Goal: Information Seeking & Learning: Learn about a topic

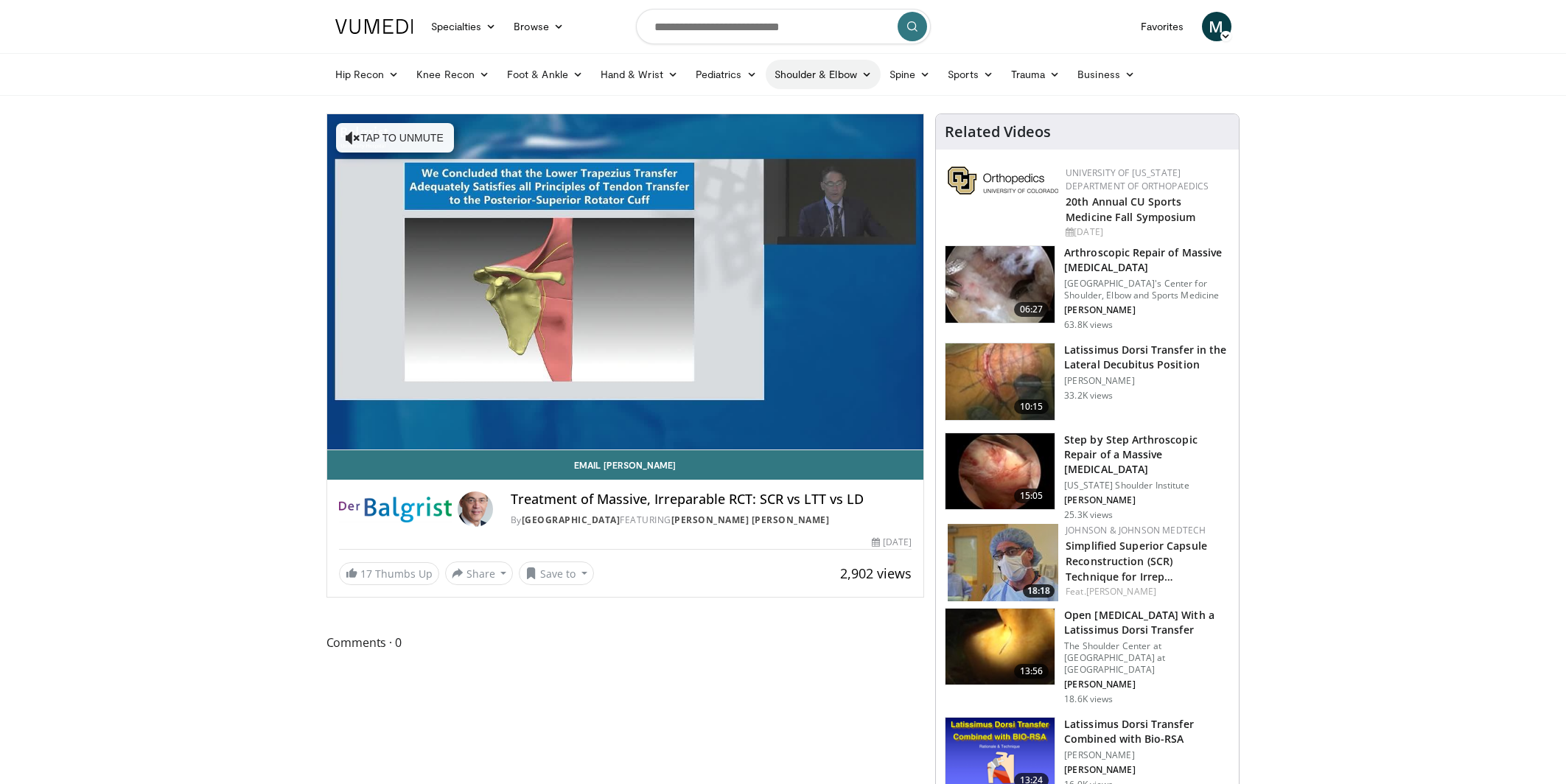
click at [837, 71] on link "Shoulder & Elbow" at bounding box center [823, 75] width 115 height 29
click at [759, 135] on link "Shoulder" at bounding box center [791, 132] width 175 height 23
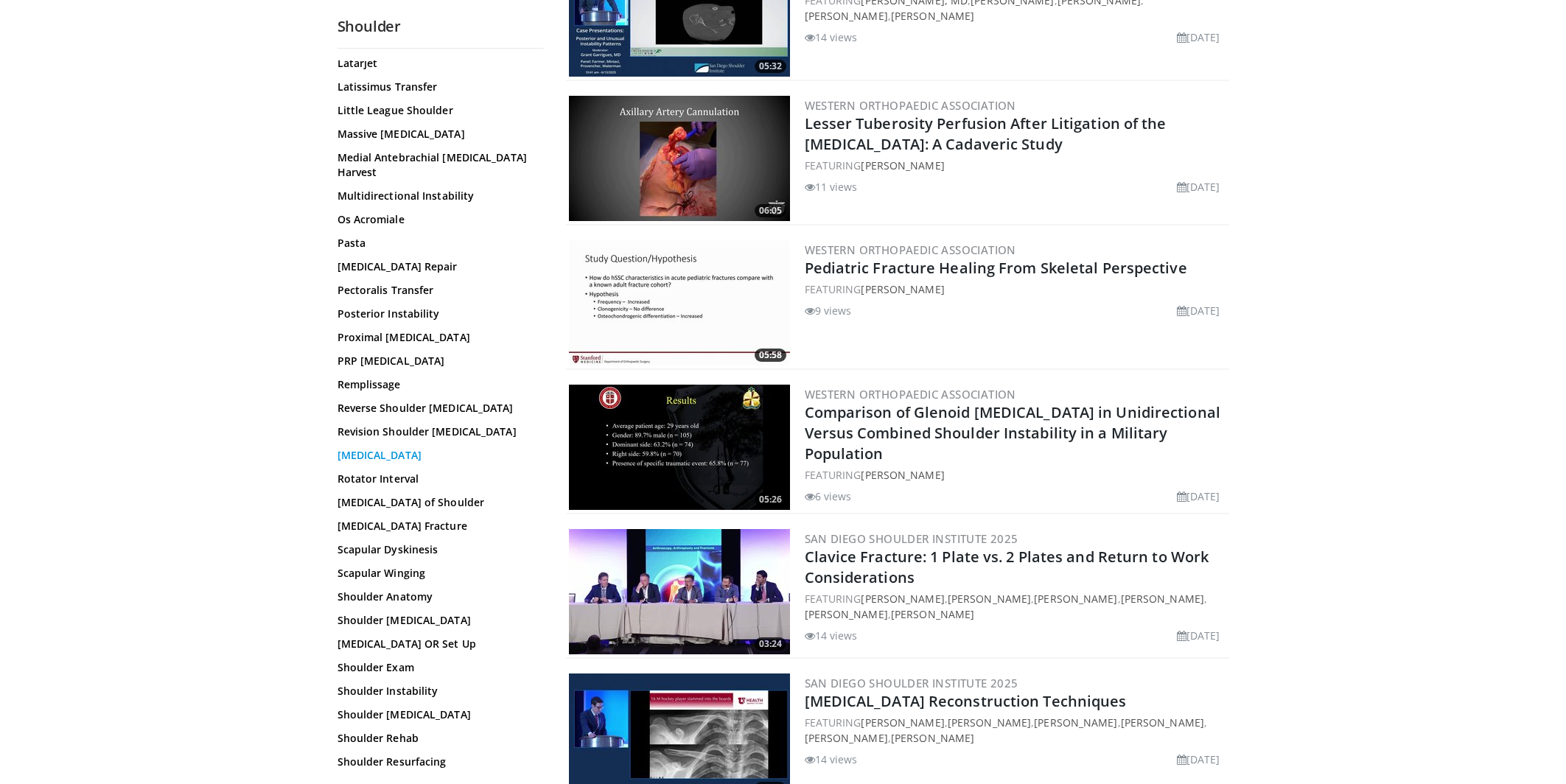
scroll to position [913, 0]
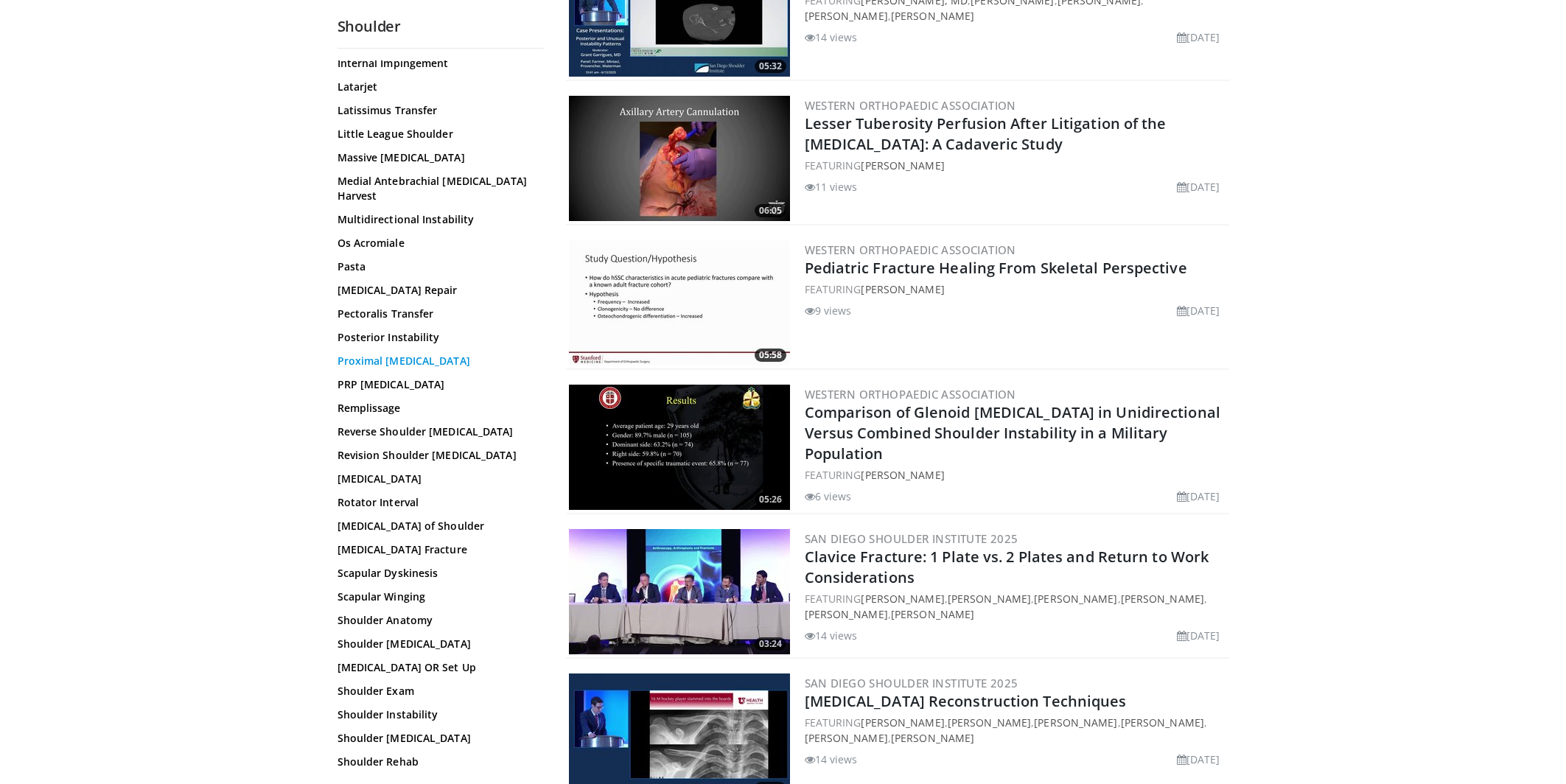
click at [381, 353] on link "Proximal [MEDICAL_DATA]" at bounding box center [436, 360] width 199 height 15
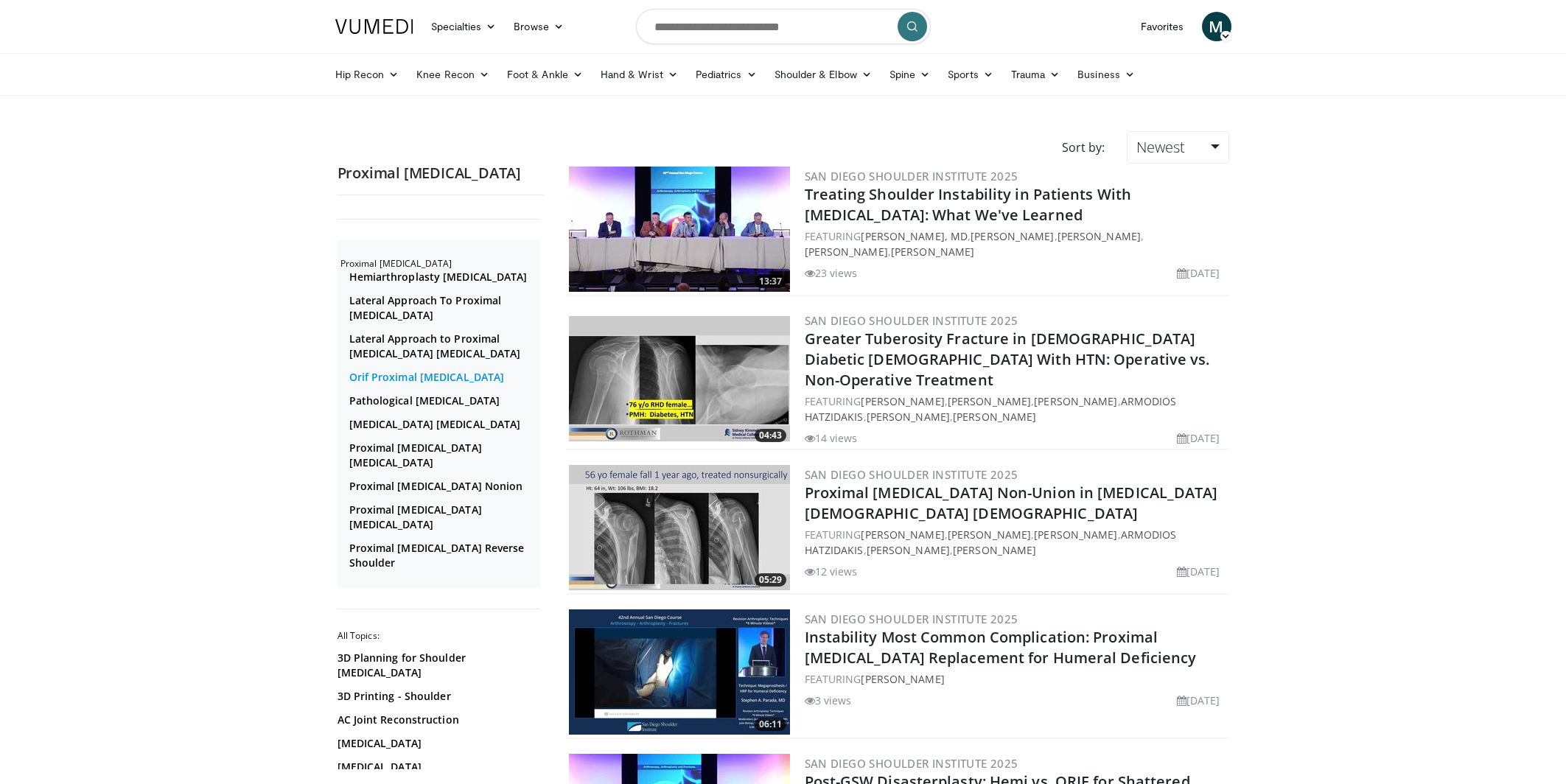
click at [420, 384] on link "Orif Proximal [MEDICAL_DATA]" at bounding box center [443, 377] width 187 height 15
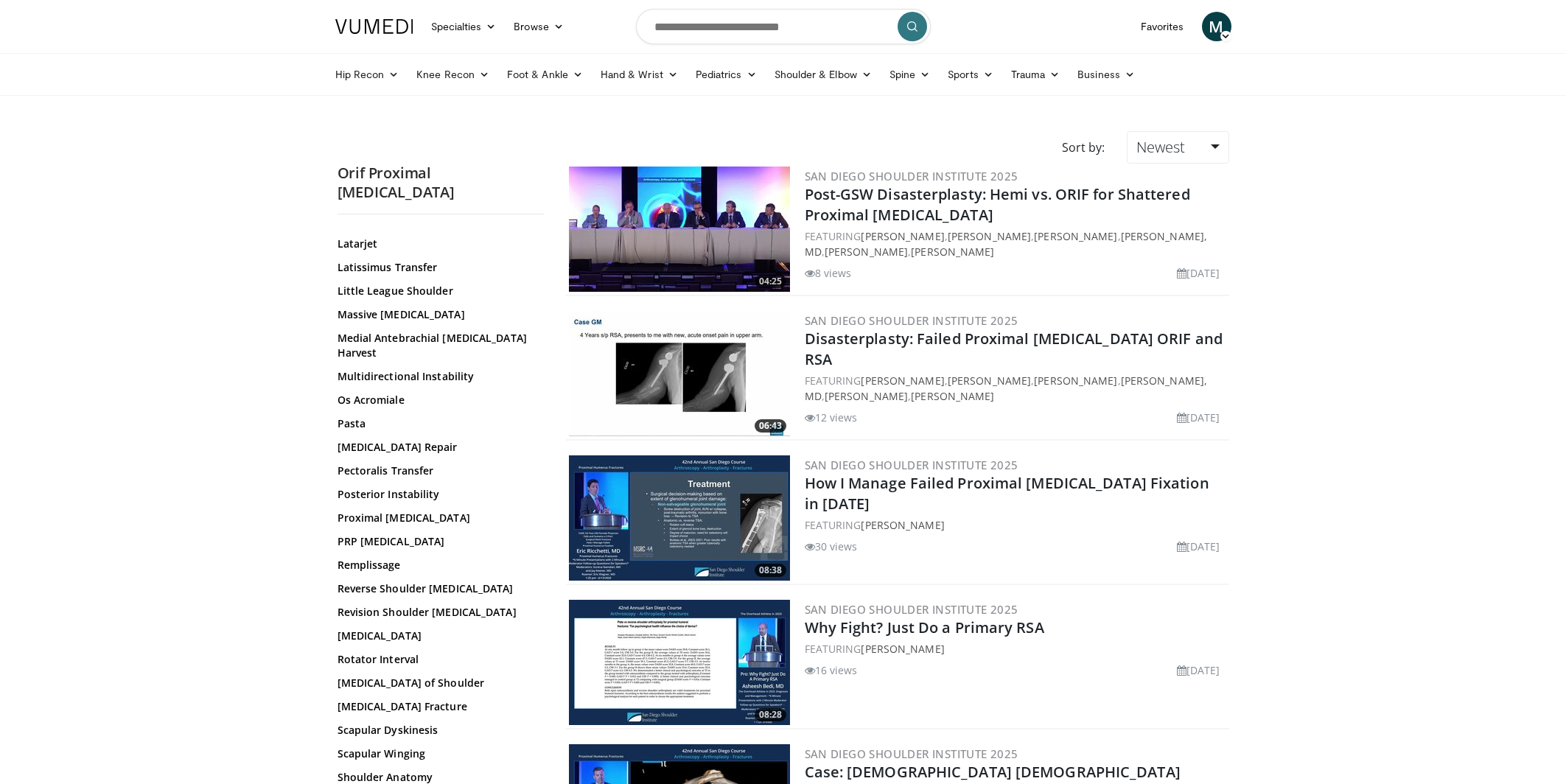
scroll to position [920, 0]
click at [380, 511] on link "Proximal [MEDICAL_DATA]" at bounding box center [436, 518] width 199 height 15
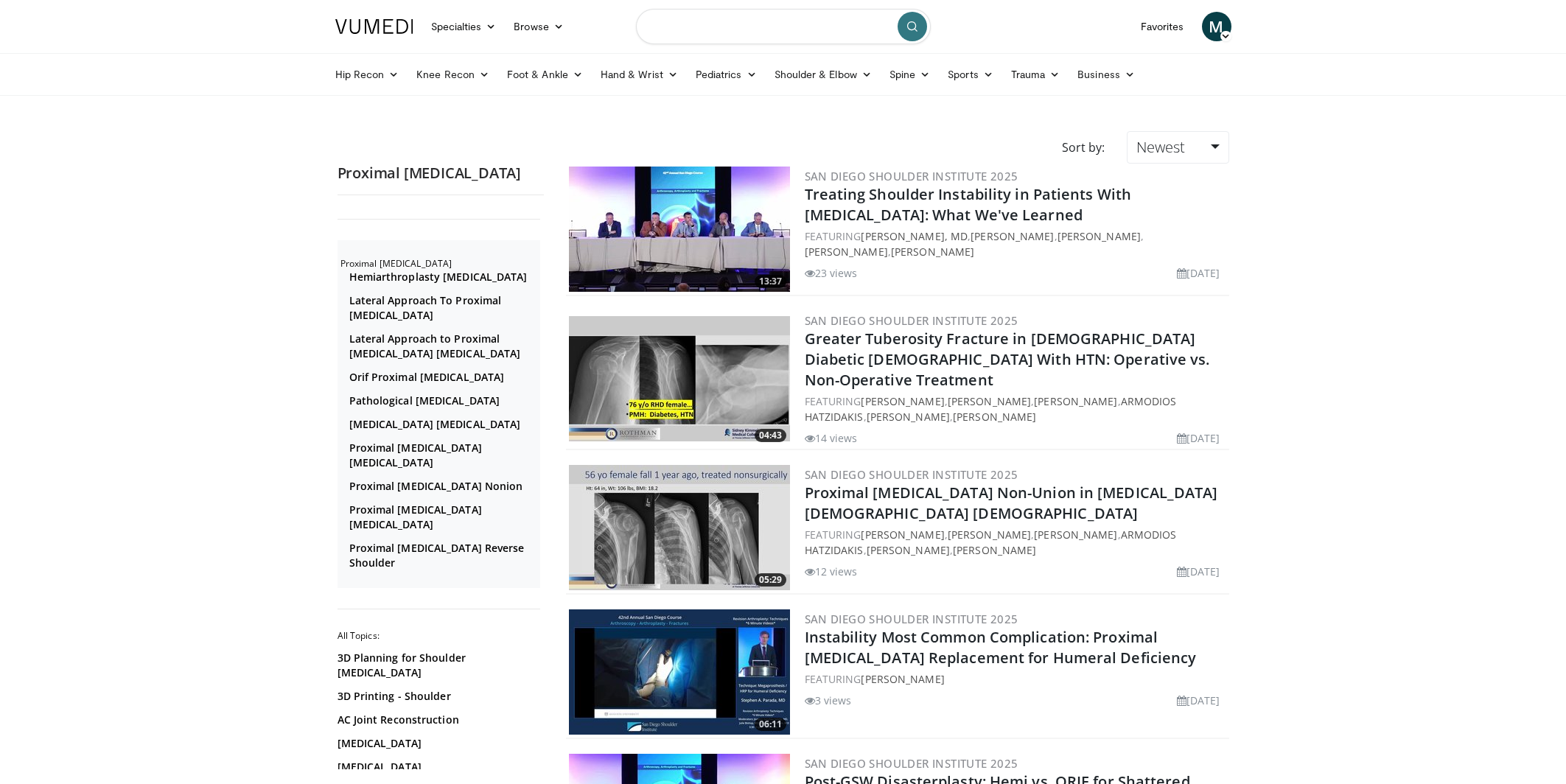
click at [694, 34] on input "Search topics, interventions" at bounding box center [783, 26] width 294 height 36
type input "**********"
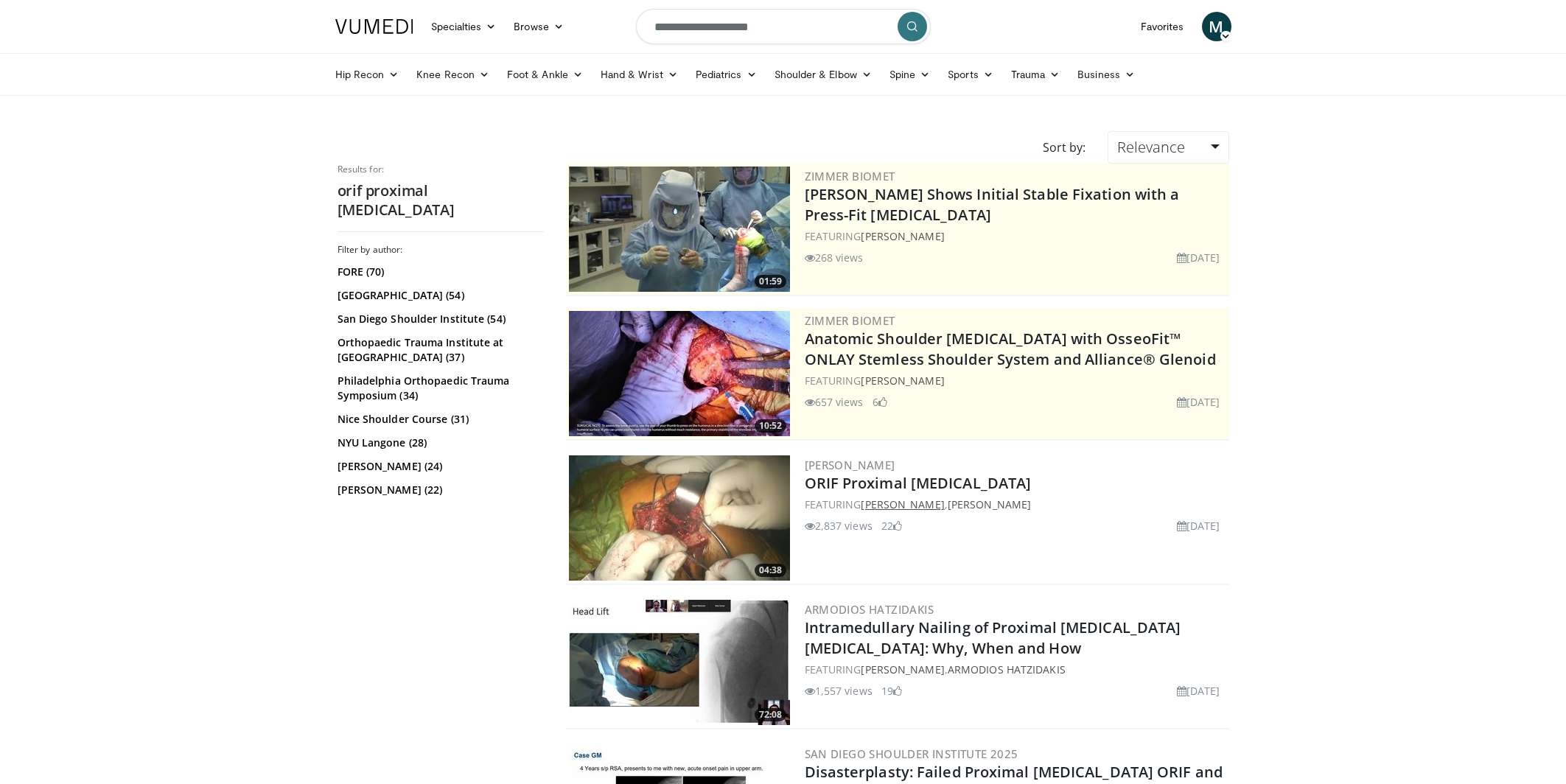
click at [944, 498] on link "[PERSON_NAME]" at bounding box center [903, 504] width 83 height 14
click at [879, 481] on link "ORIF Proximal [MEDICAL_DATA]" at bounding box center [918, 482] width 227 height 20
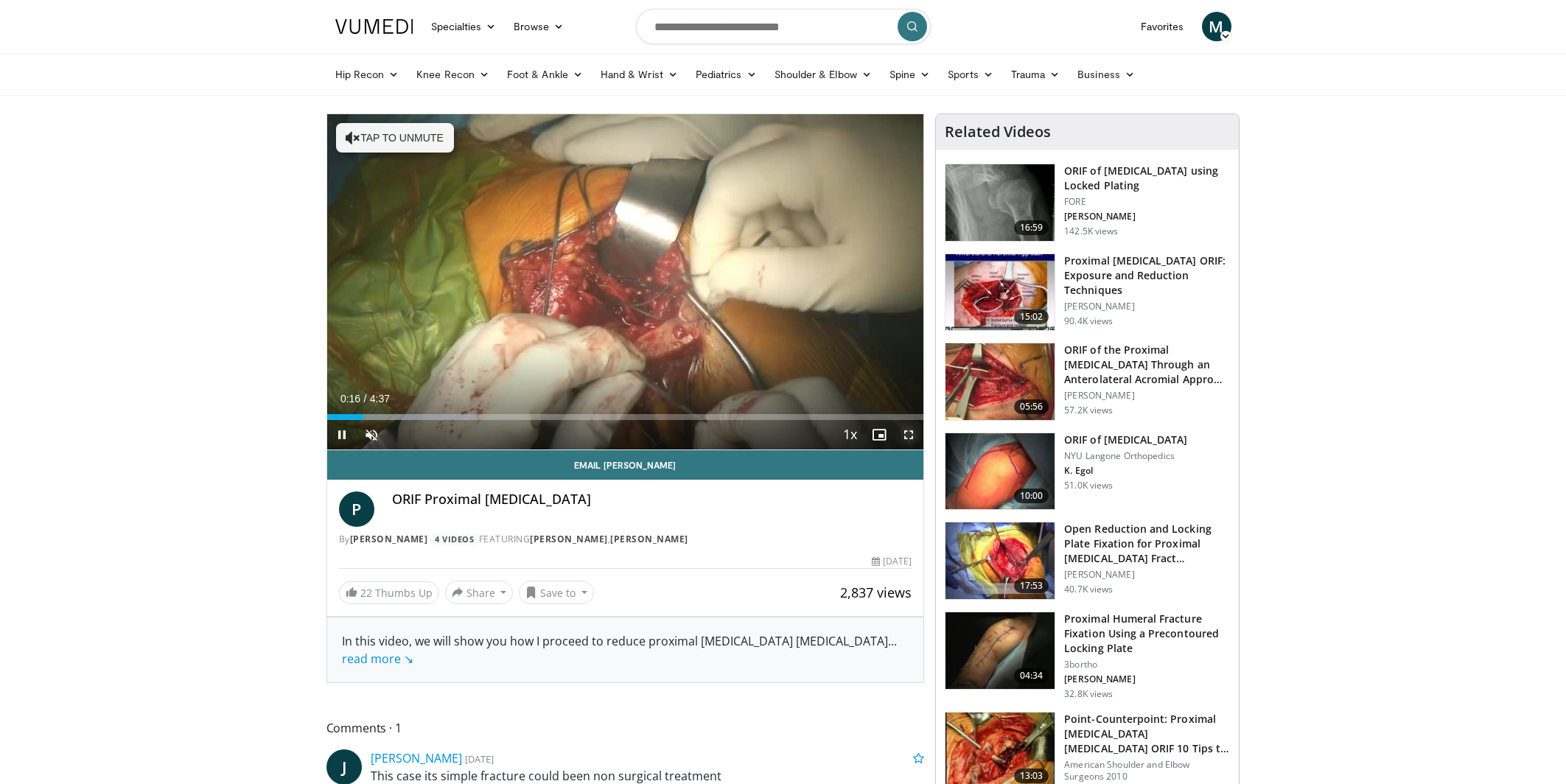
click at [910, 437] on span "Video Player" at bounding box center [908, 435] width 29 height 29
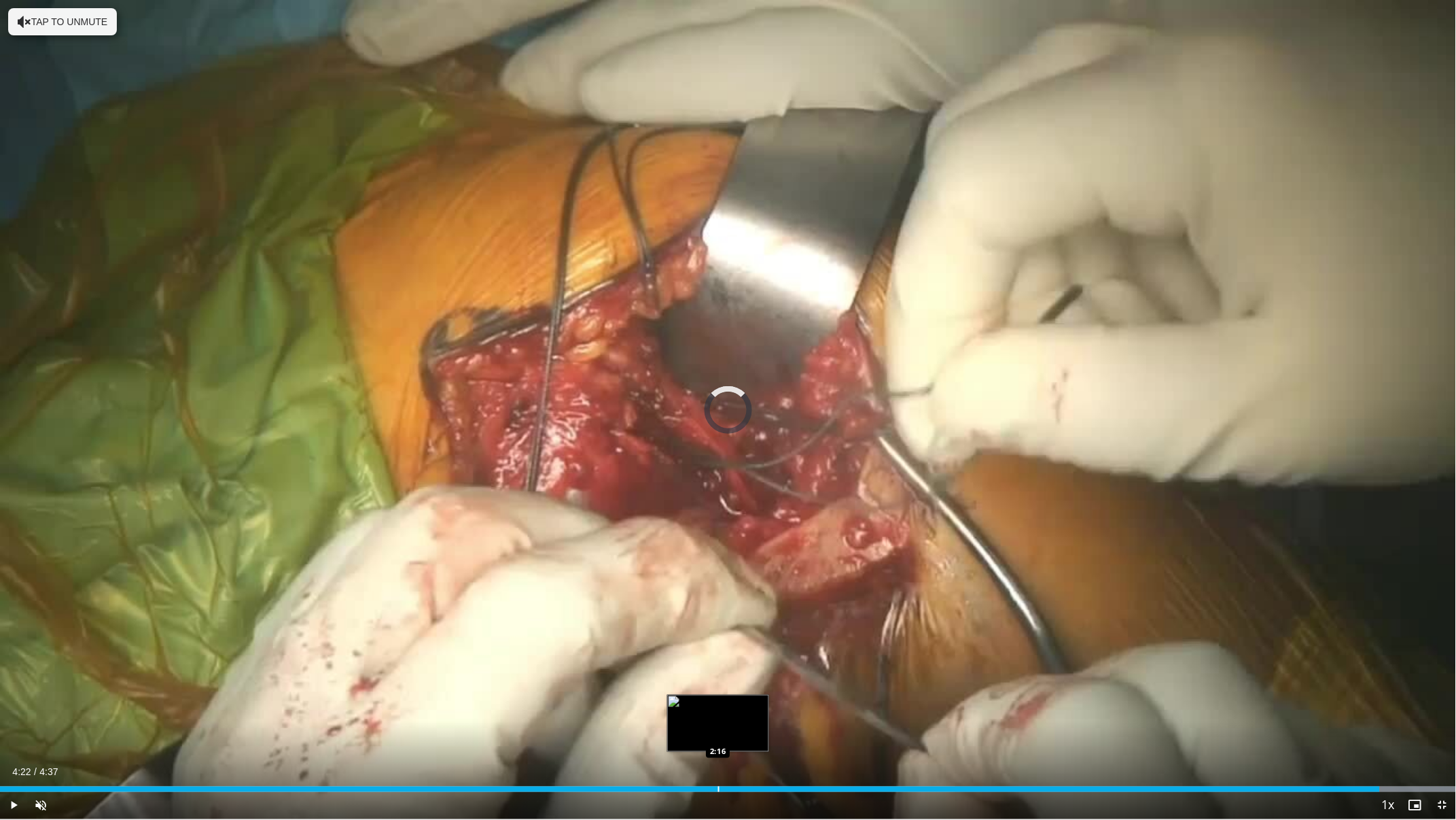
click at [718, 723] on div "Progress Bar" at bounding box center [719, 789] width 2 height 5
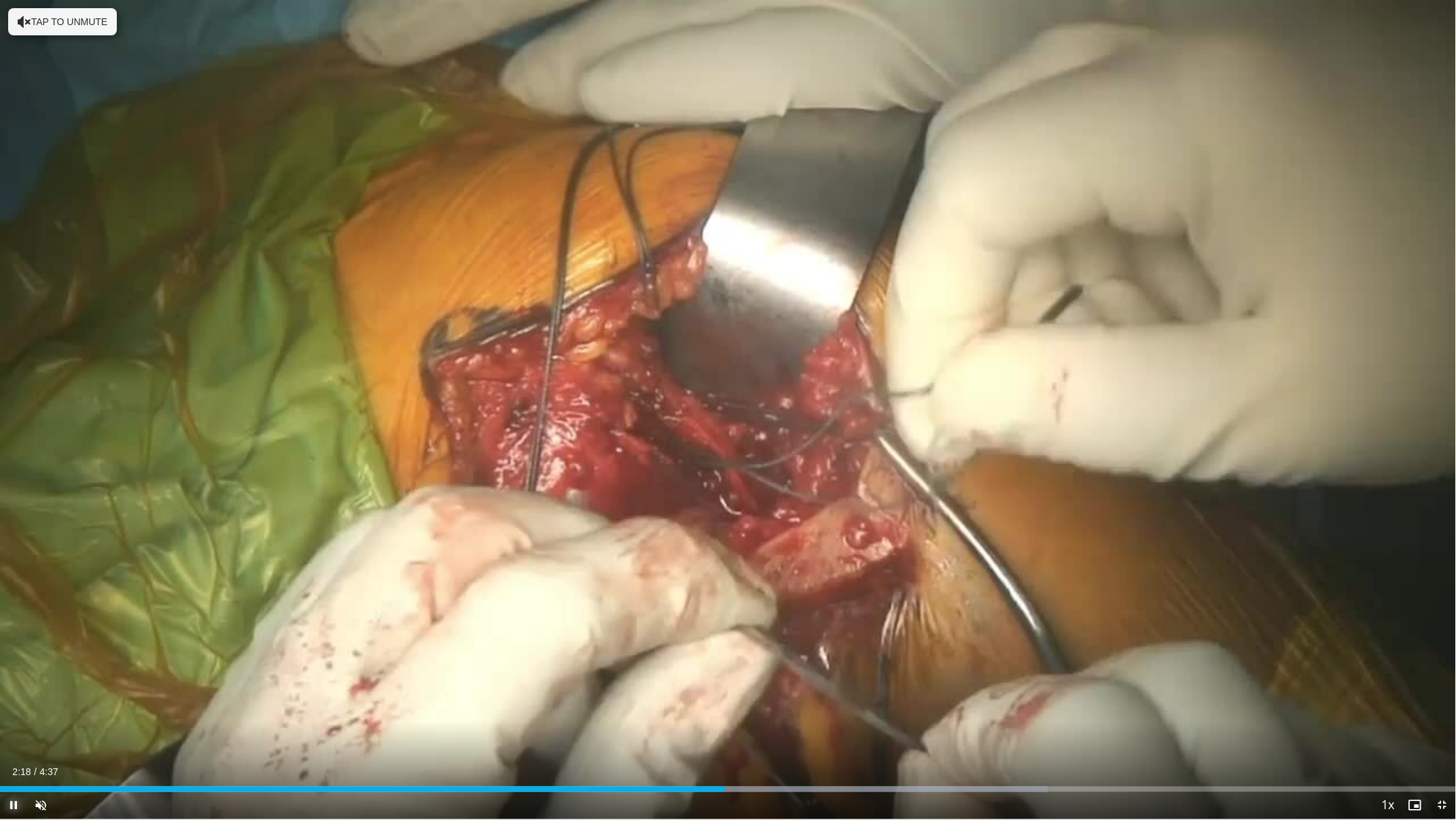
click at [13, 723] on span "Video Player" at bounding box center [13, 805] width 27 height 27
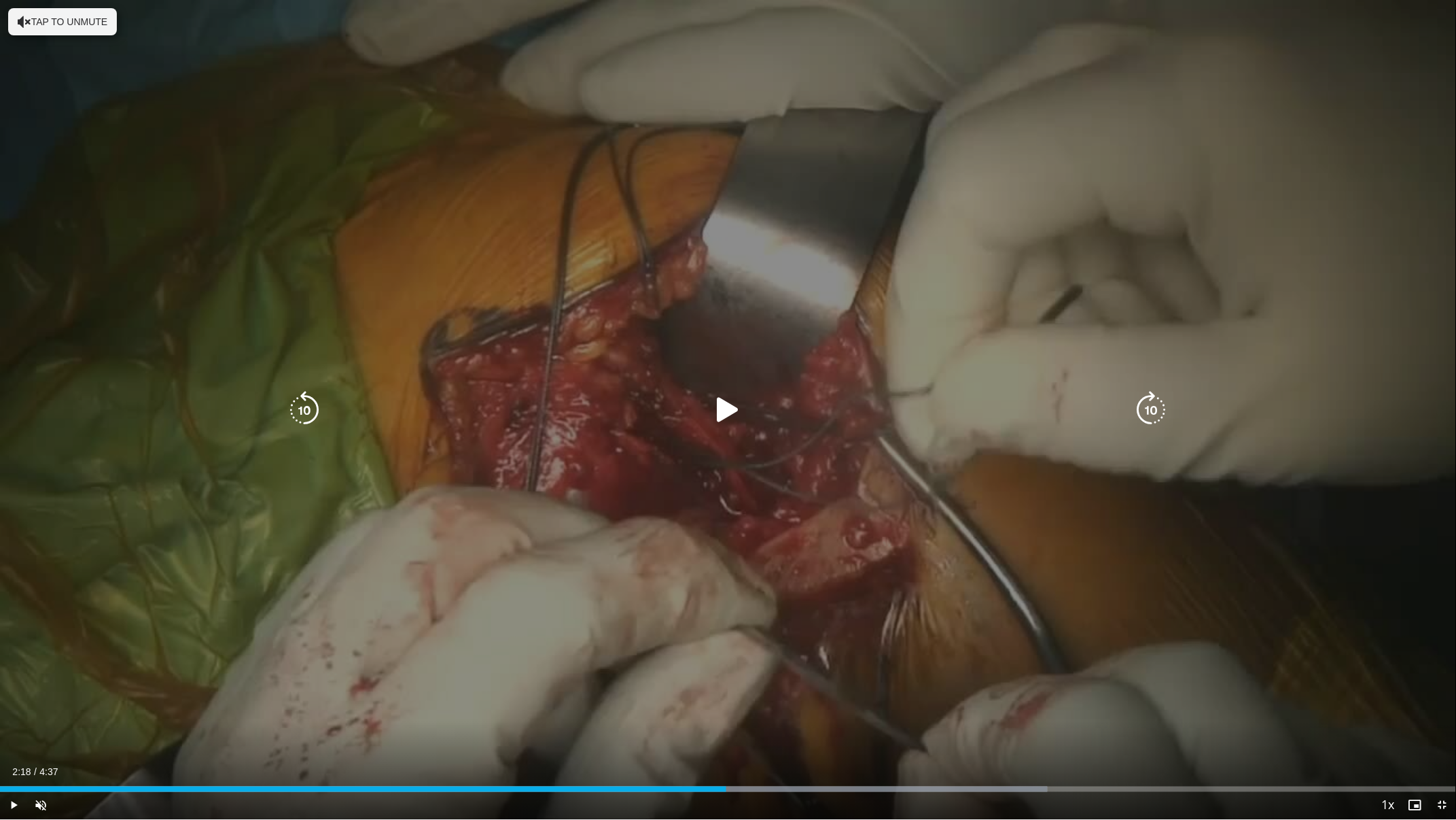
click at [715, 428] on icon "Video Player" at bounding box center [728, 409] width 38 height 38
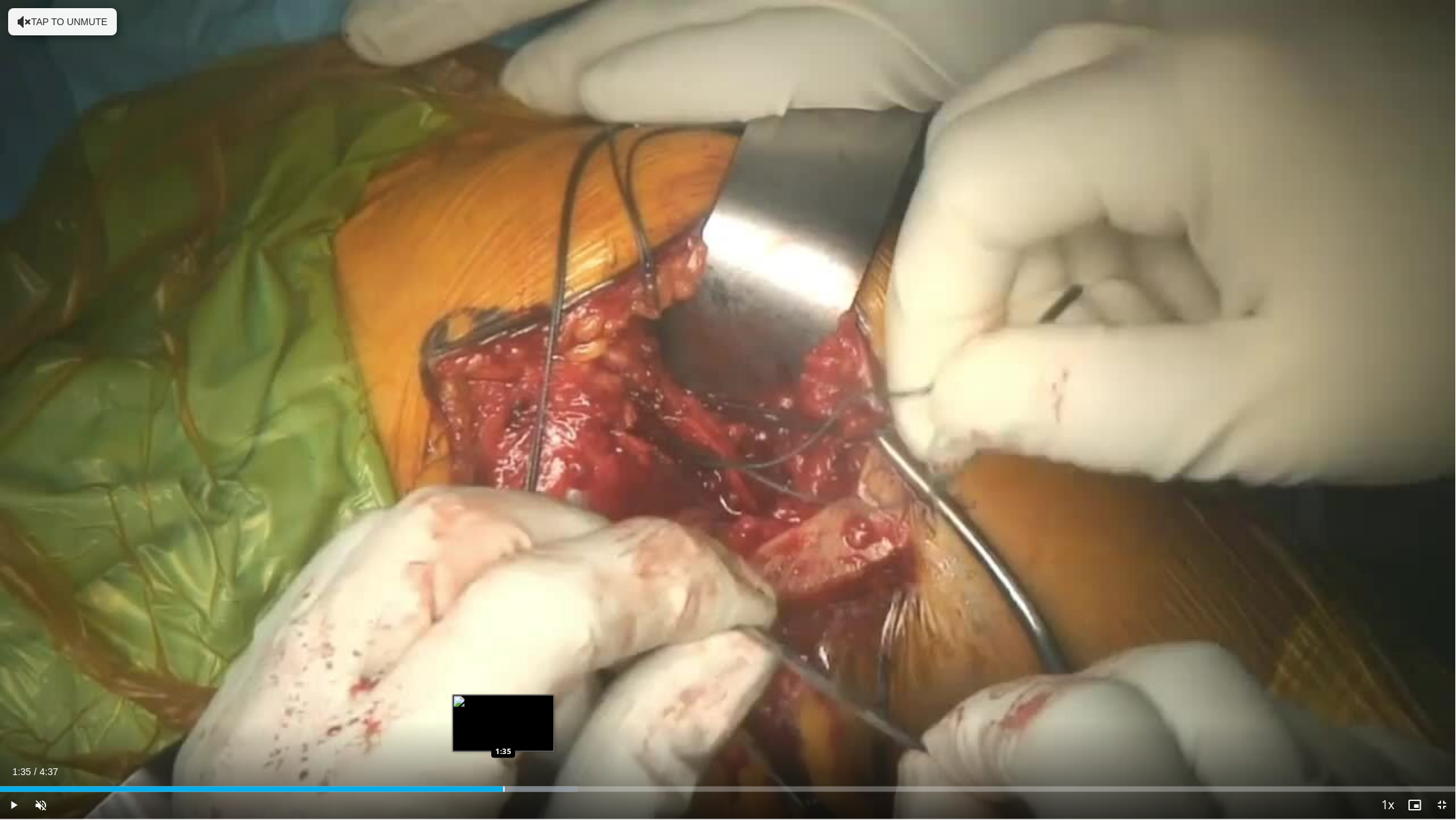
click at [504, 723] on div "Progress Bar" at bounding box center [505, 789] width 2 height 5
click at [479, 723] on div "Loaded : 61.15% 1:49 1:31" at bounding box center [728, 785] width 1456 height 13
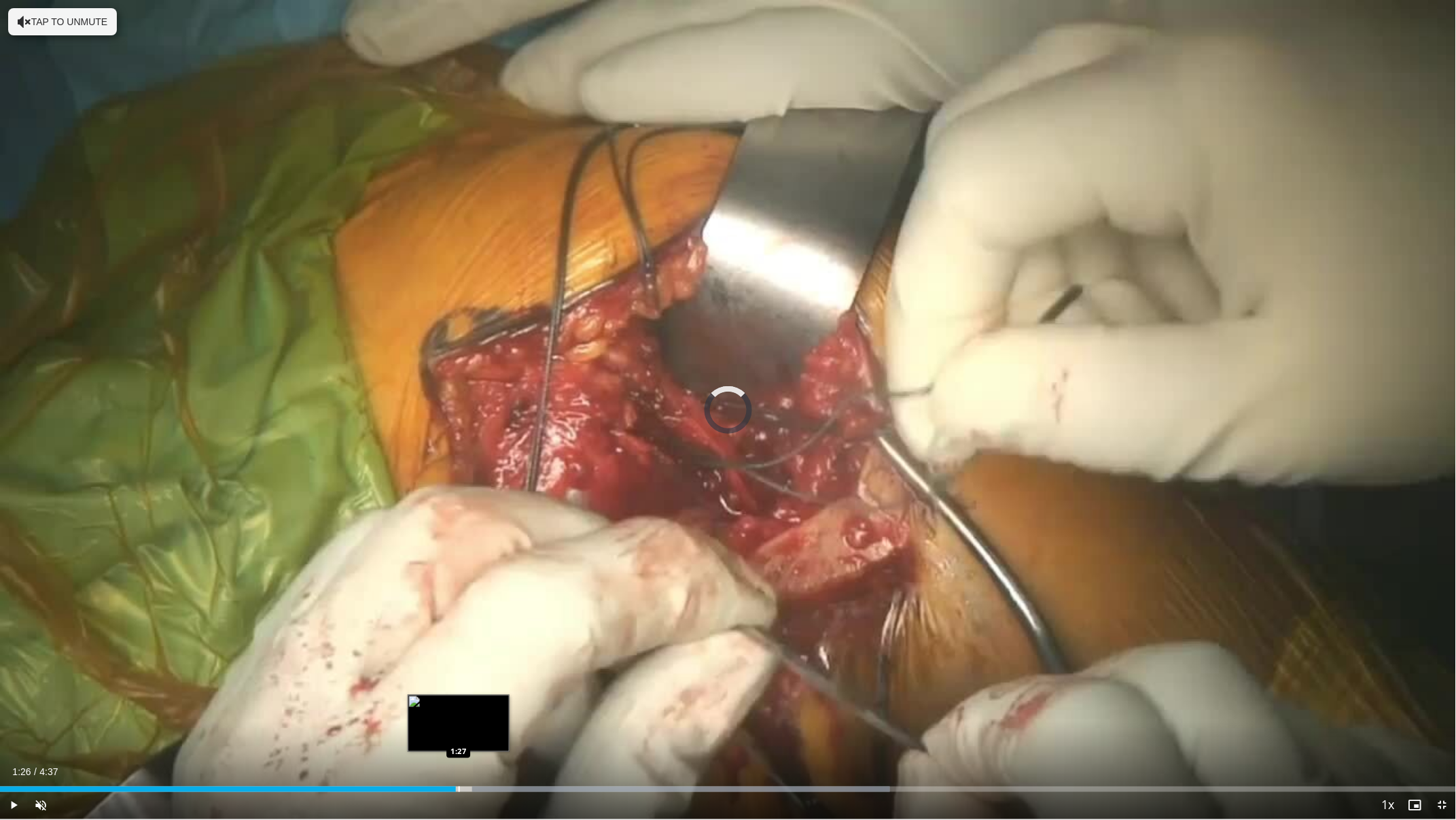
click at [456, 723] on div "1:26" at bounding box center [228, 789] width 456 height 5
click at [423, 723] on div "Loaded : 53.95% 1:27 1:20" at bounding box center [728, 785] width 1456 height 13
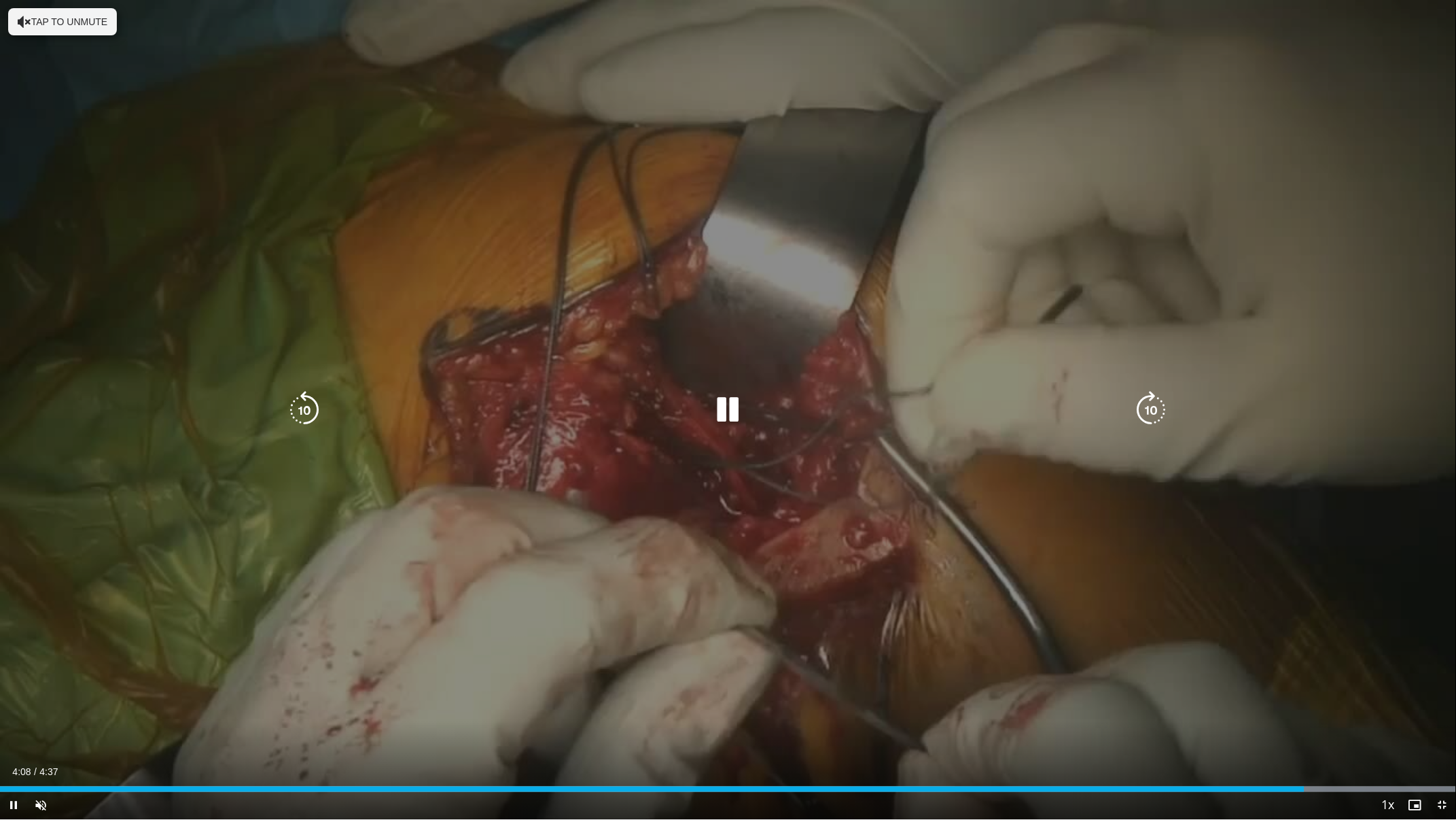
click at [672, 607] on div "10 seconds Tap to unmute" at bounding box center [728, 409] width 1456 height 819
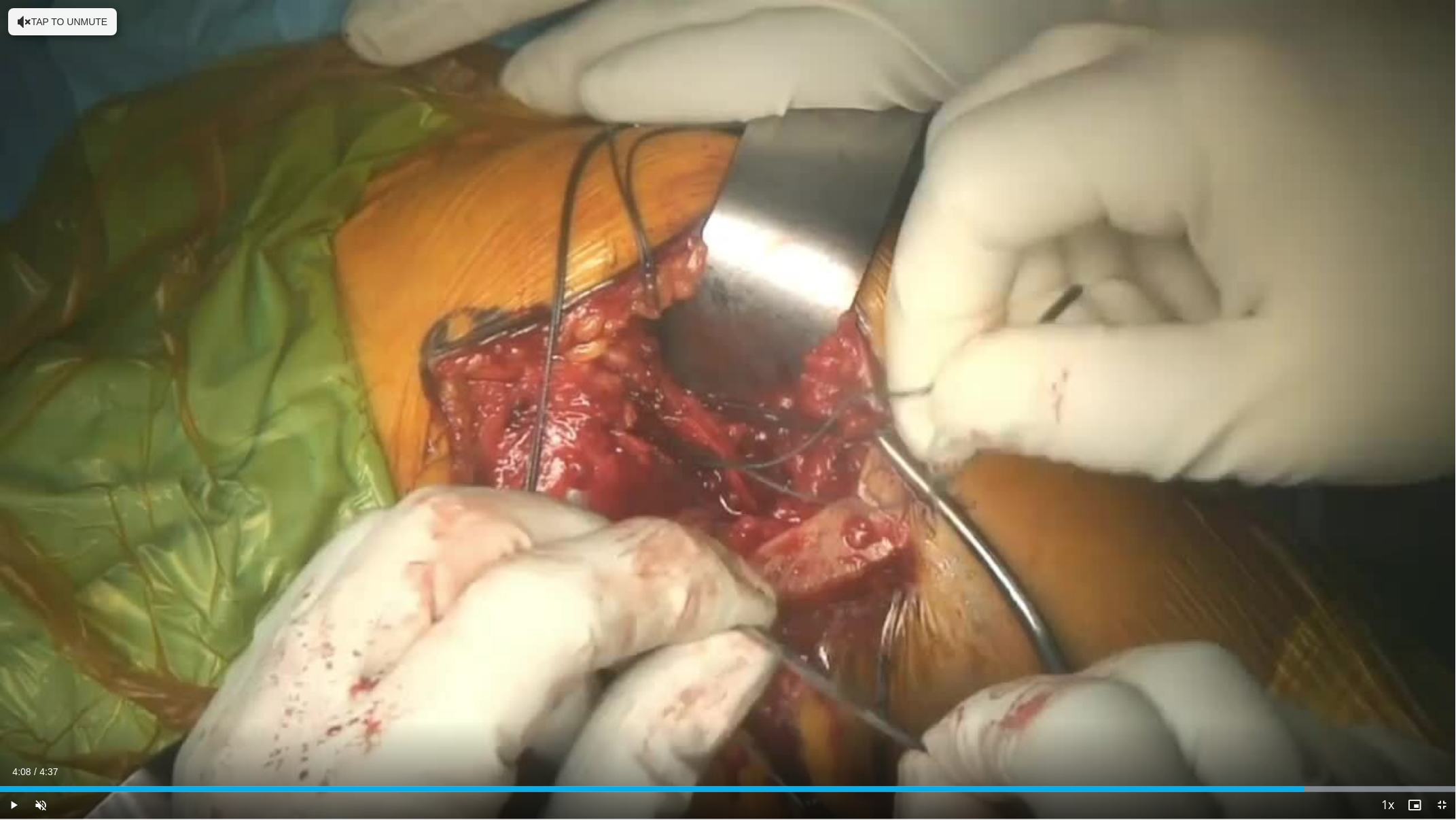
click at [1289, 723] on div "Current Time 4:08 / Duration 4:37 Play Skip Backward Skip Forward Unmute 0% Loa…" at bounding box center [728, 805] width 1456 height 27
click at [1286, 723] on div "Progress Bar" at bounding box center [1287, 789] width 2 height 5
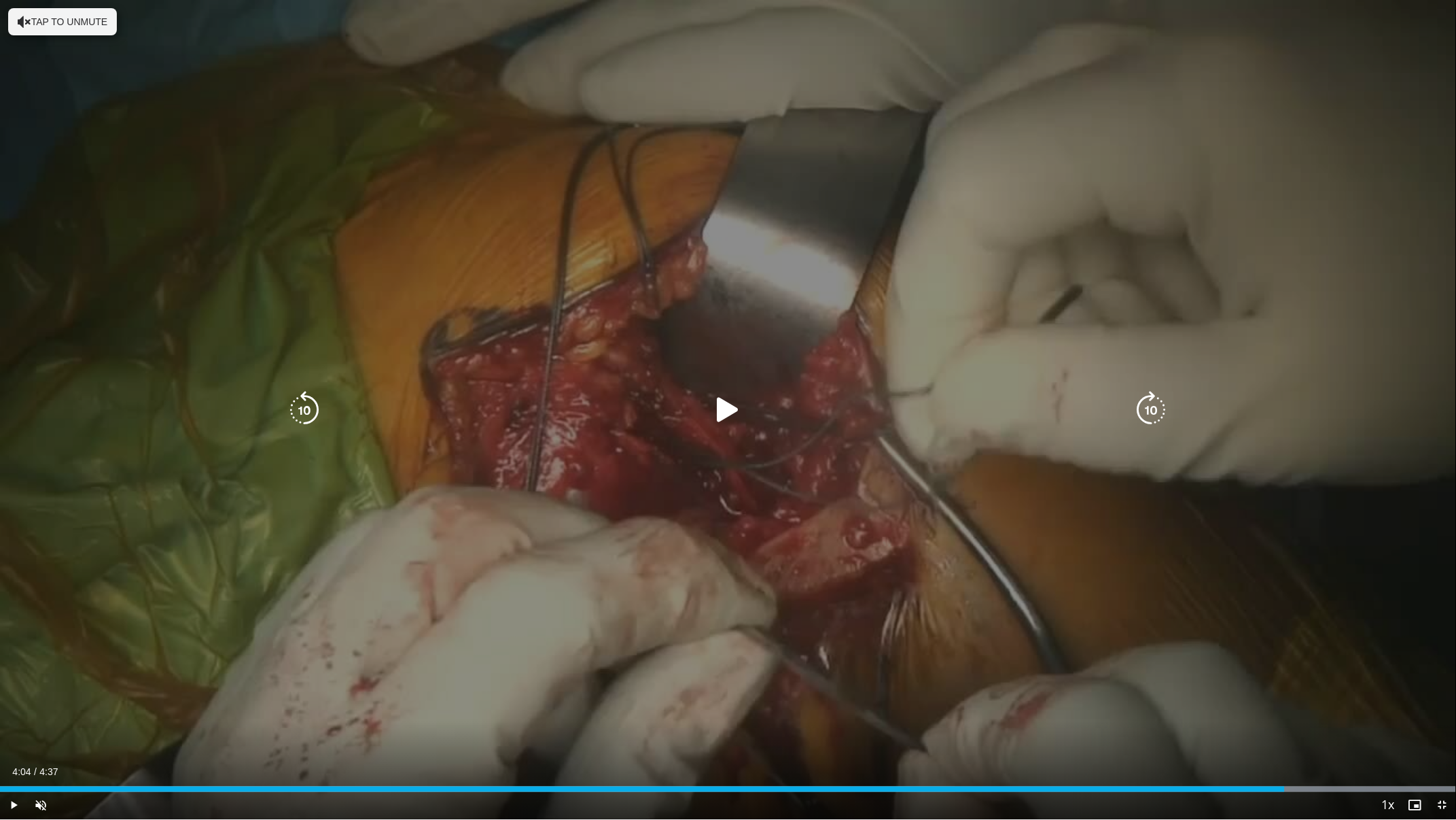
click at [724, 419] on icon "Video Player" at bounding box center [728, 409] width 38 height 38
click at [720, 404] on icon "Video Player" at bounding box center [728, 409] width 38 height 38
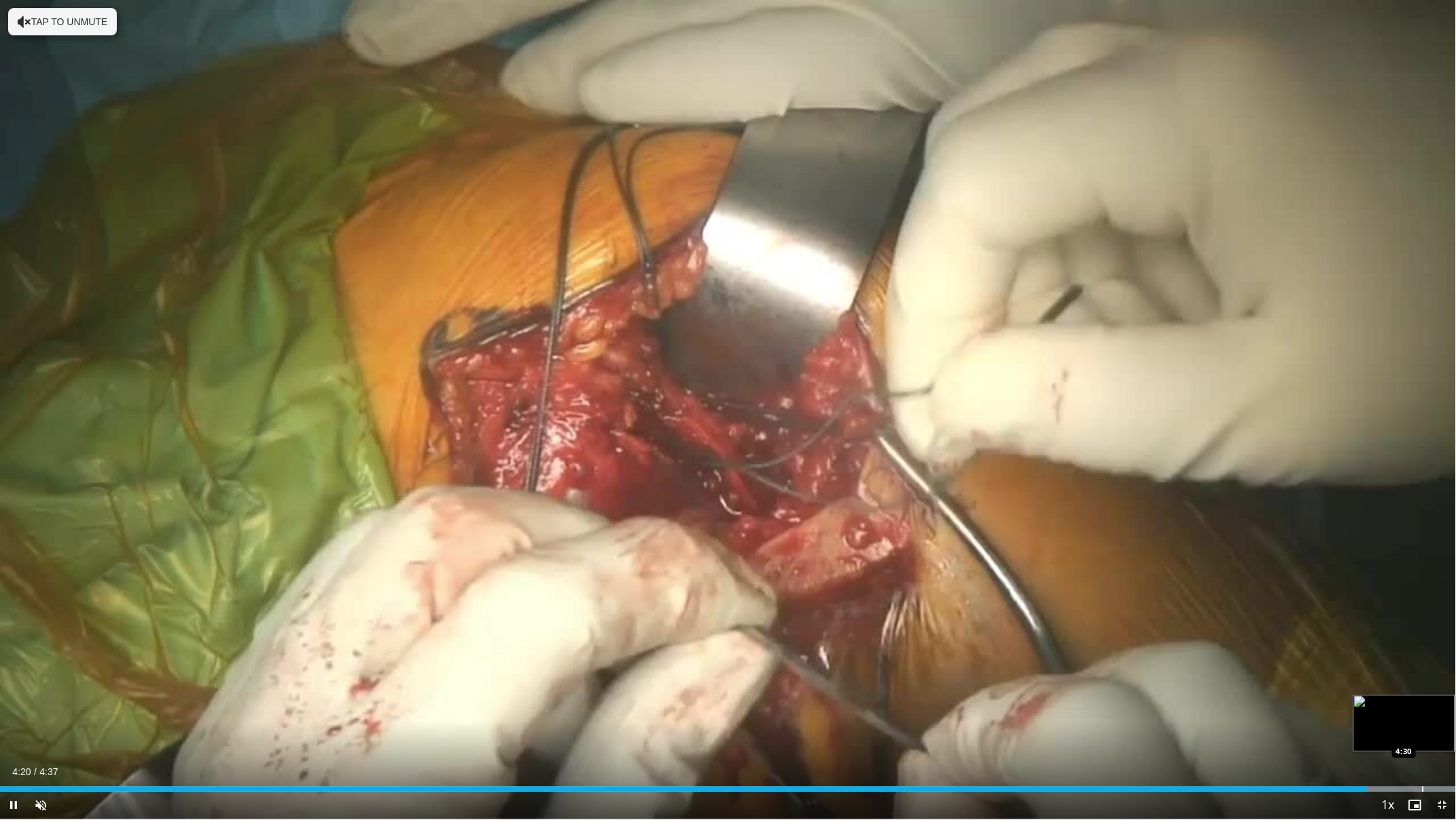
click at [1423, 723] on div "Progress Bar" at bounding box center [1424, 789] width 2 height 5
click at [28, 723] on div "Progress Bar" at bounding box center [29, 789] width 2 height 5
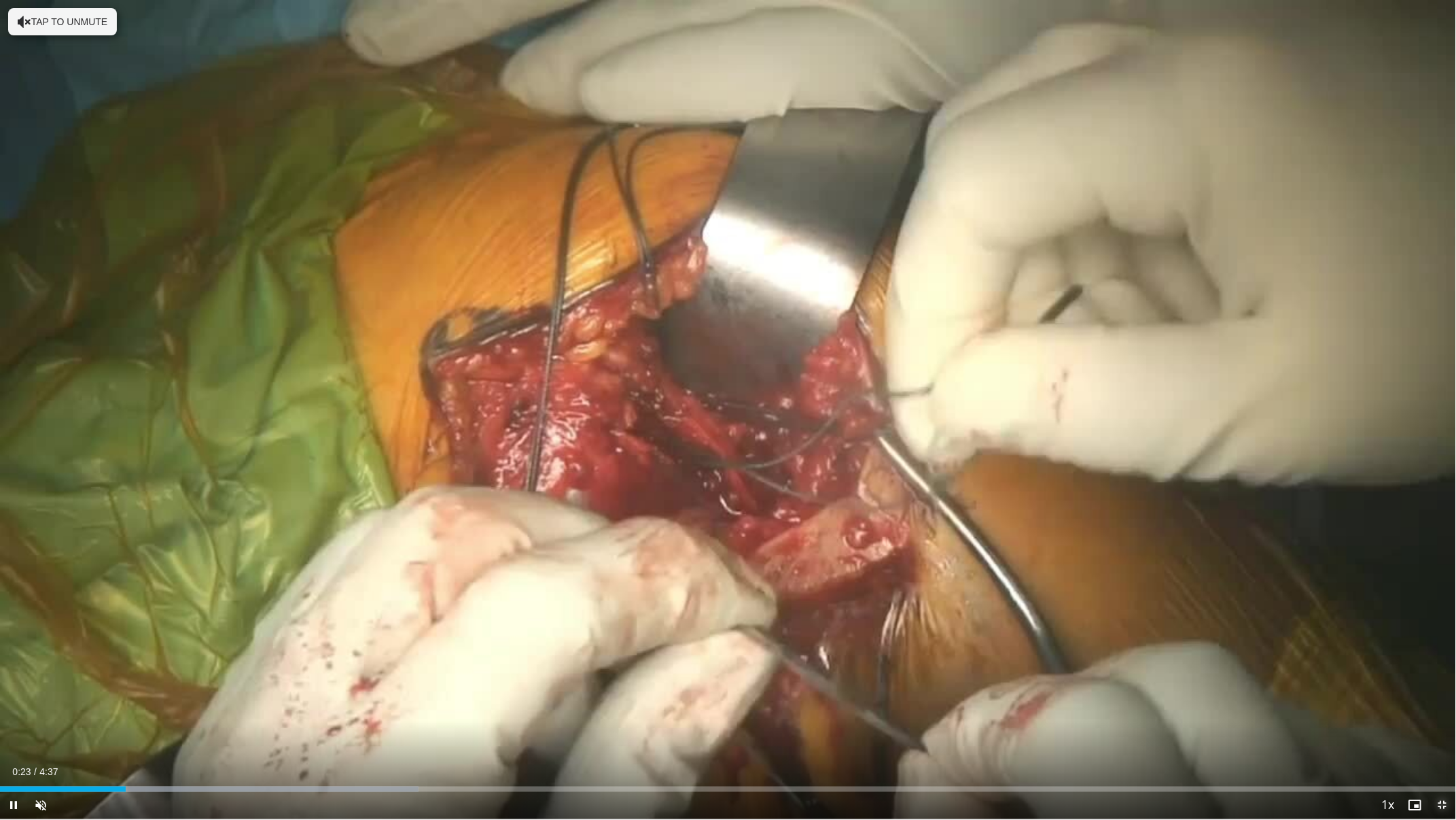
drag, startPoint x: 1441, startPoint y: 806, endPoint x: 1455, endPoint y: 651, distance: 155.6
click at [1441, 723] on span "Video Player" at bounding box center [1443, 805] width 27 height 27
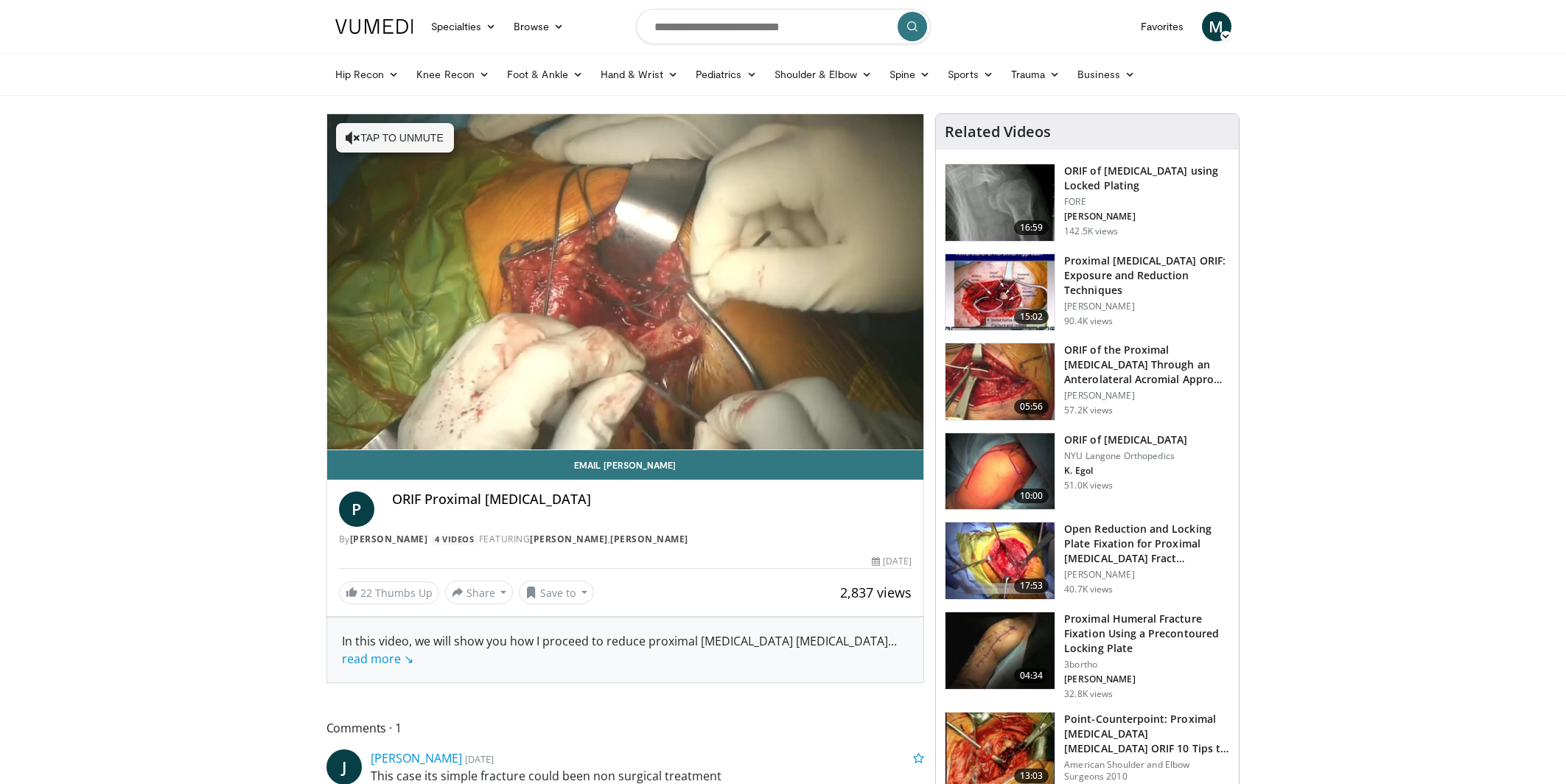
click at [1014, 462] on img at bounding box center [999, 470] width 109 height 76
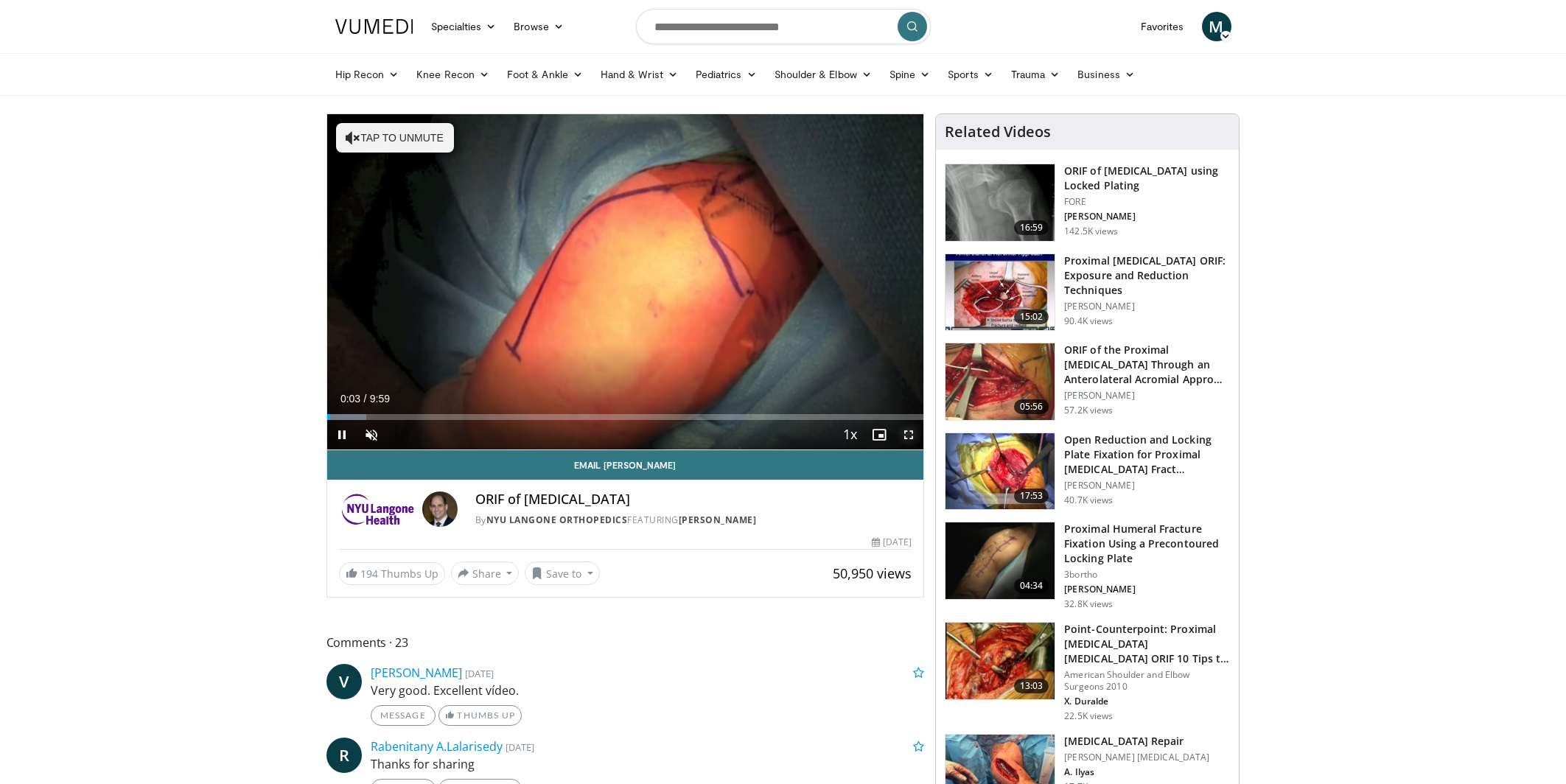
click at [911, 437] on span "Video Player" at bounding box center [908, 435] width 29 height 29
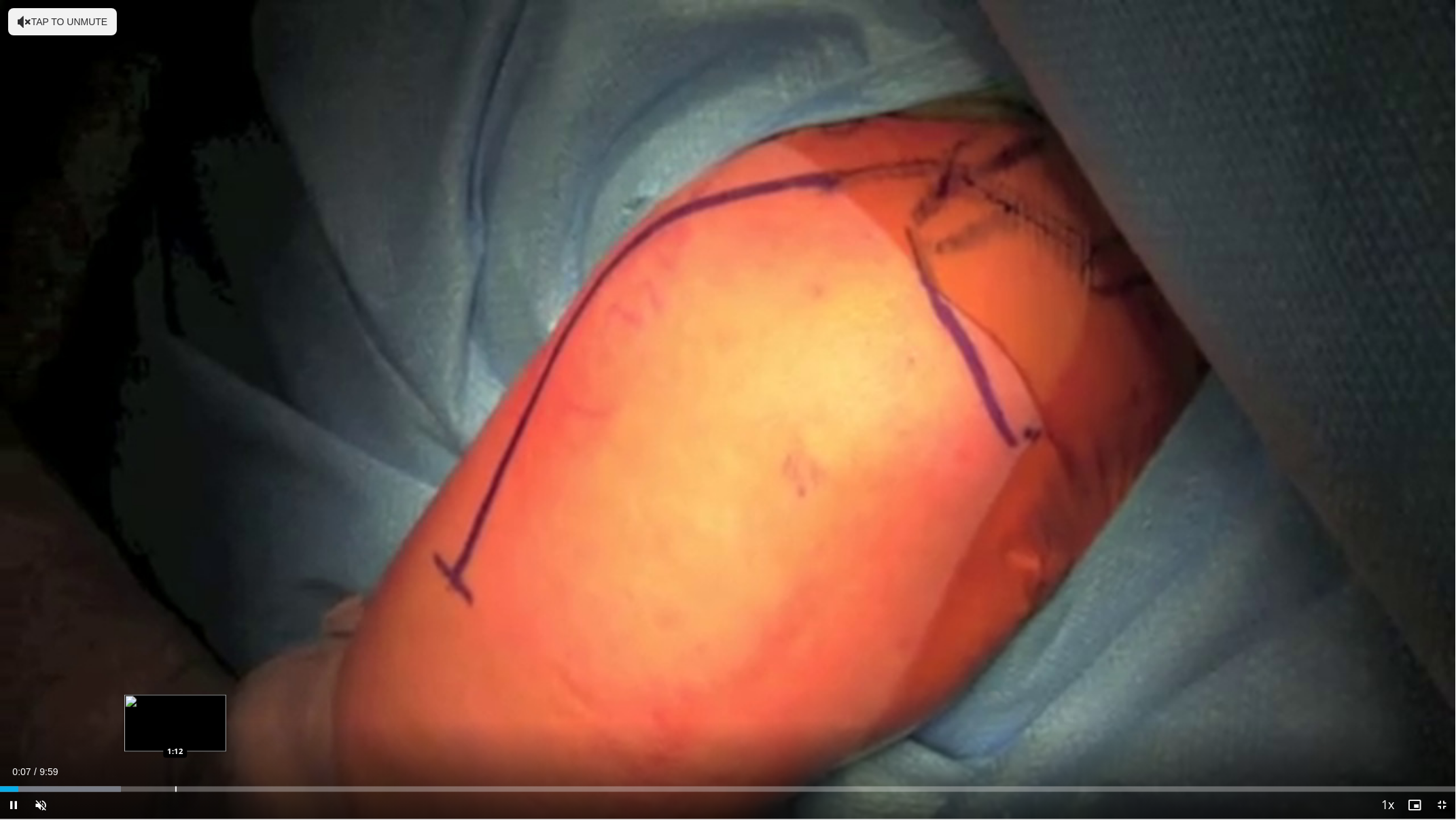
click at [175, 723] on div "Progress Bar" at bounding box center [176, 789] width 2 height 5
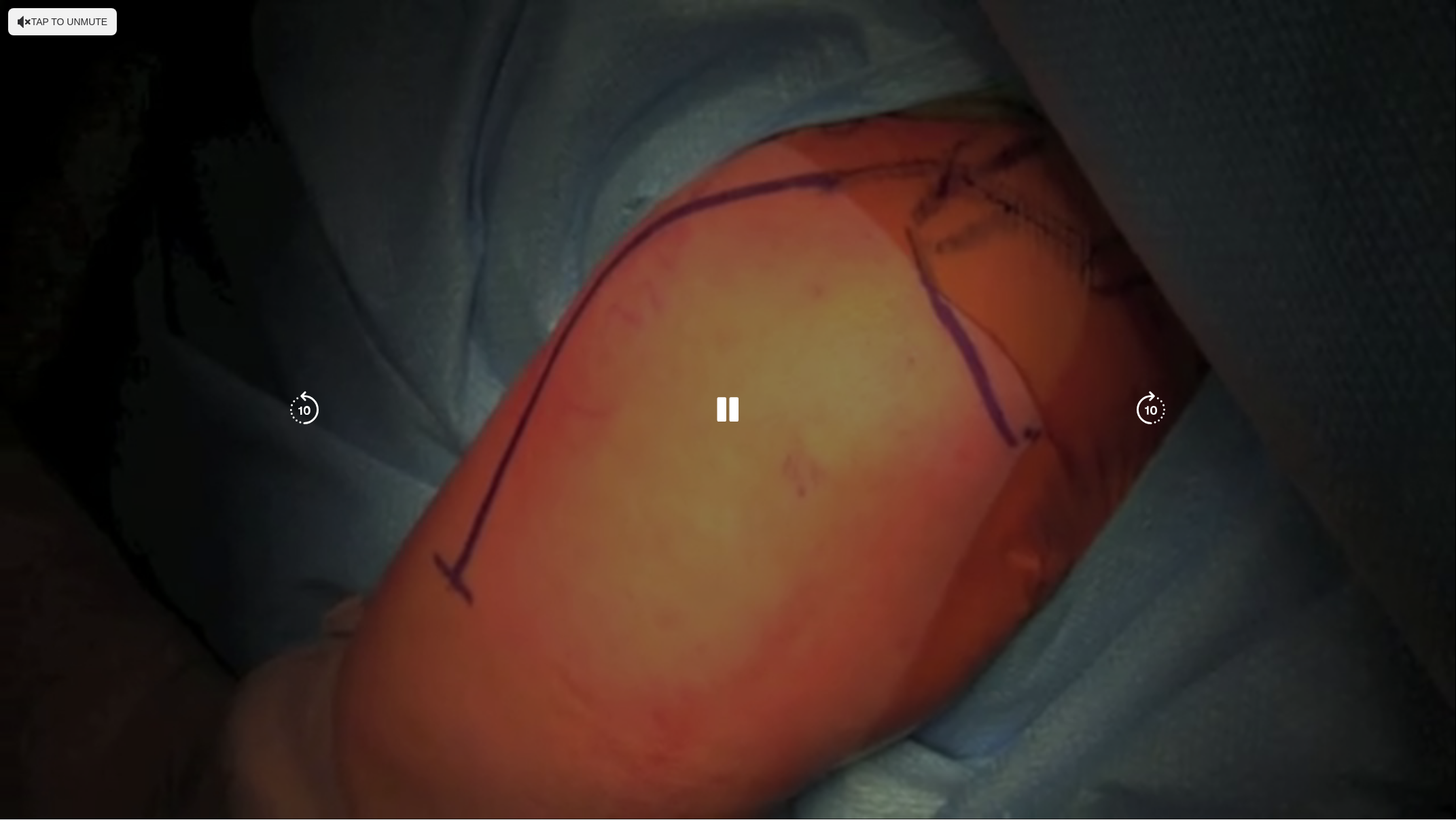
click at [152, 723] on video-js "**********" at bounding box center [728, 410] width 1456 height 820
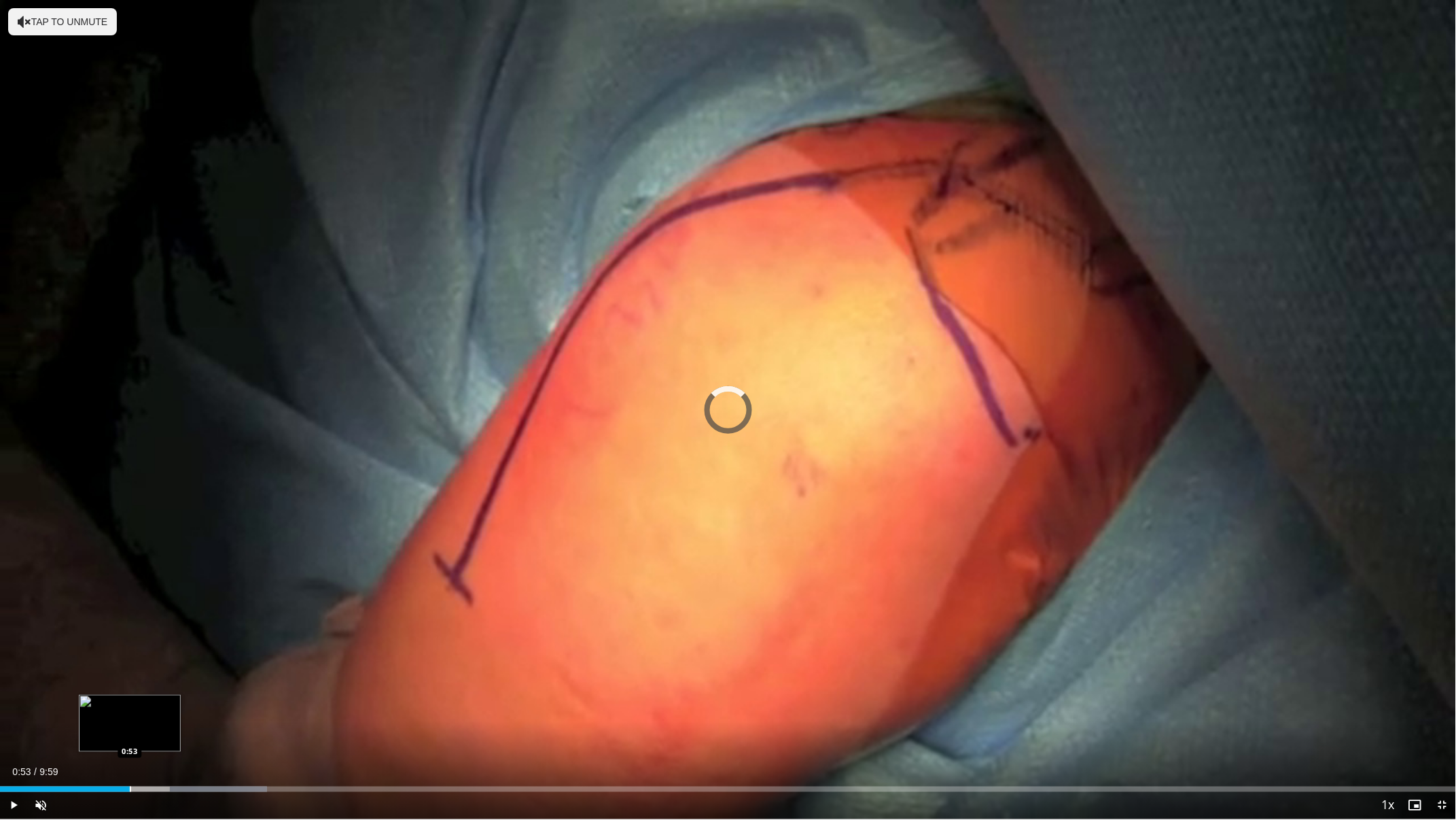
click at [130, 723] on div "Progress Bar" at bounding box center [130, 789] width 2 height 5
click at [112, 723] on div "Progress Bar" at bounding box center [113, 789] width 2 height 5
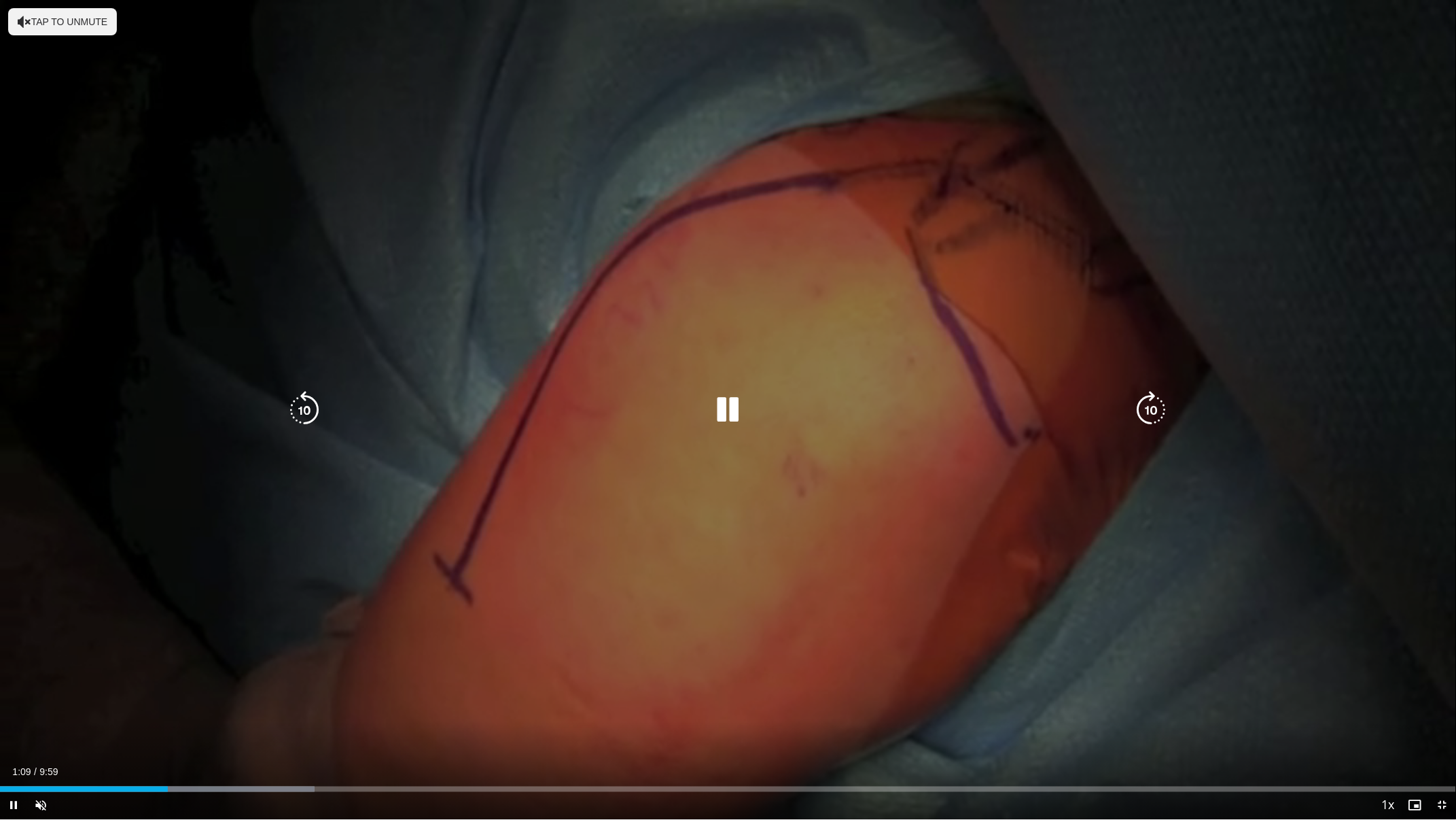
click at [724, 406] on icon "Video Player" at bounding box center [728, 409] width 38 height 38
click at [729, 415] on icon "Video Player" at bounding box center [728, 409] width 38 height 38
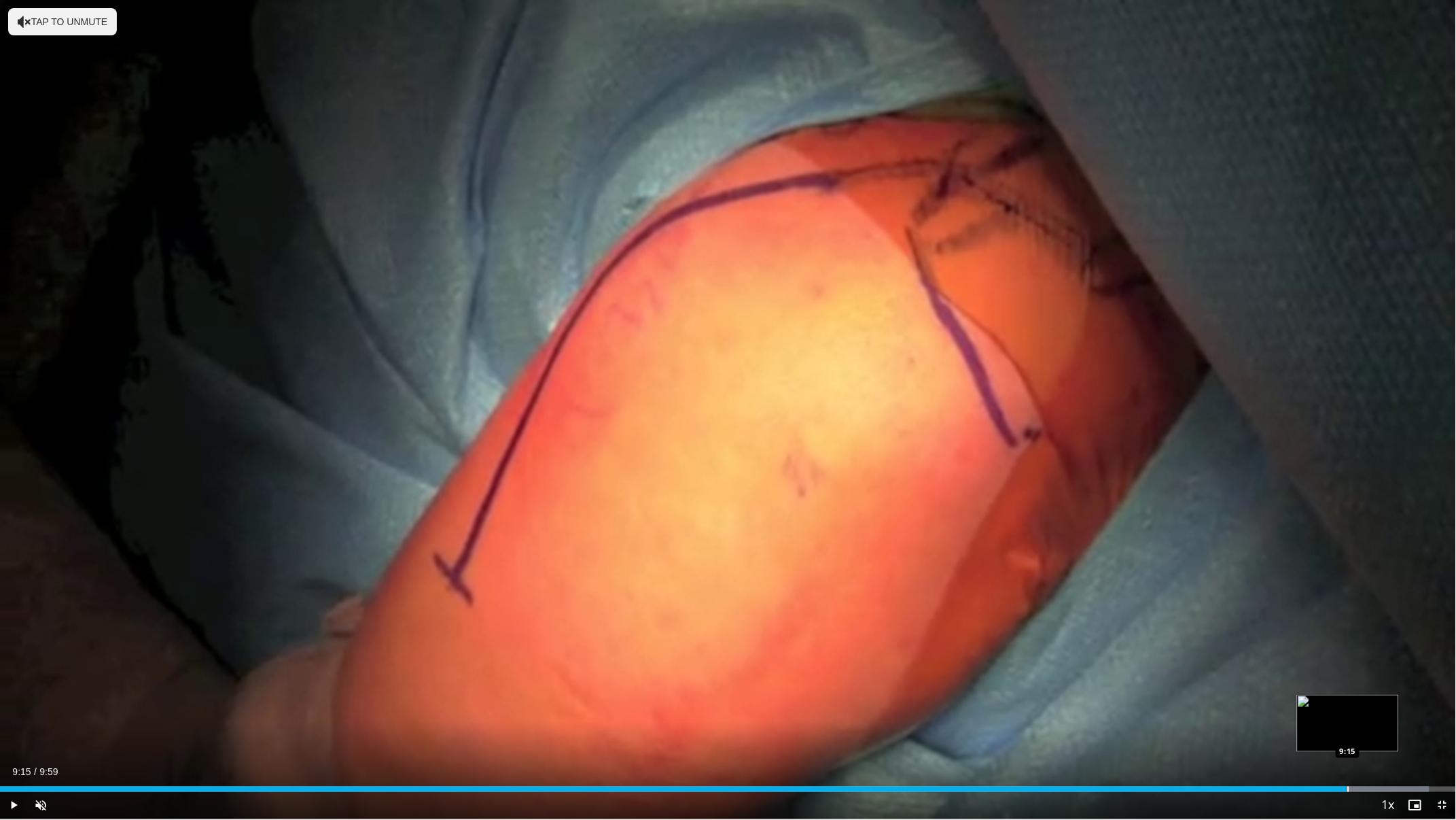
click at [1349, 723] on div "Progress Bar" at bounding box center [1350, 789] width 2 height 5
click at [1443, 723] on span "Video Player" at bounding box center [1443, 805] width 27 height 27
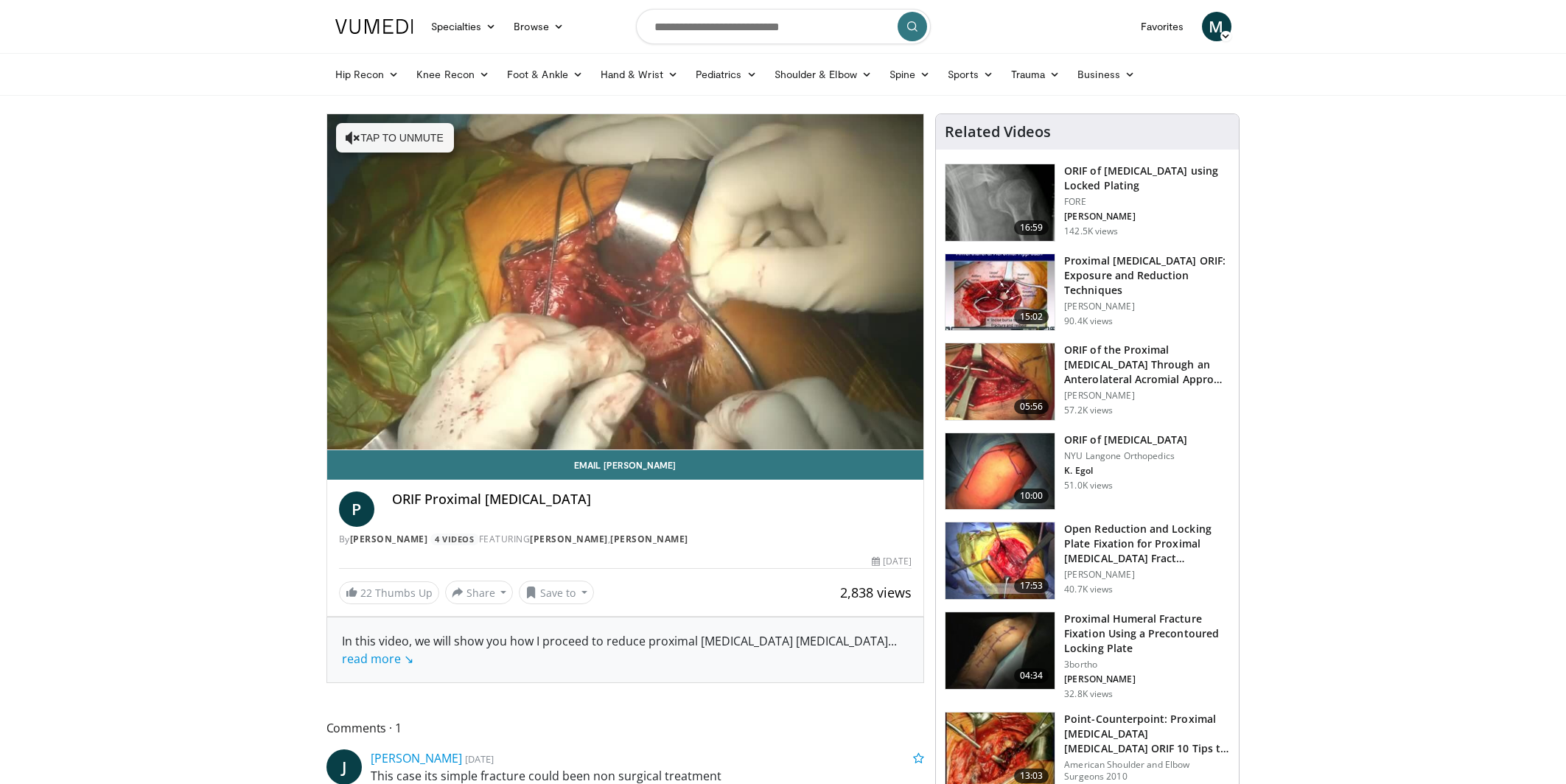
click at [1125, 263] on h3 "Proximal [MEDICAL_DATA] ORIF: Exposure and Reduction Techniques" at bounding box center [1147, 276] width 166 height 45
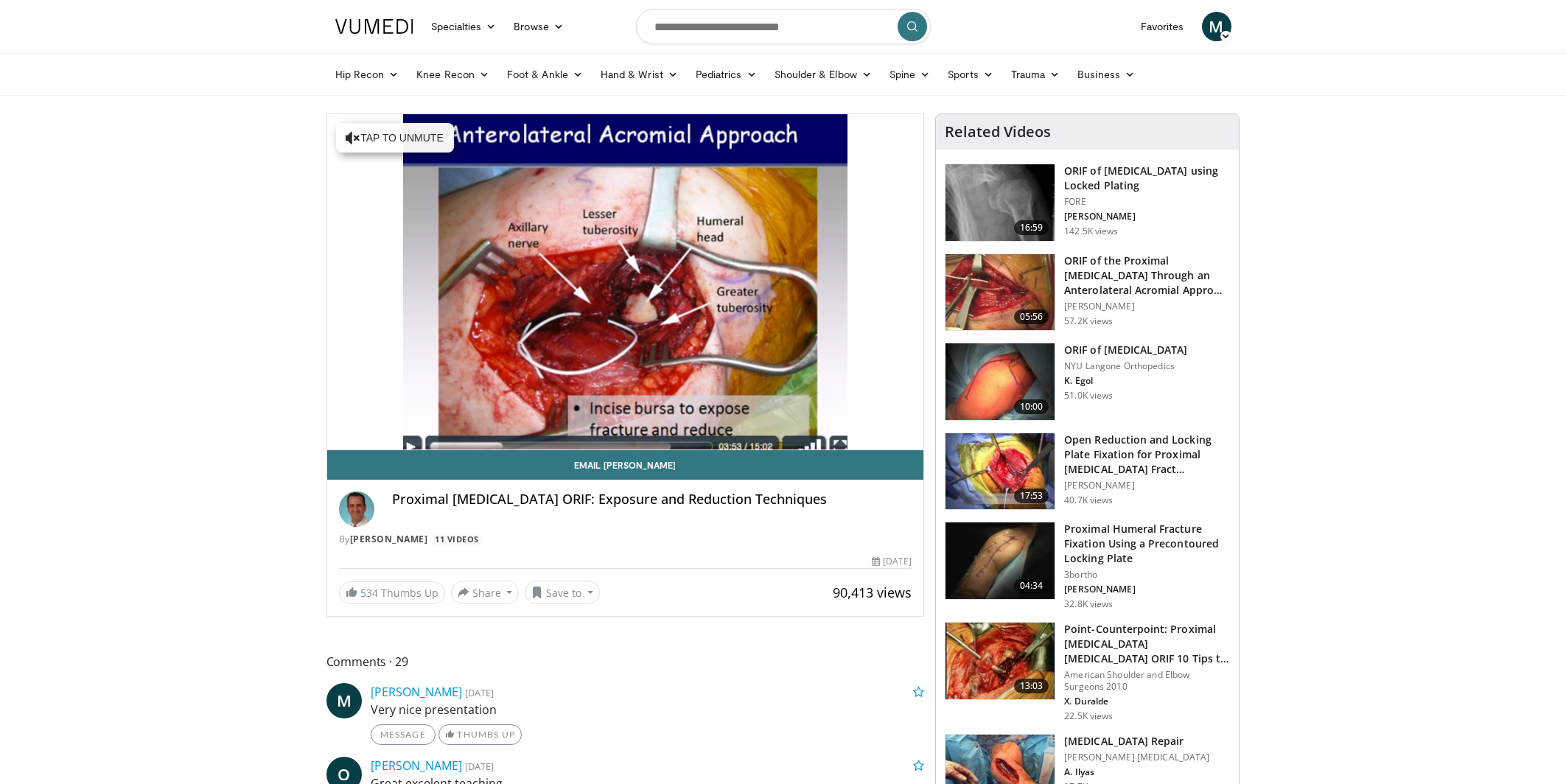
click at [905, 434] on video-js "**********" at bounding box center [626, 282] width 597 height 336
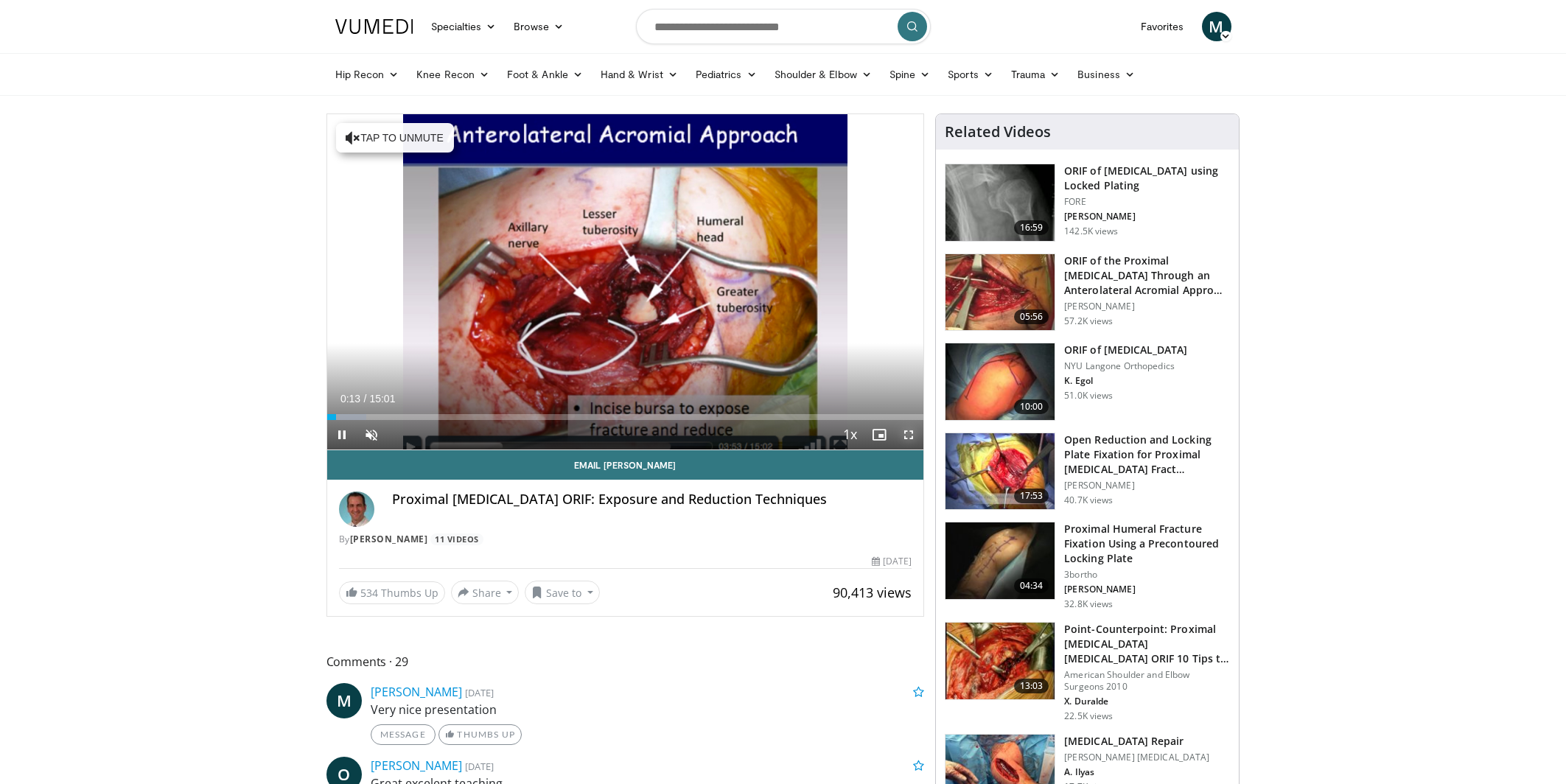
click at [910, 433] on span "Video Player" at bounding box center [908, 435] width 29 height 29
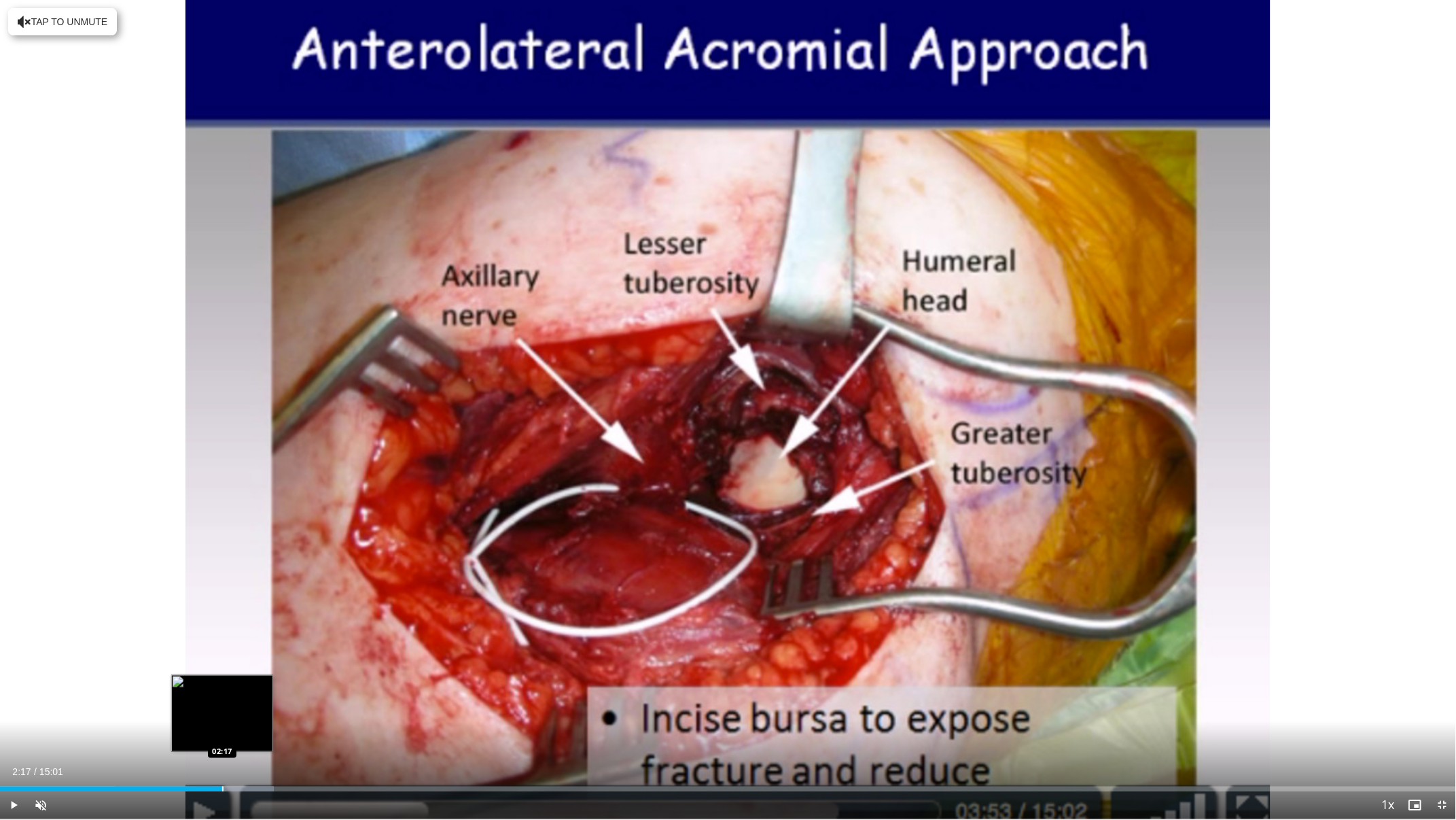
click at [222, 723] on div "Progress Bar" at bounding box center [223, 789] width 2 height 5
click at [252, 723] on div "Progress Bar" at bounding box center [253, 789] width 2 height 5
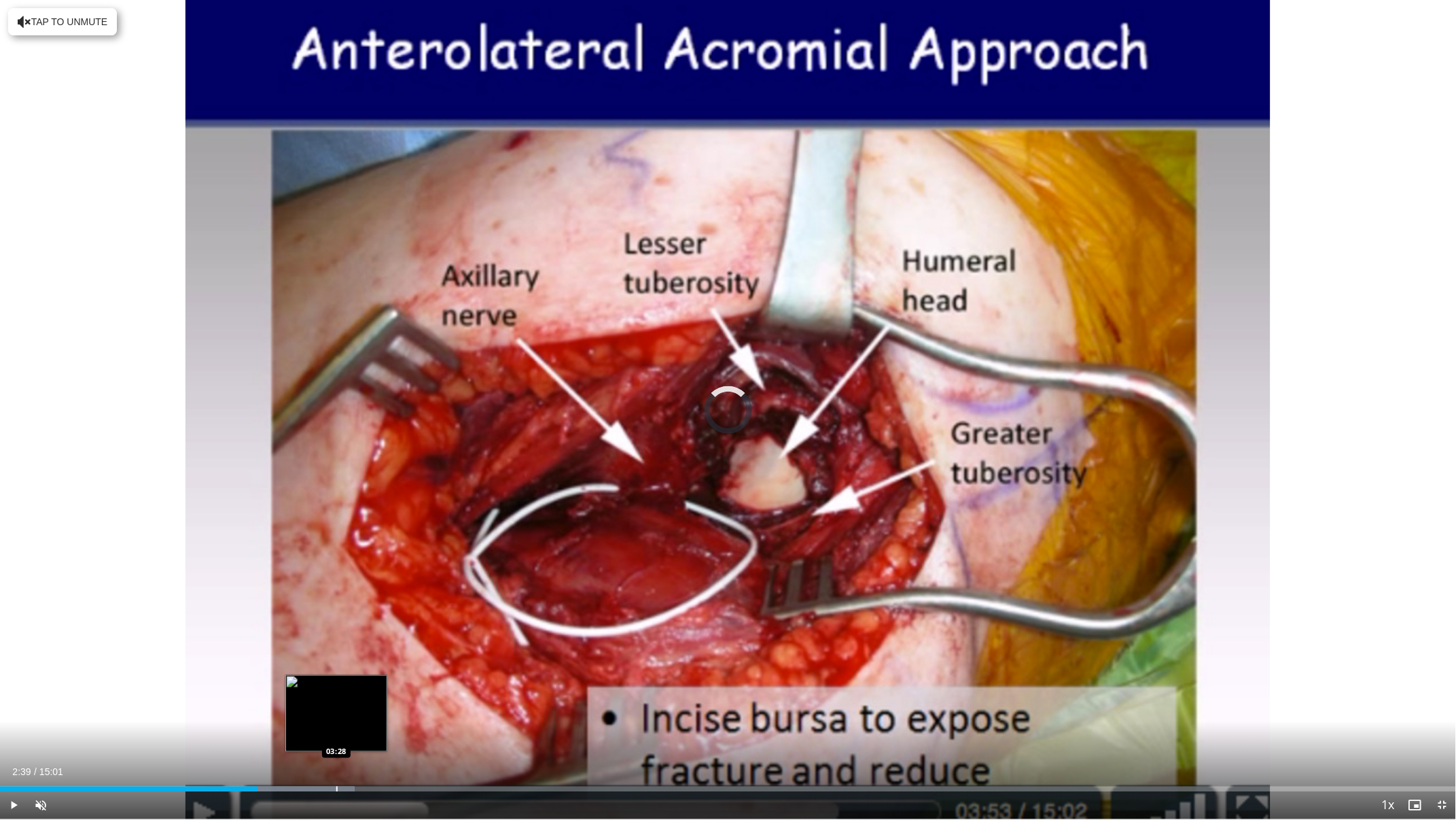
click at [337, 723] on div "Progress Bar" at bounding box center [338, 789] width 2 height 5
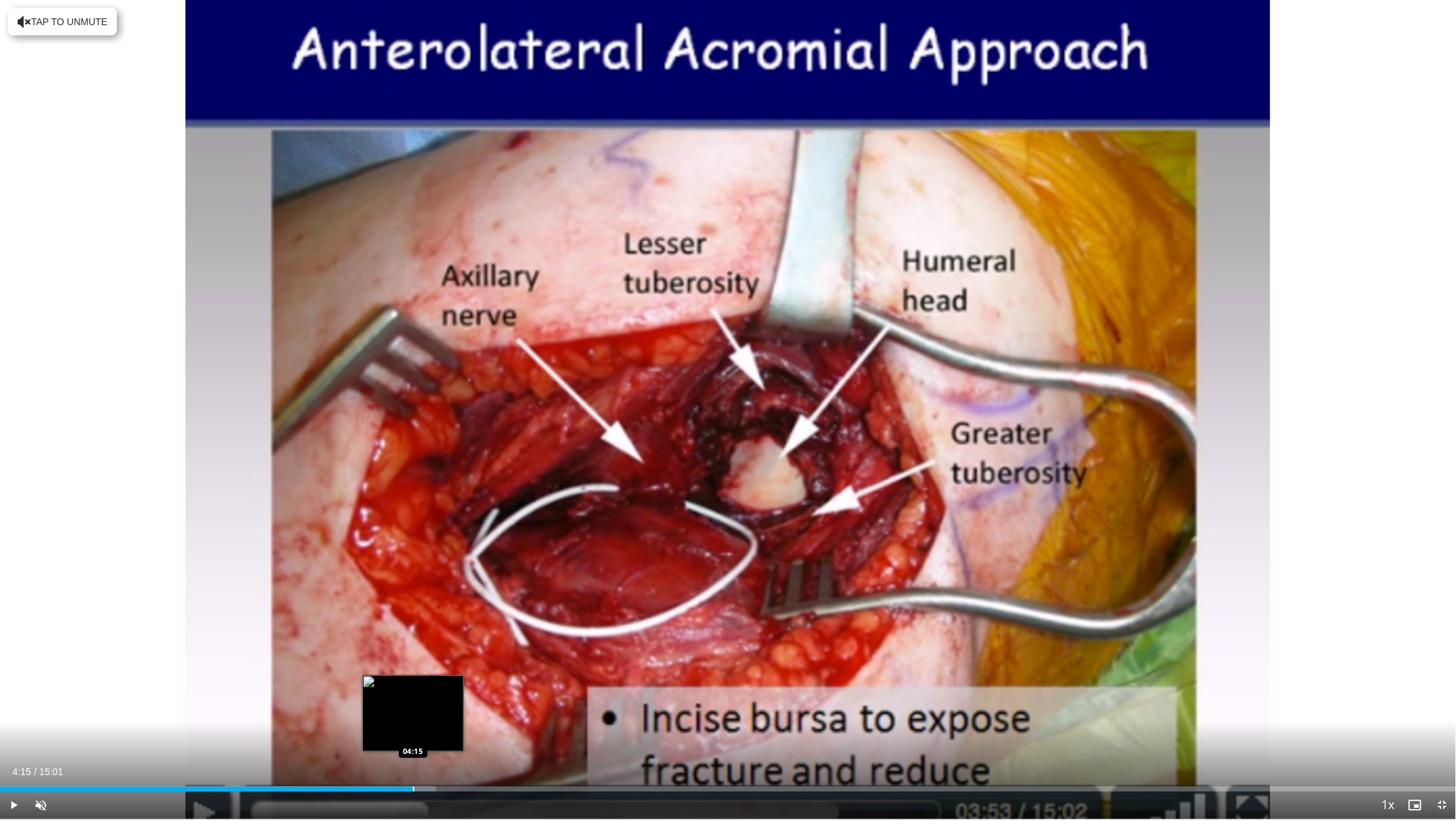
click at [414, 723] on div "Progress Bar" at bounding box center [414, 789] width 2 height 5
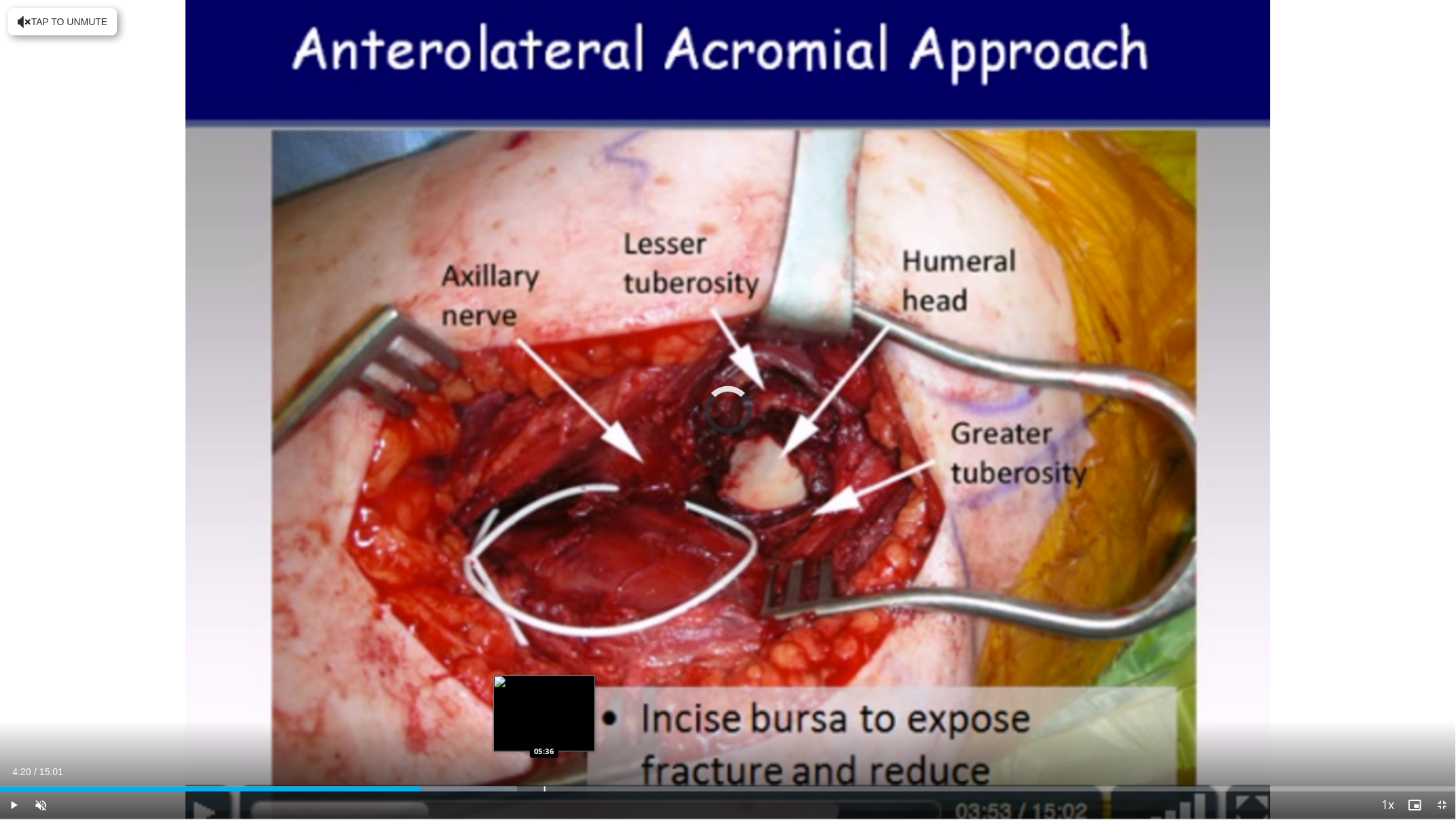
click at [544, 723] on div "Progress Bar" at bounding box center [545, 789] width 2 height 5
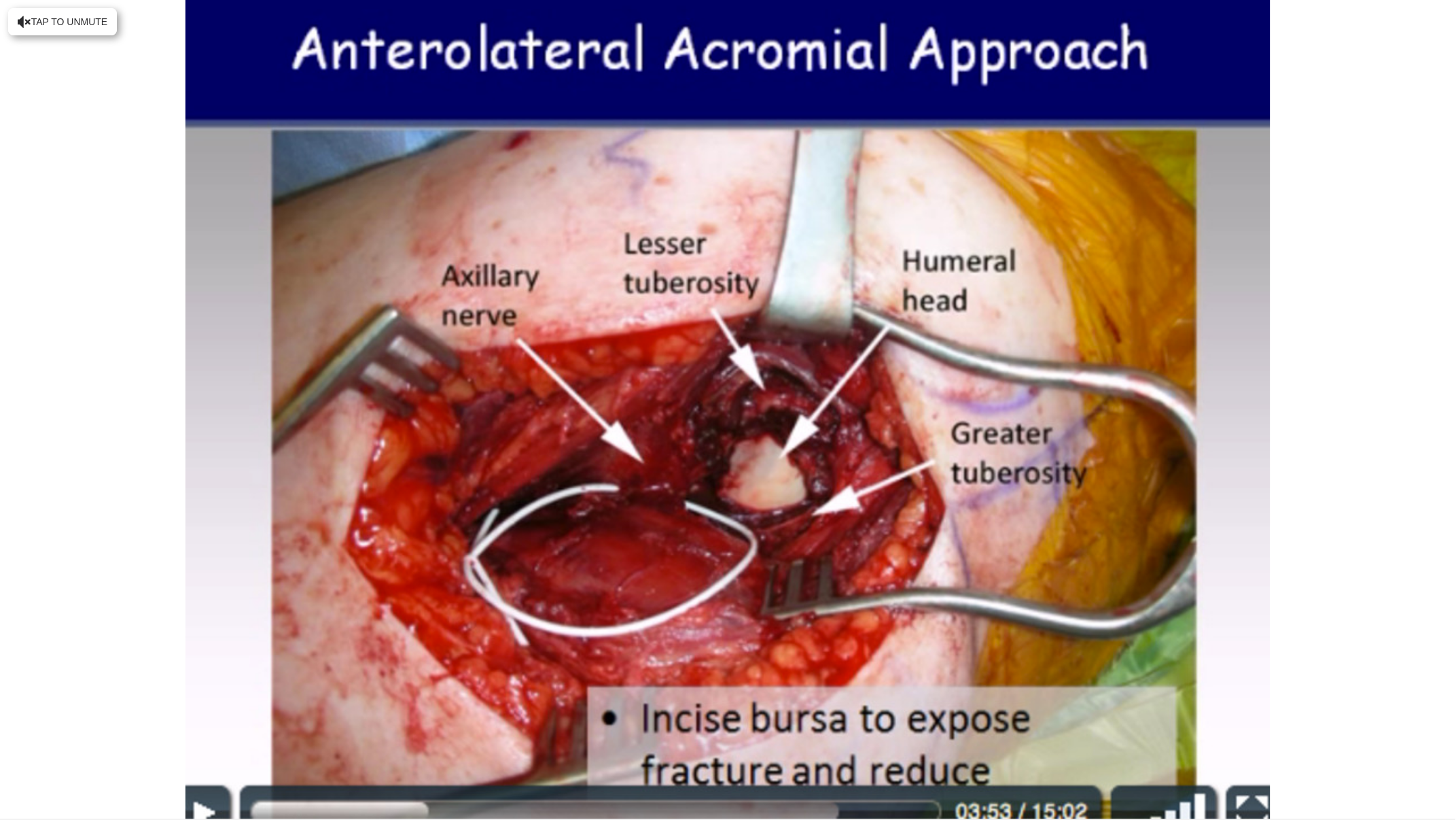
click at [1440, 723] on video-js "**********" at bounding box center [728, 410] width 1456 height 820
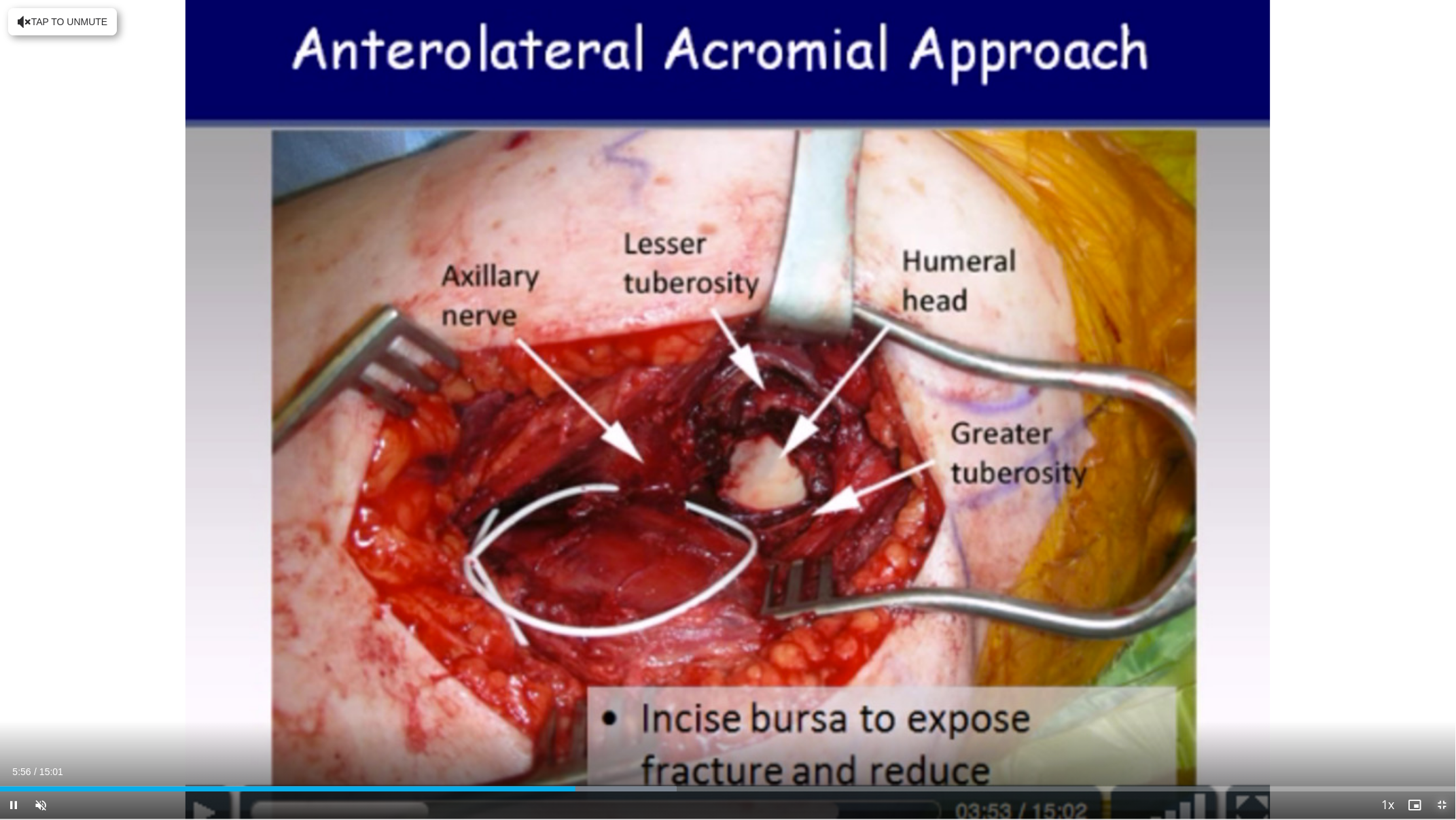
click at [1443, 723] on span "Video Player" at bounding box center [1443, 805] width 27 height 27
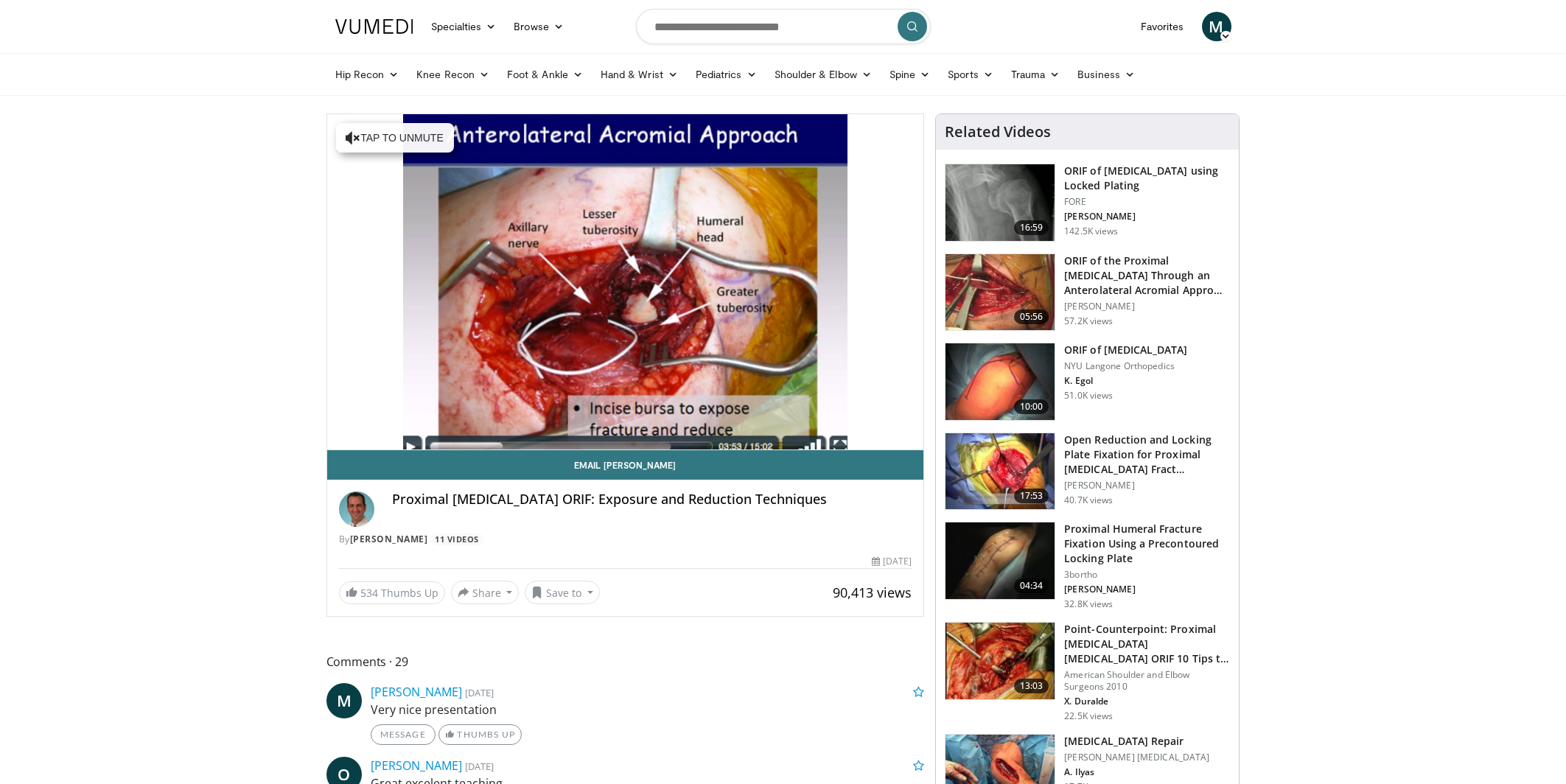
click at [1089, 346] on h3 "ORIF of [MEDICAL_DATA]" at bounding box center [1125, 349] width 123 height 15
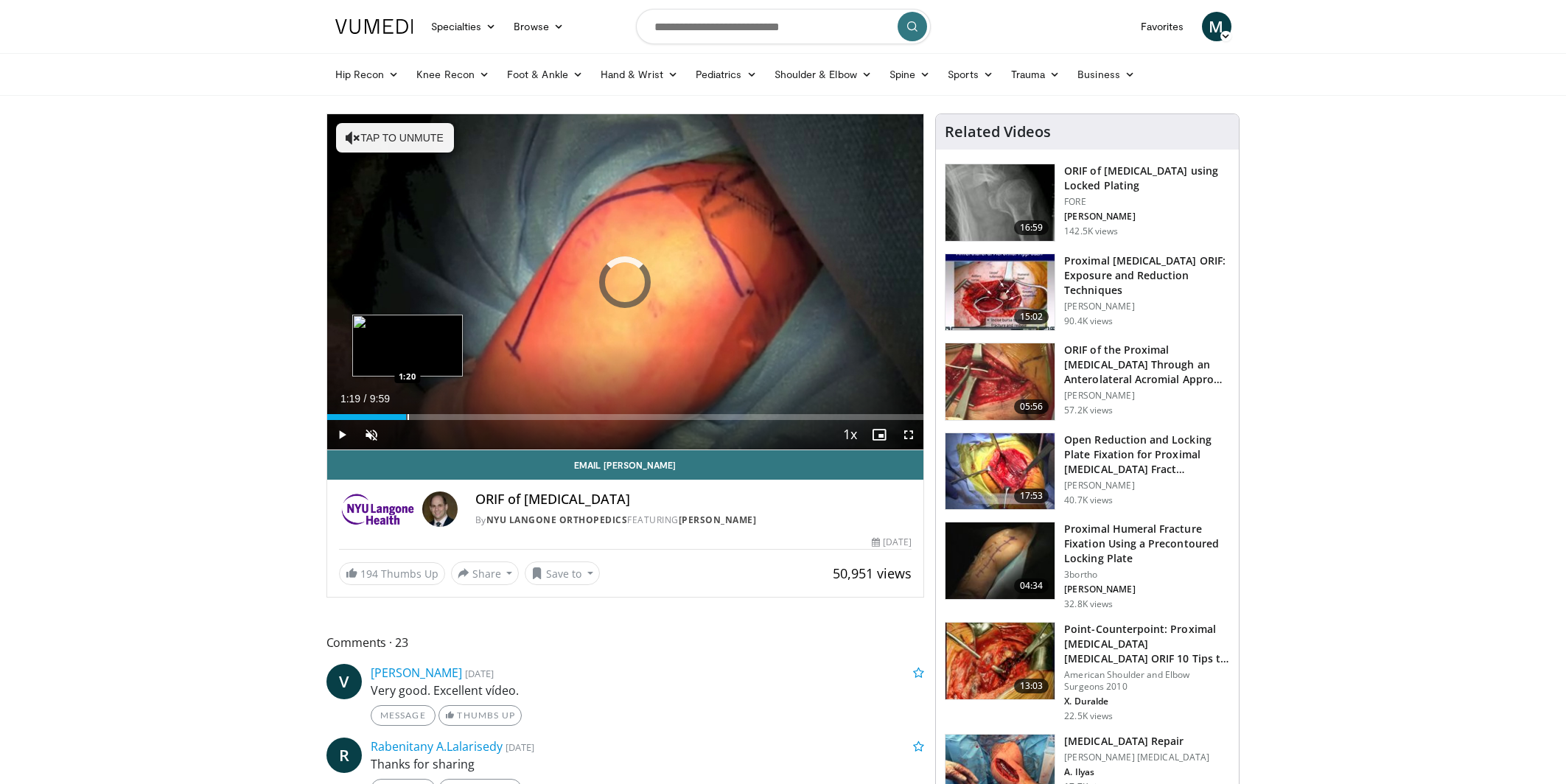
click at [405, 414] on div "Loaded : 6.65% 1:19 1:20" at bounding box center [626, 417] width 597 height 6
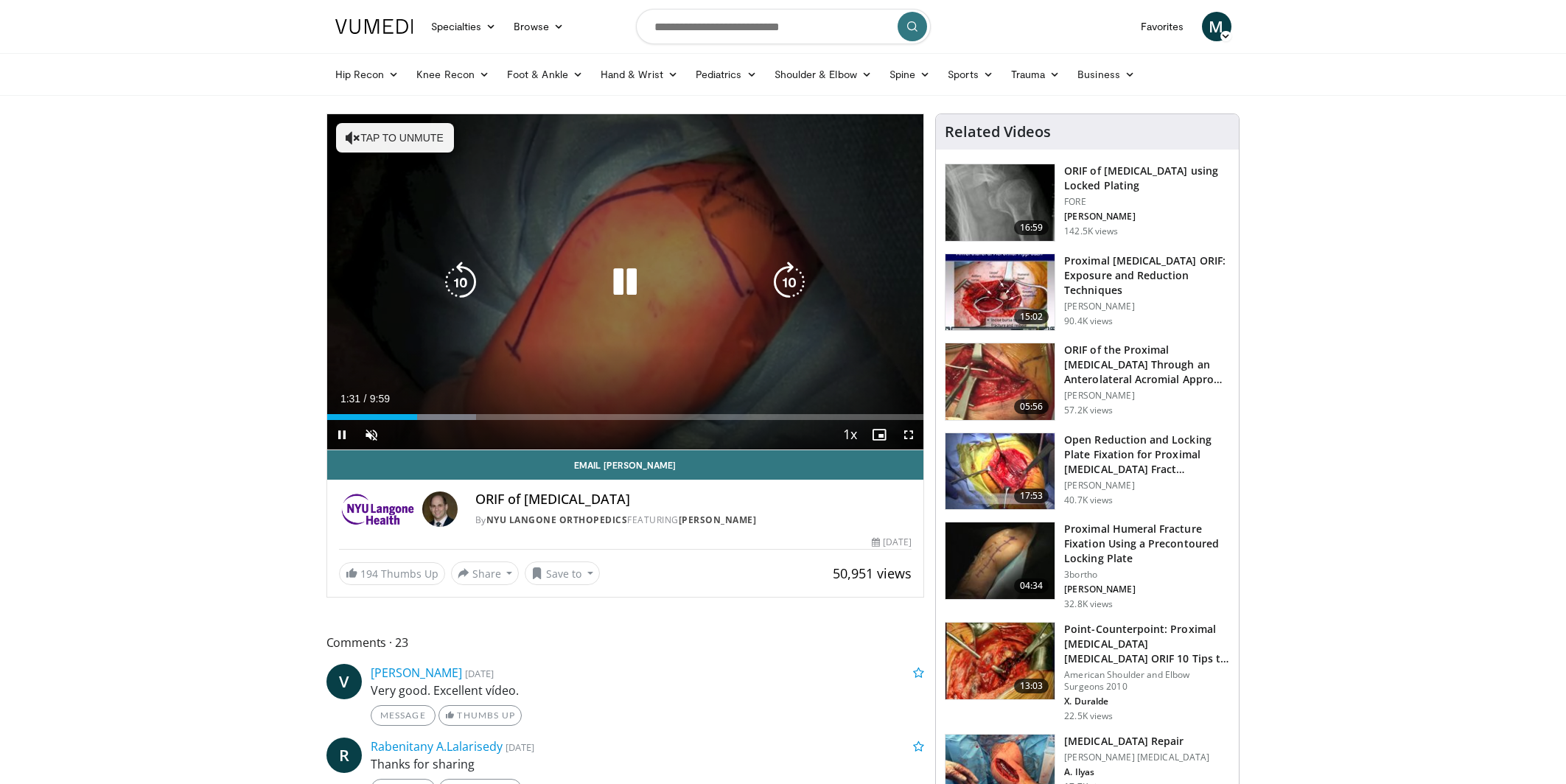
click at [609, 271] on icon "Video Player" at bounding box center [625, 282] width 42 height 42
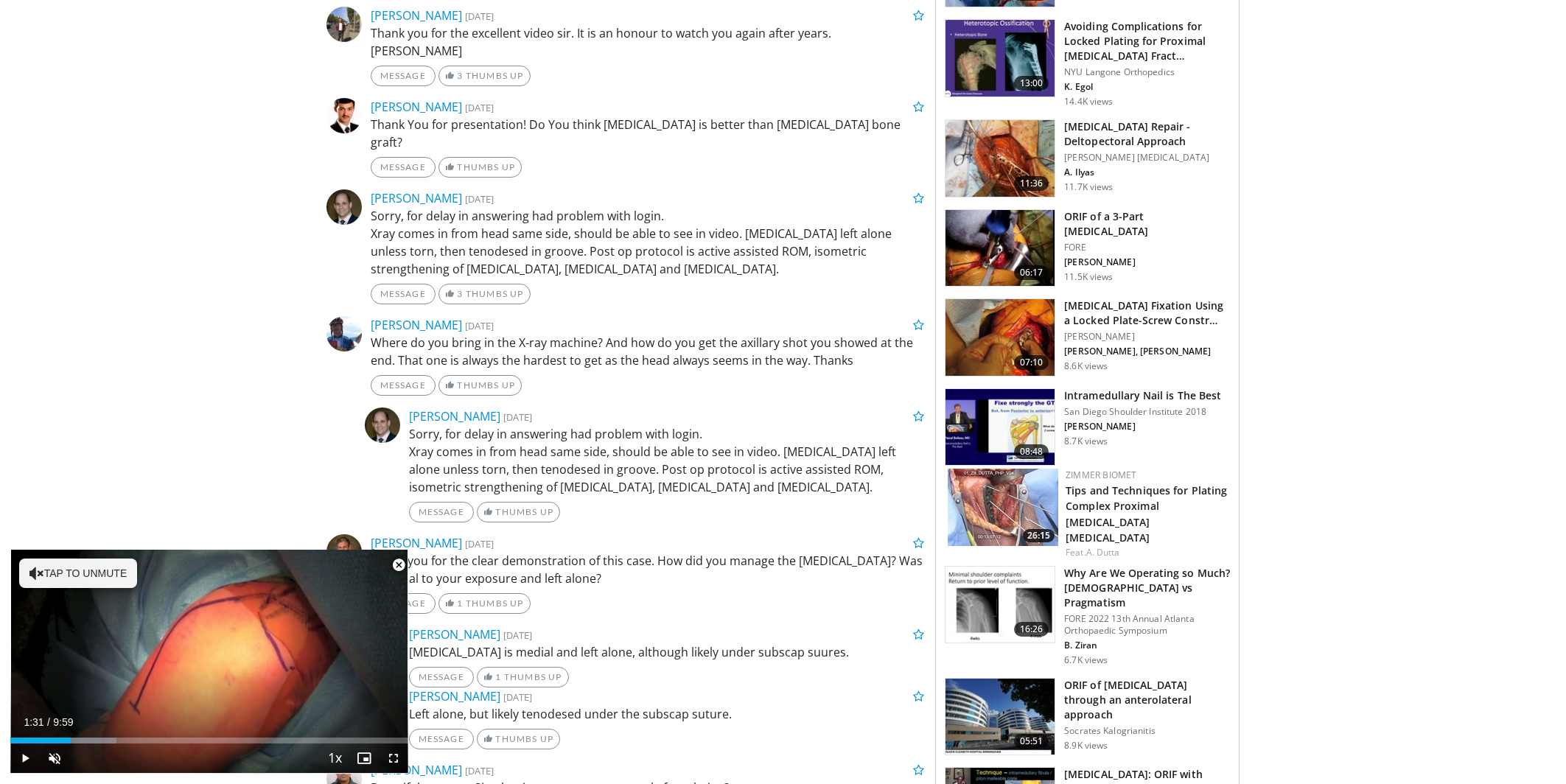
scroll to position [805, 0]
click at [1138, 513] on link "Tips and Techniques for Plating Complex Proximal [MEDICAL_DATA] [MEDICAL_DATA]" at bounding box center [1146, 512] width 162 height 60
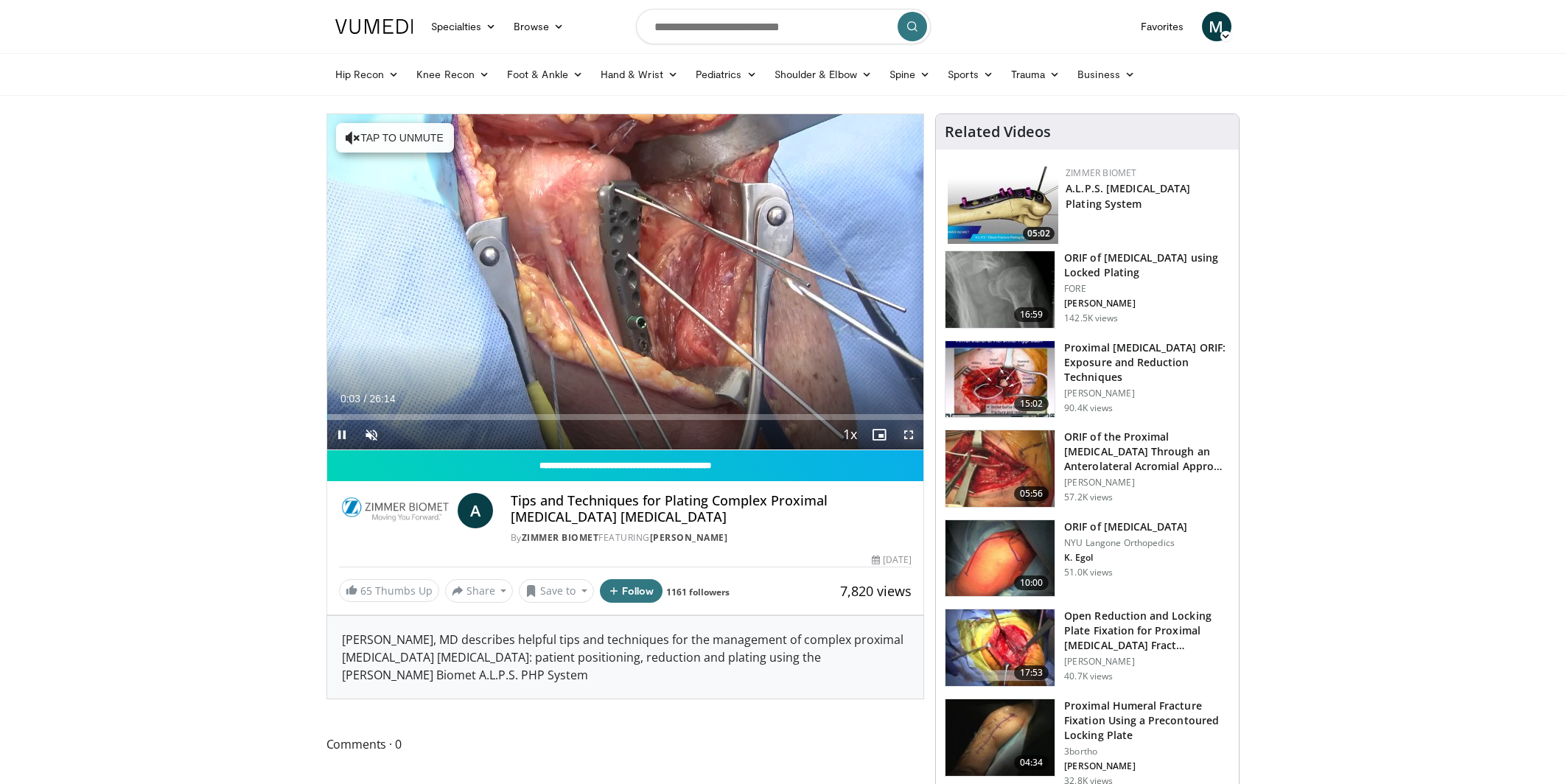
click at [908, 432] on span "Video Player" at bounding box center [908, 435] width 29 height 29
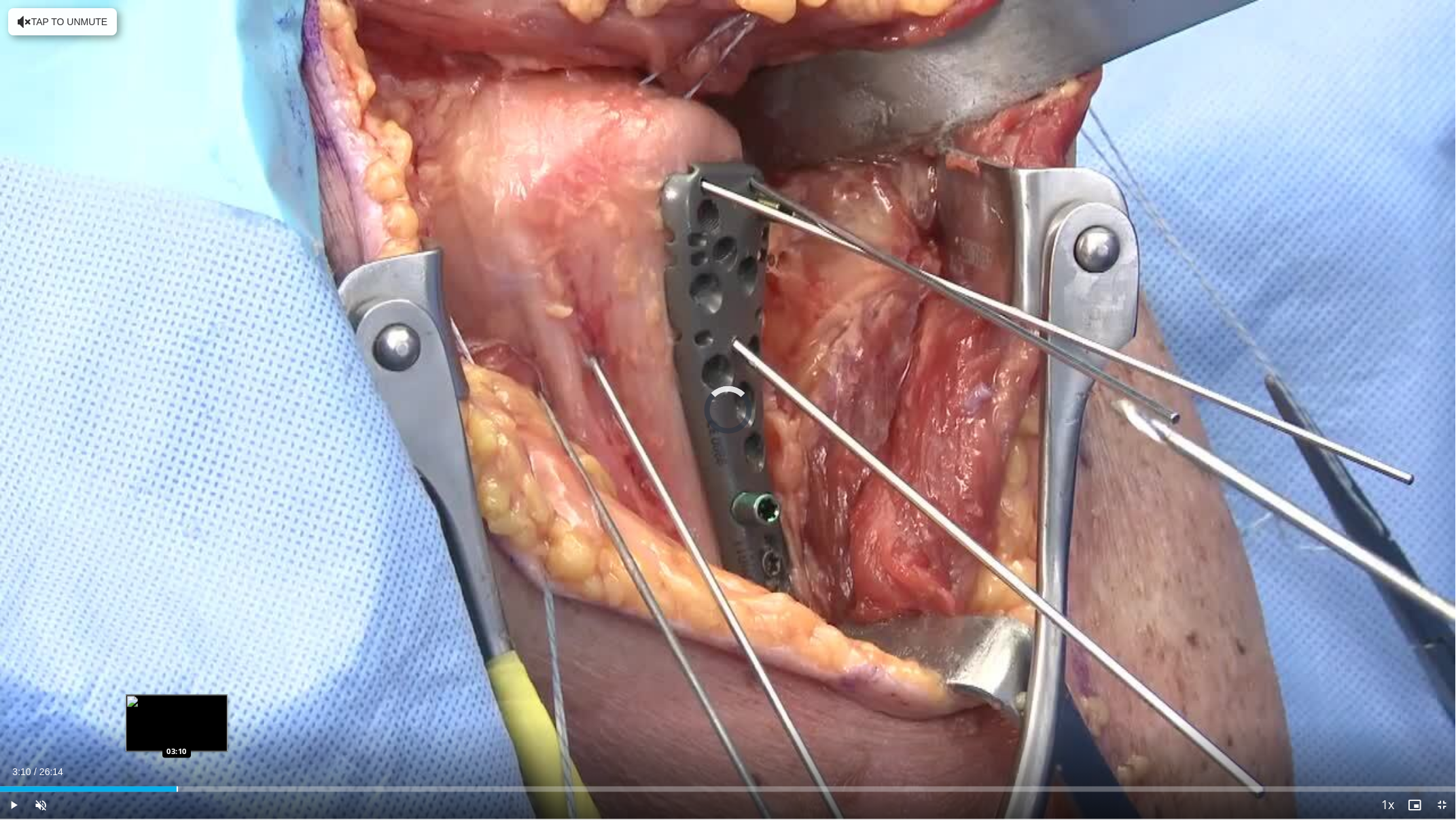
click at [177, 723] on div "Progress Bar" at bounding box center [178, 789] width 2 height 5
click at [143, 723] on div "Progress Bar" at bounding box center [144, 789] width 2 height 5
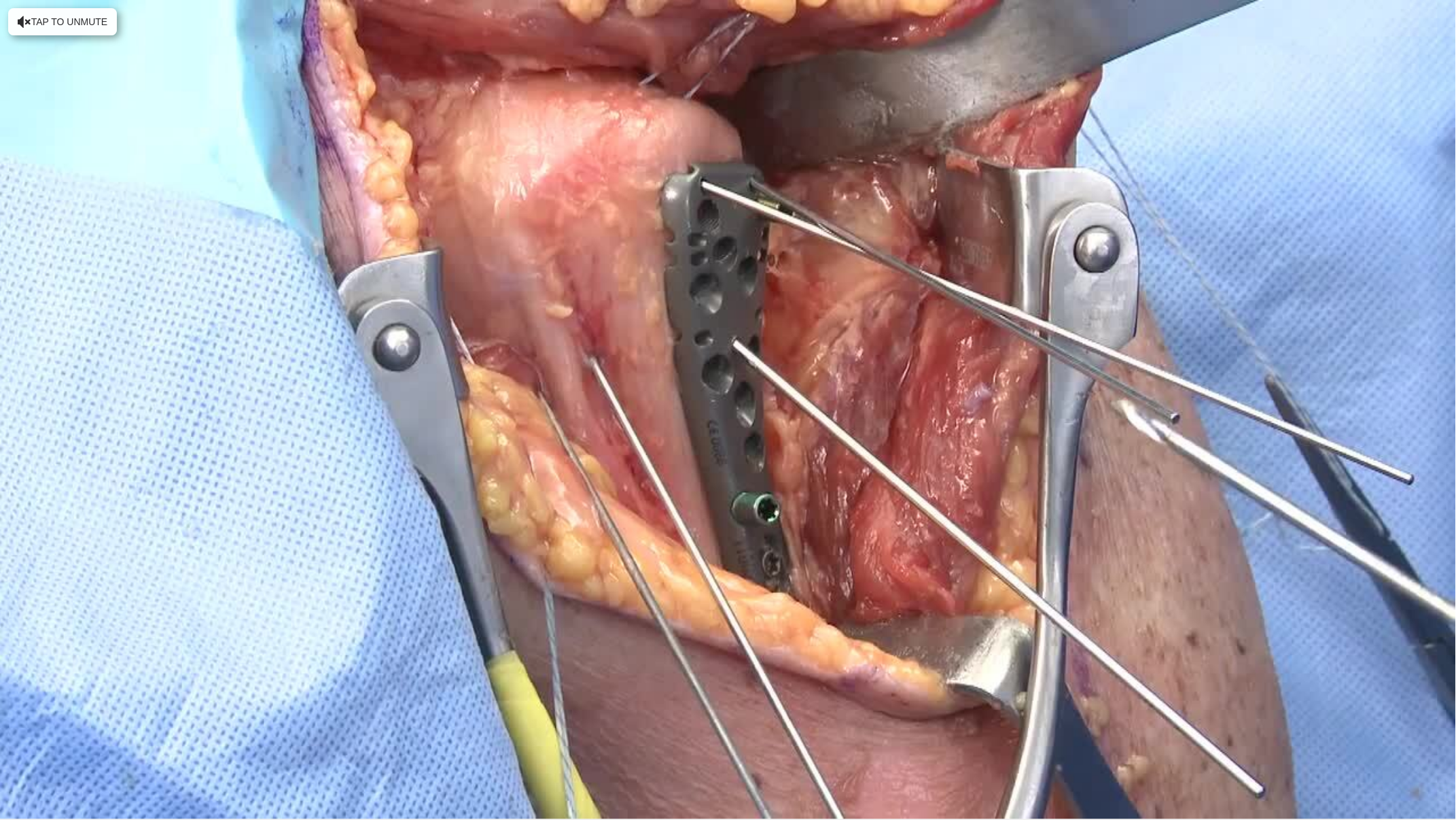
click at [332, 617] on div "10 seconds Tap to unmute" at bounding box center [728, 409] width 1456 height 819
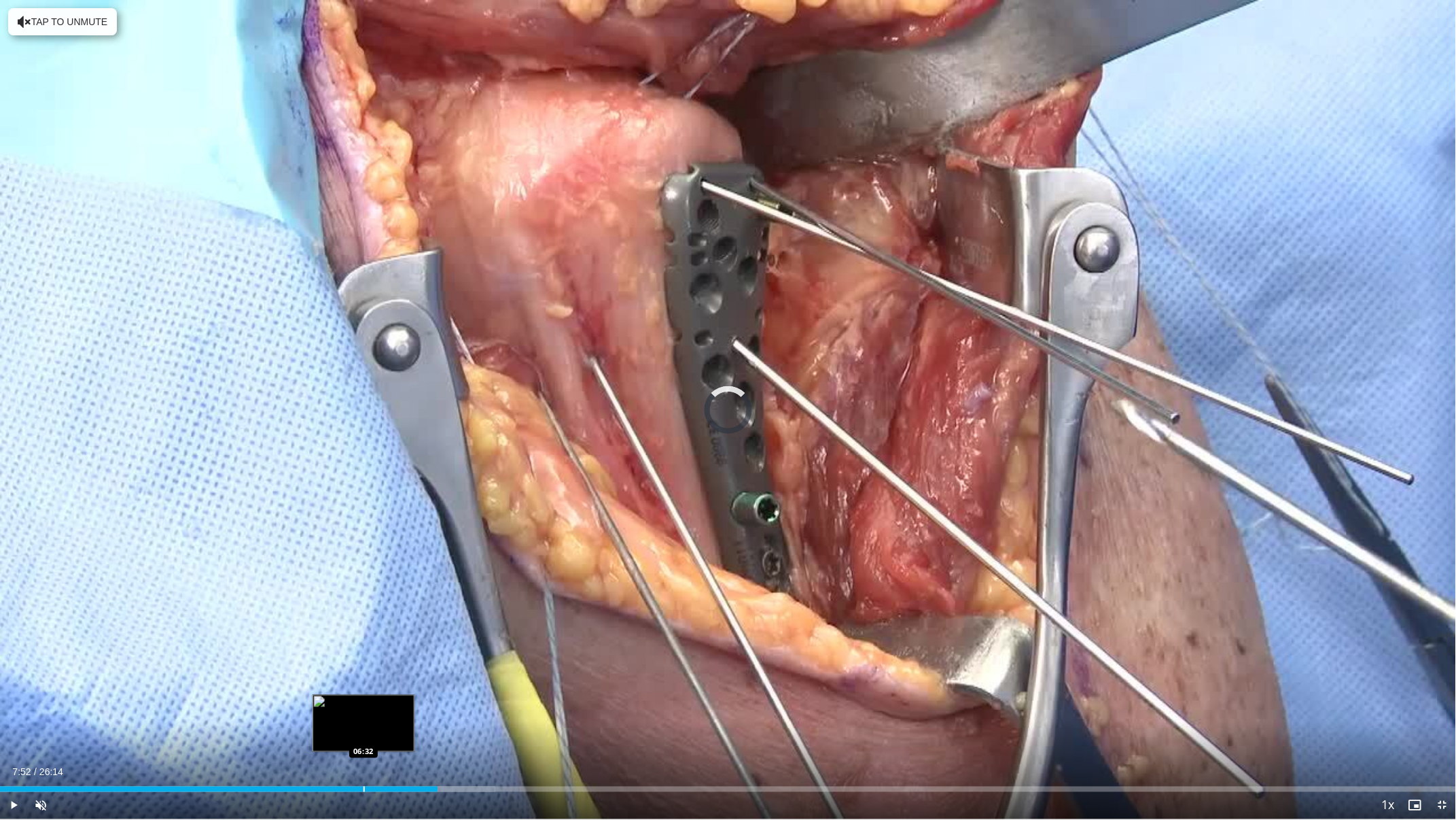
click at [363, 723] on div "Loaded : 34.01% 07:52 06:32" at bounding box center [728, 785] width 1456 height 13
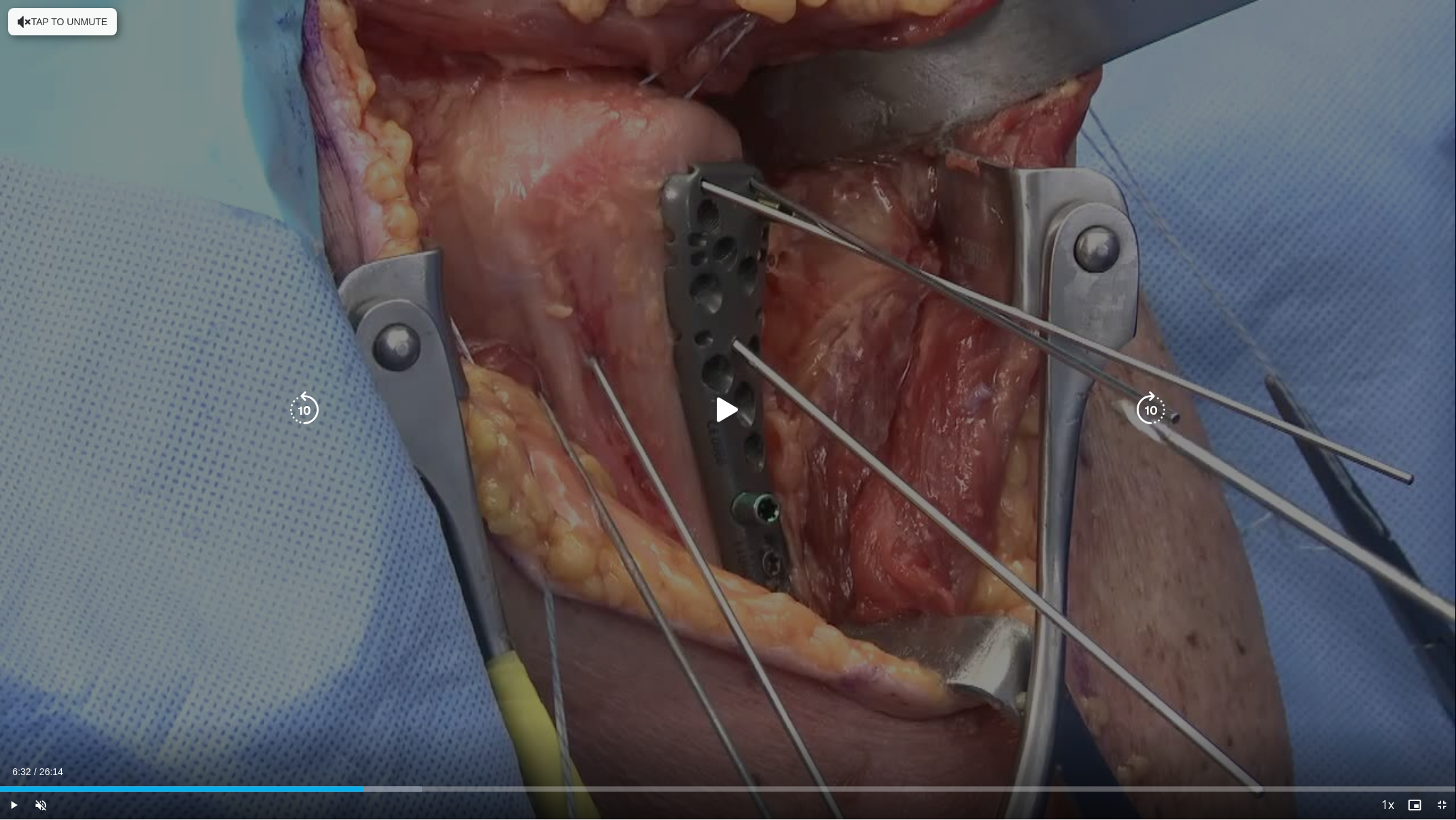
click at [732, 408] on icon "Video Player" at bounding box center [728, 409] width 38 height 38
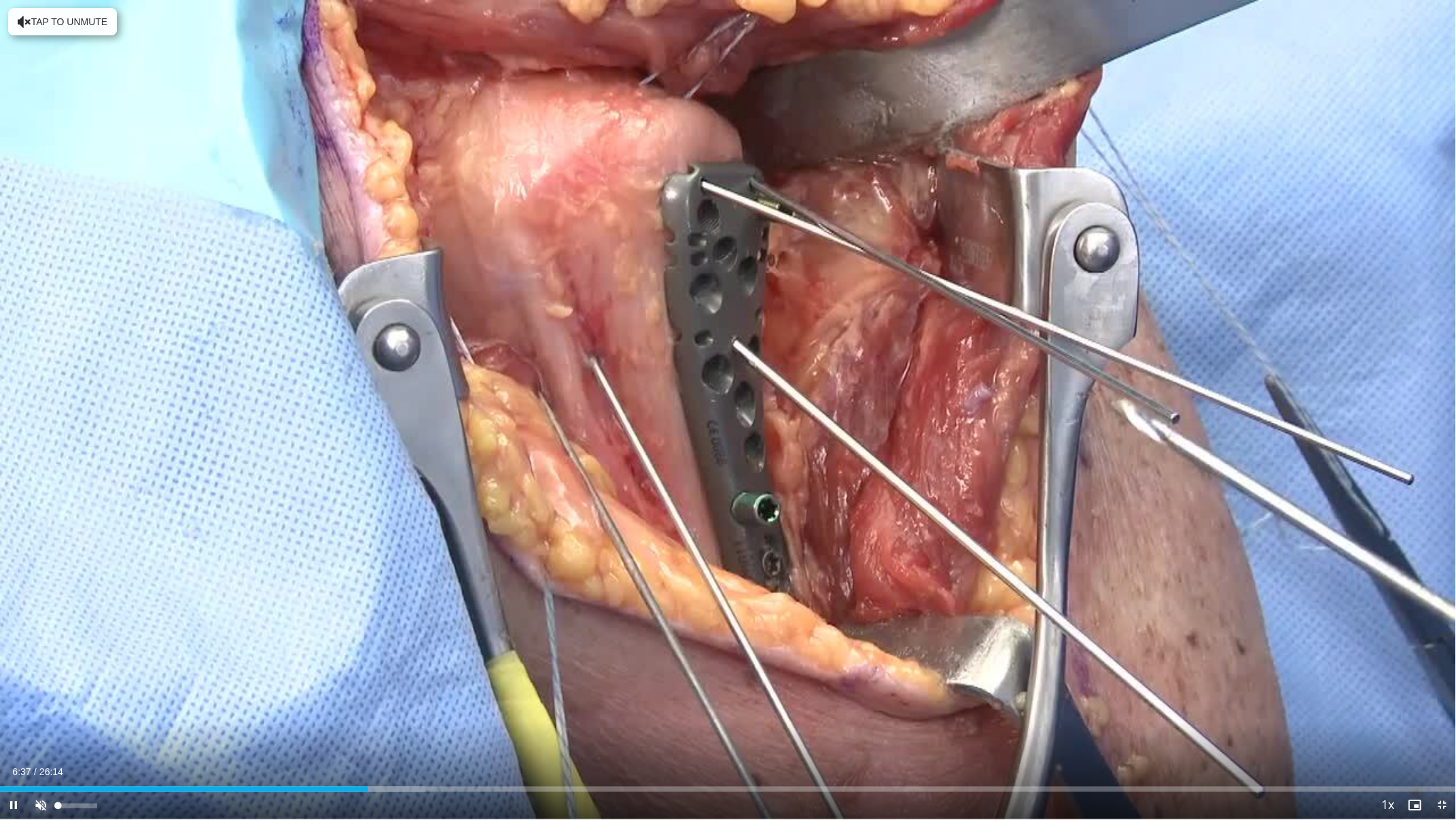
click at [38, 723] on span "Video Player" at bounding box center [40, 805] width 27 height 27
drag, startPoint x: 1443, startPoint y: 801, endPoint x: 1450, endPoint y: 626, distance: 175.1
click at [1443, 723] on span "Video Player" at bounding box center [1443, 805] width 27 height 27
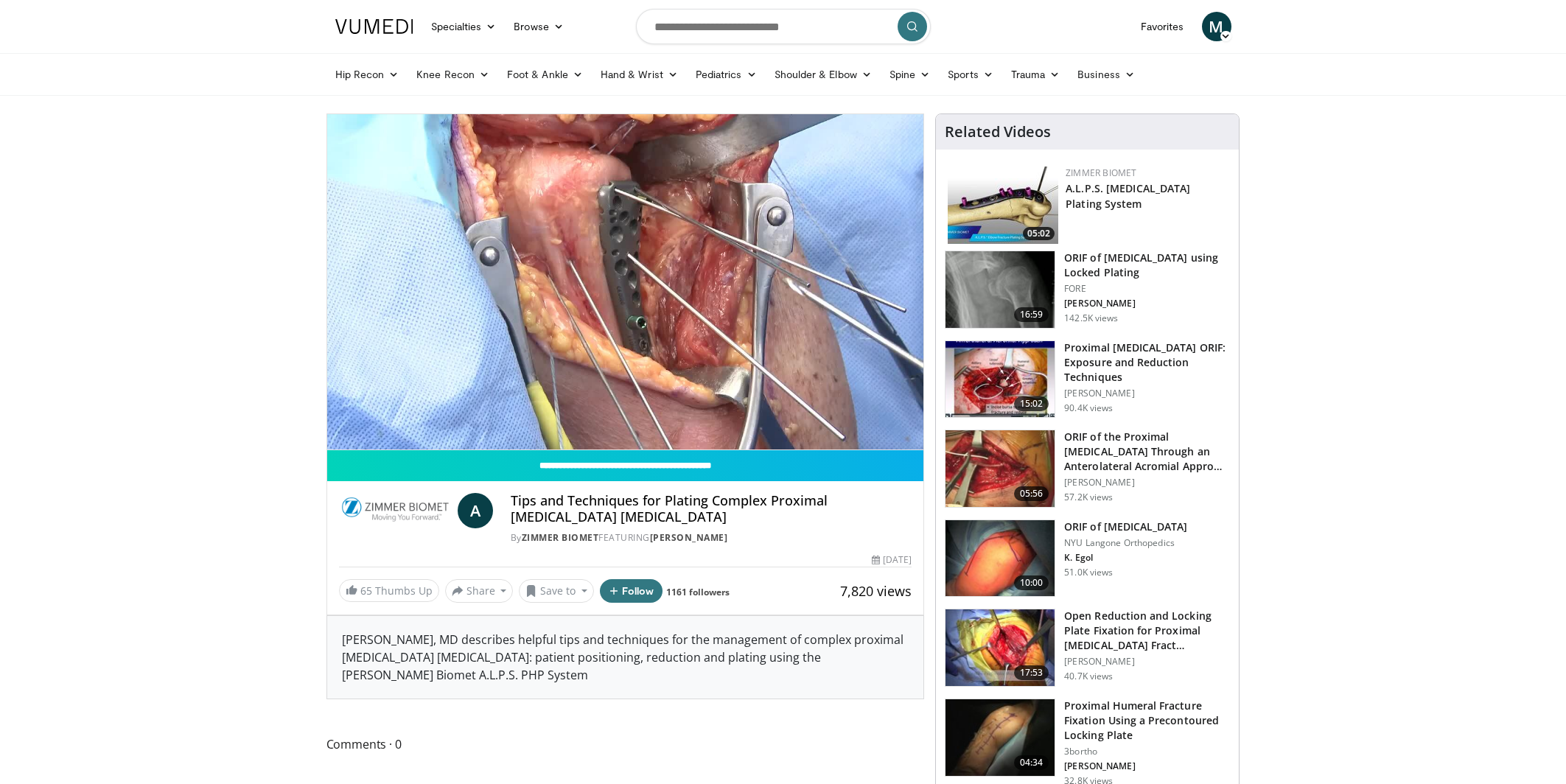
click at [1153, 264] on h3 "ORIF of [MEDICAL_DATA] using Locked Plating" at bounding box center [1147, 265] width 166 height 29
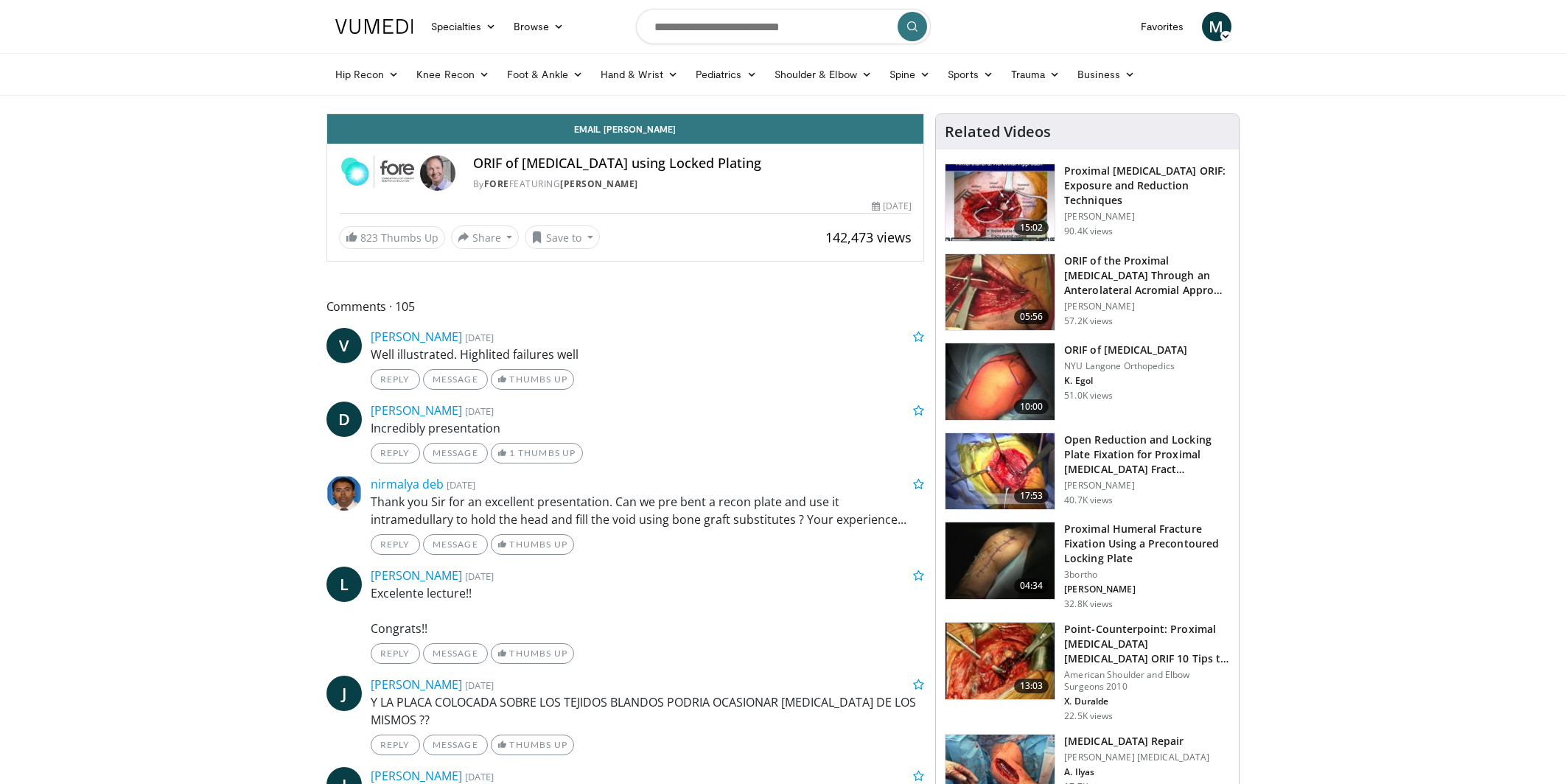
drag, startPoint x: 833, startPoint y: 160, endPoint x: 461, endPoint y: 162, distance: 372.0
click at [461, 162] on div "ORIF of Proximal Humerus Fracture using Locked Plating By FORE FEATURING Mark A…" at bounding box center [626, 173] width 573 height 36
copy div "ORIF of [MEDICAL_DATA] using Locked Plating"
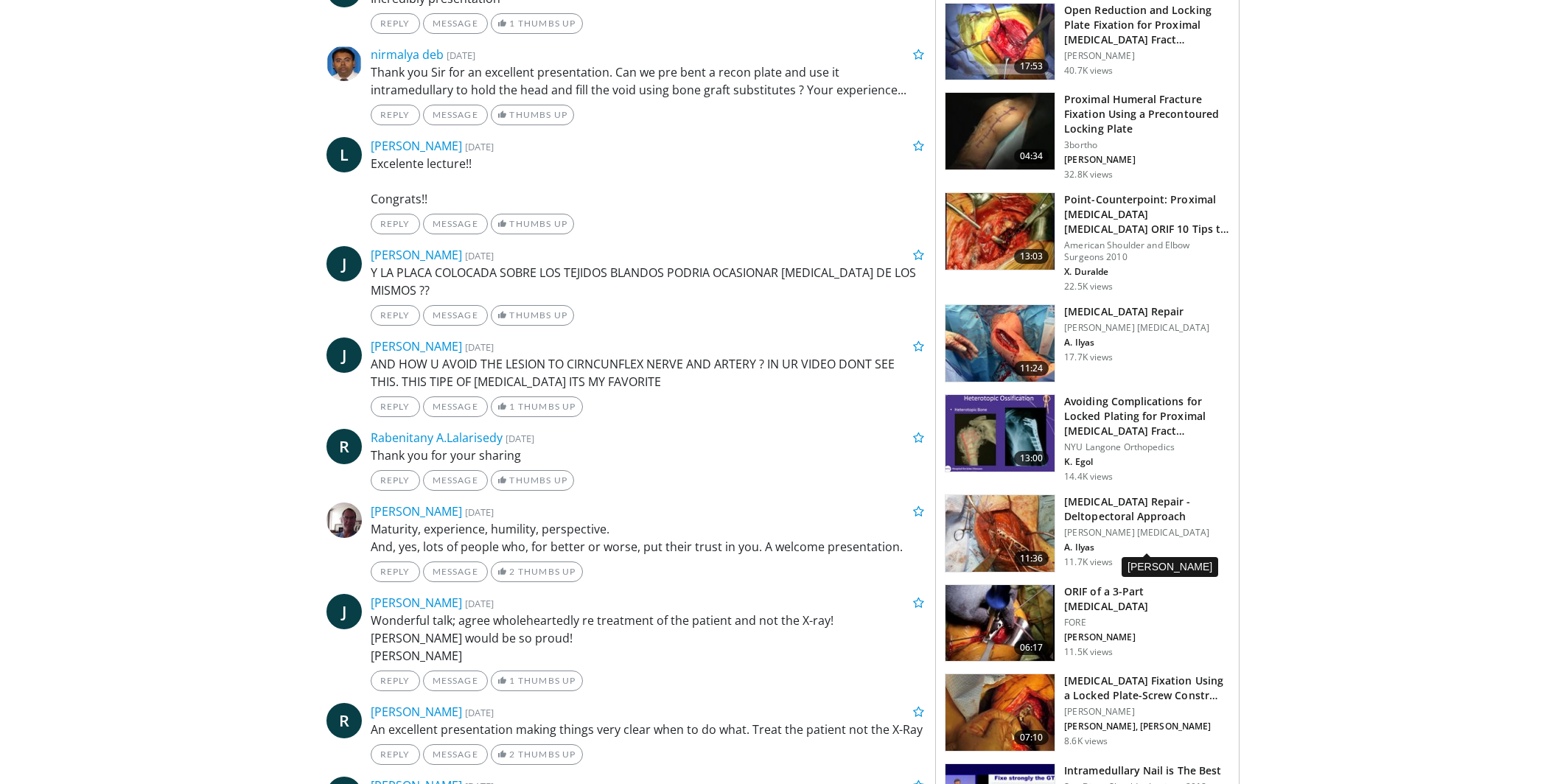
scroll to position [437, 0]
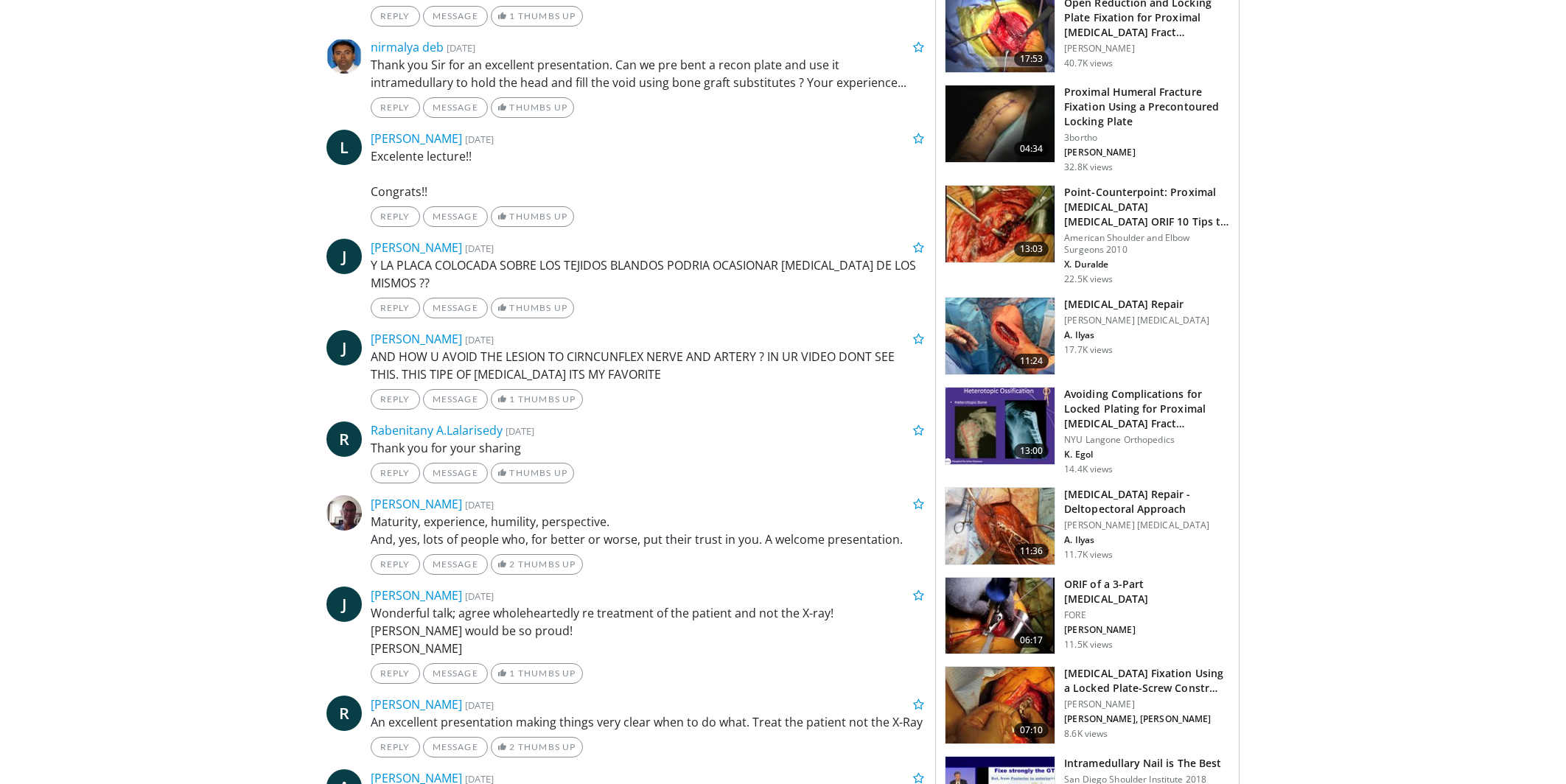
click at [1139, 584] on h3 "ORIF of a 3-Part [MEDICAL_DATA]" at bounding box center [1147, 591] width 166 height 29
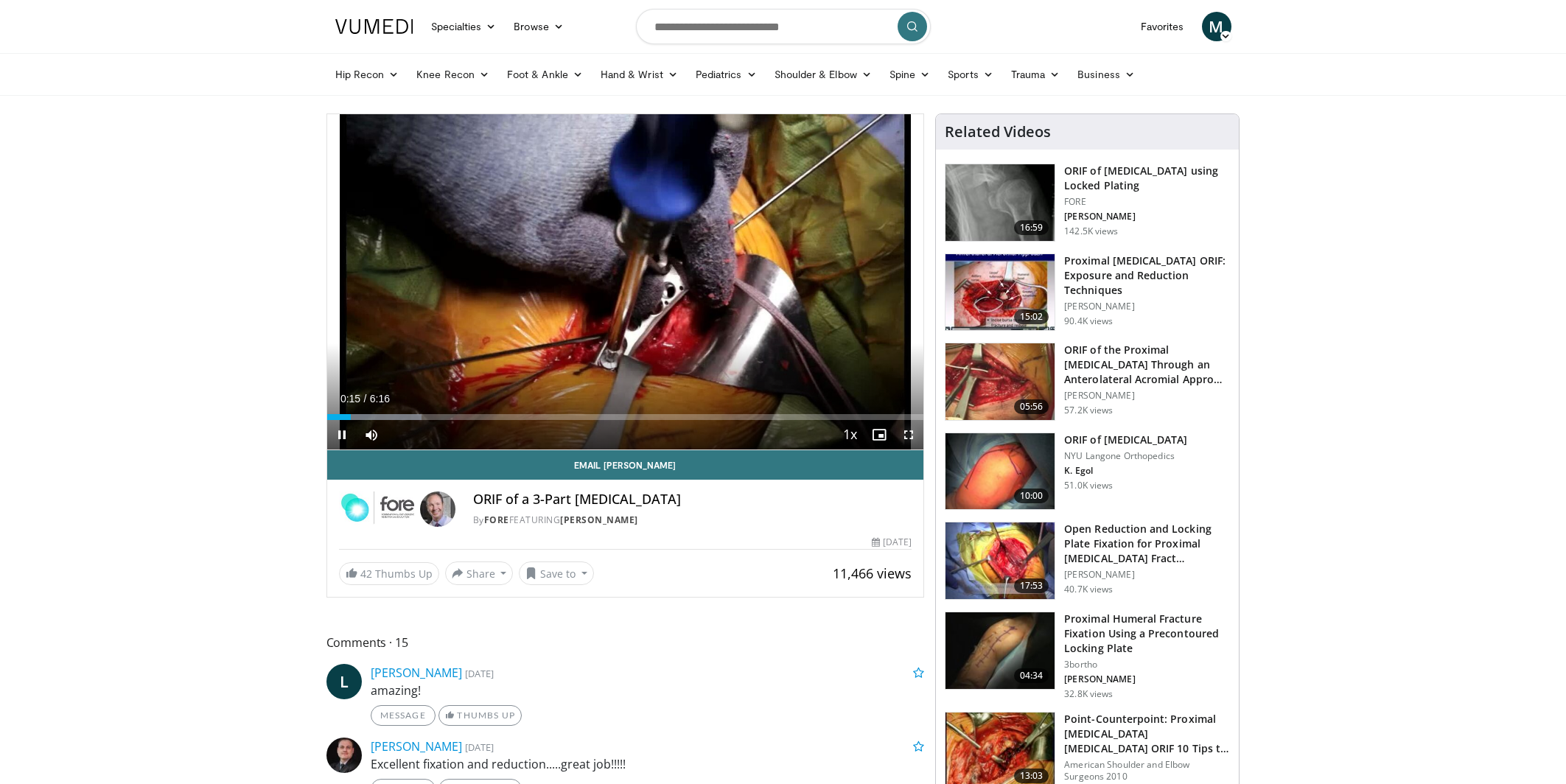
click at [905, 432] on span "Video Player" at bounding box center [908, 435] width 29 height 29
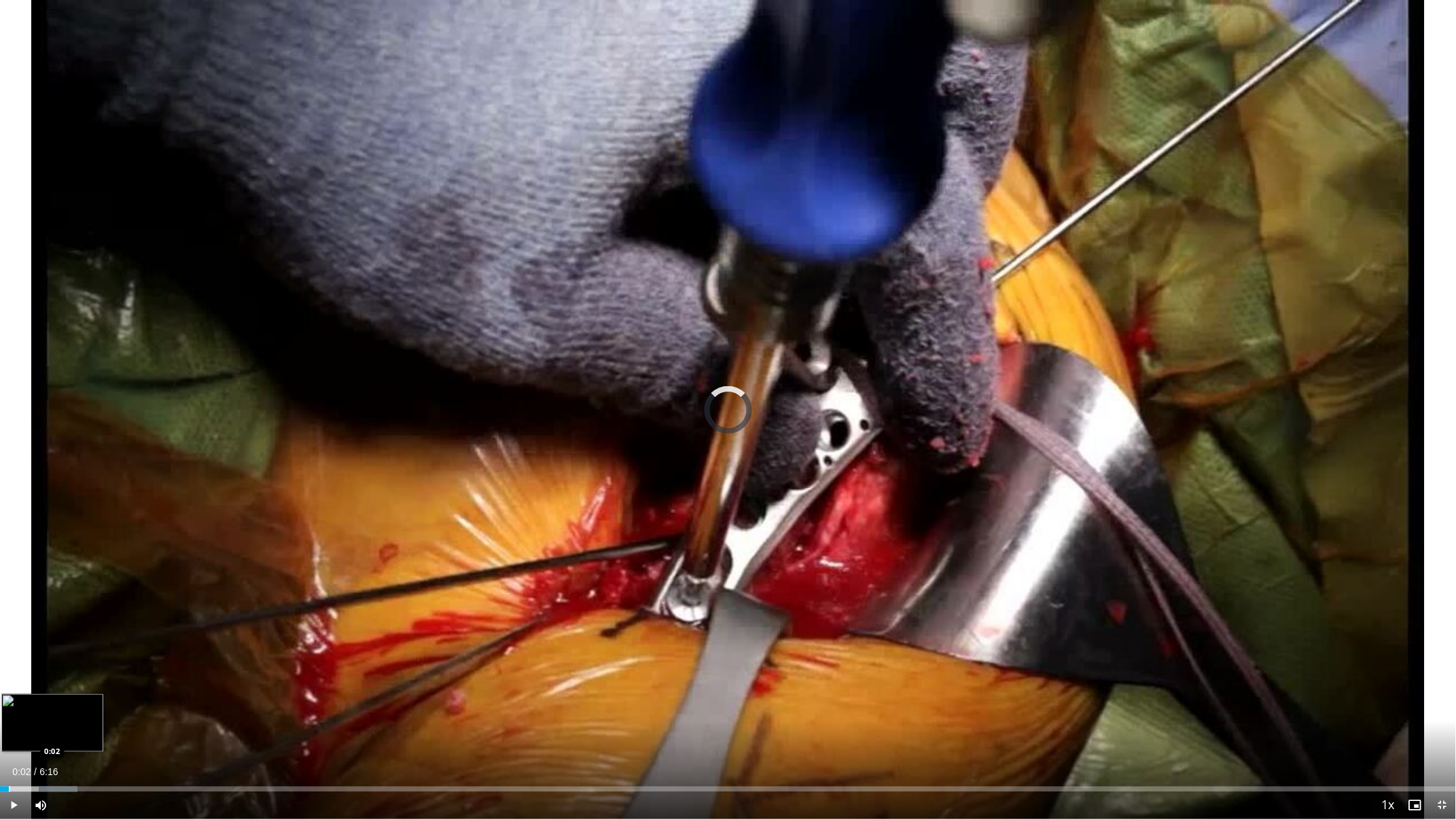
click at [9, 723] on div "Loaded : 5.32% 0:02 0:02" at bounding box center [728, 785] width 1456 height 13
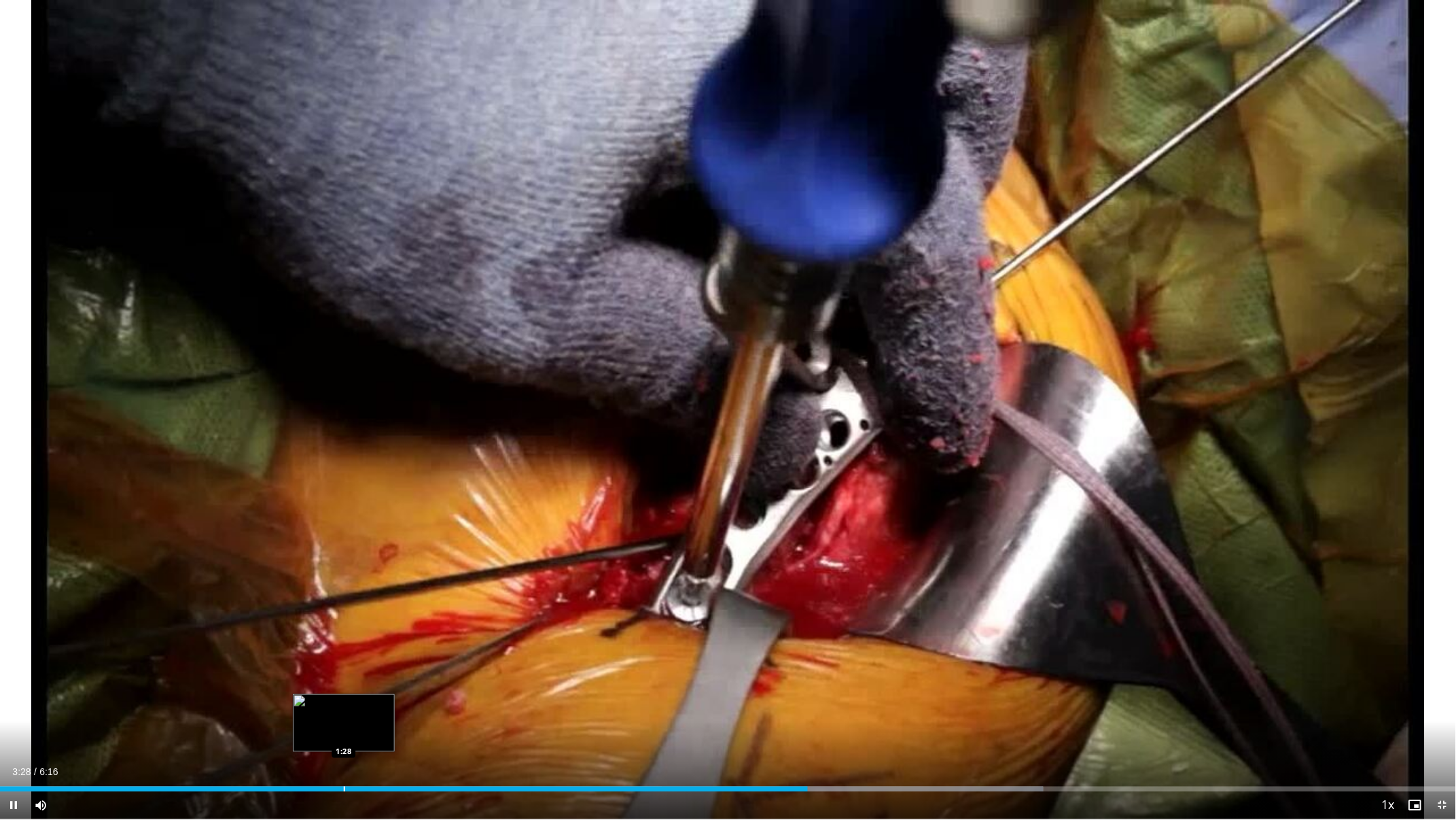
click at [344, 723] on div "Progress Bar" at bounding box center [345, 789] width 2 height 5
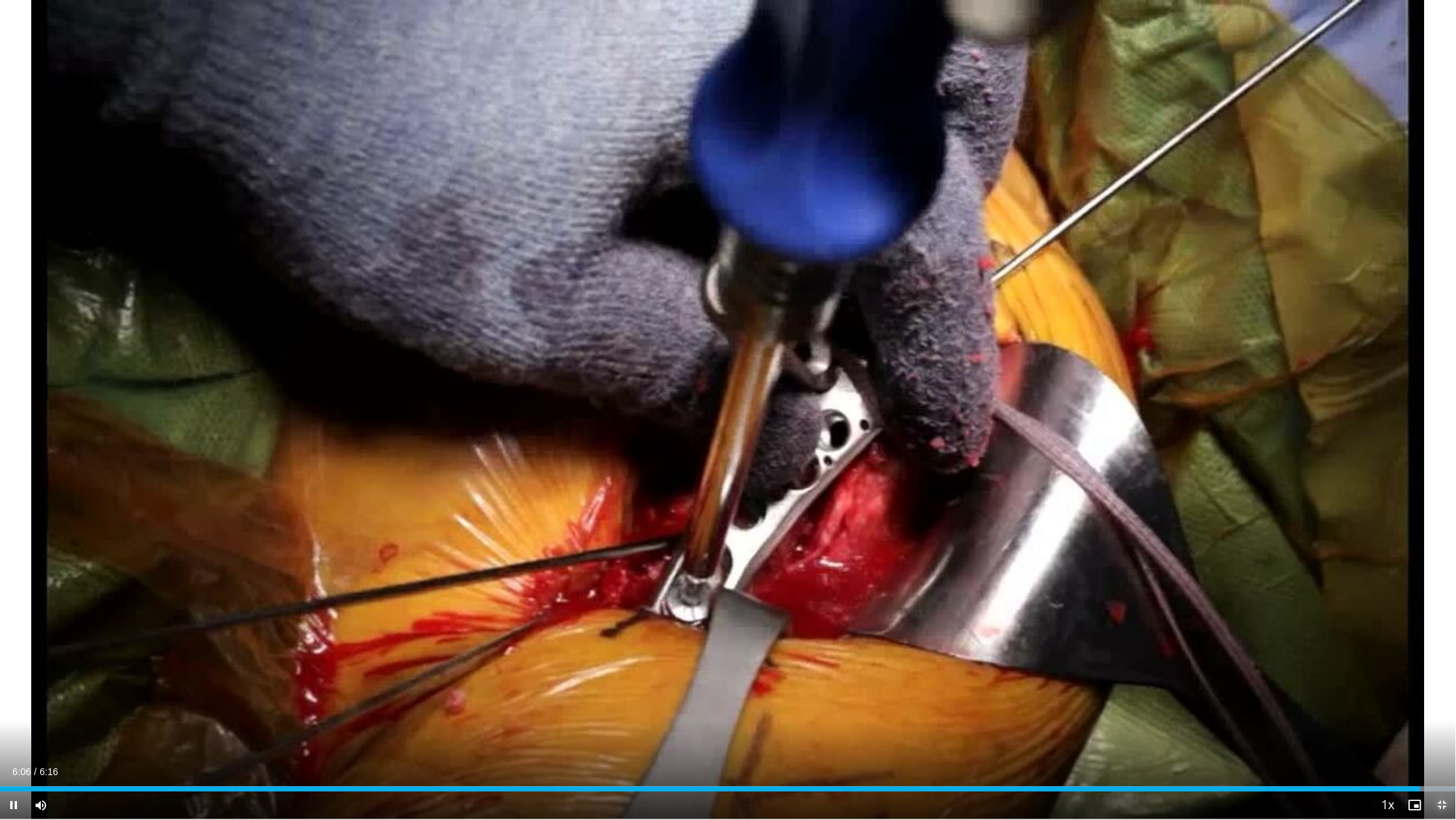
click at [1441, 723] on span "Video Player" at bounding box center [1443, 805] width 27 height 27
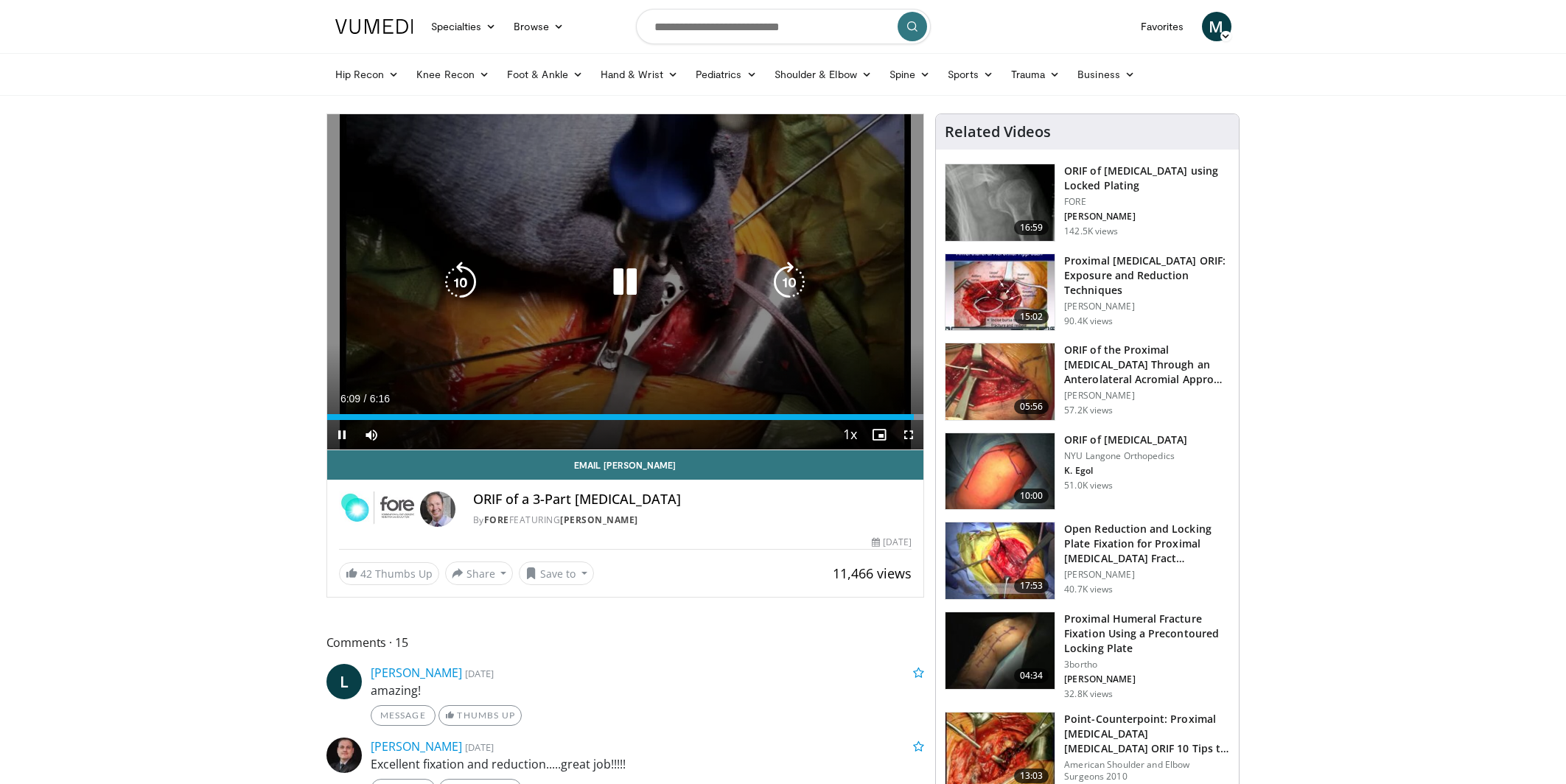
click at [615, 282] on icon "Video Player" at bounding box center [625, 282] width 42 height 42
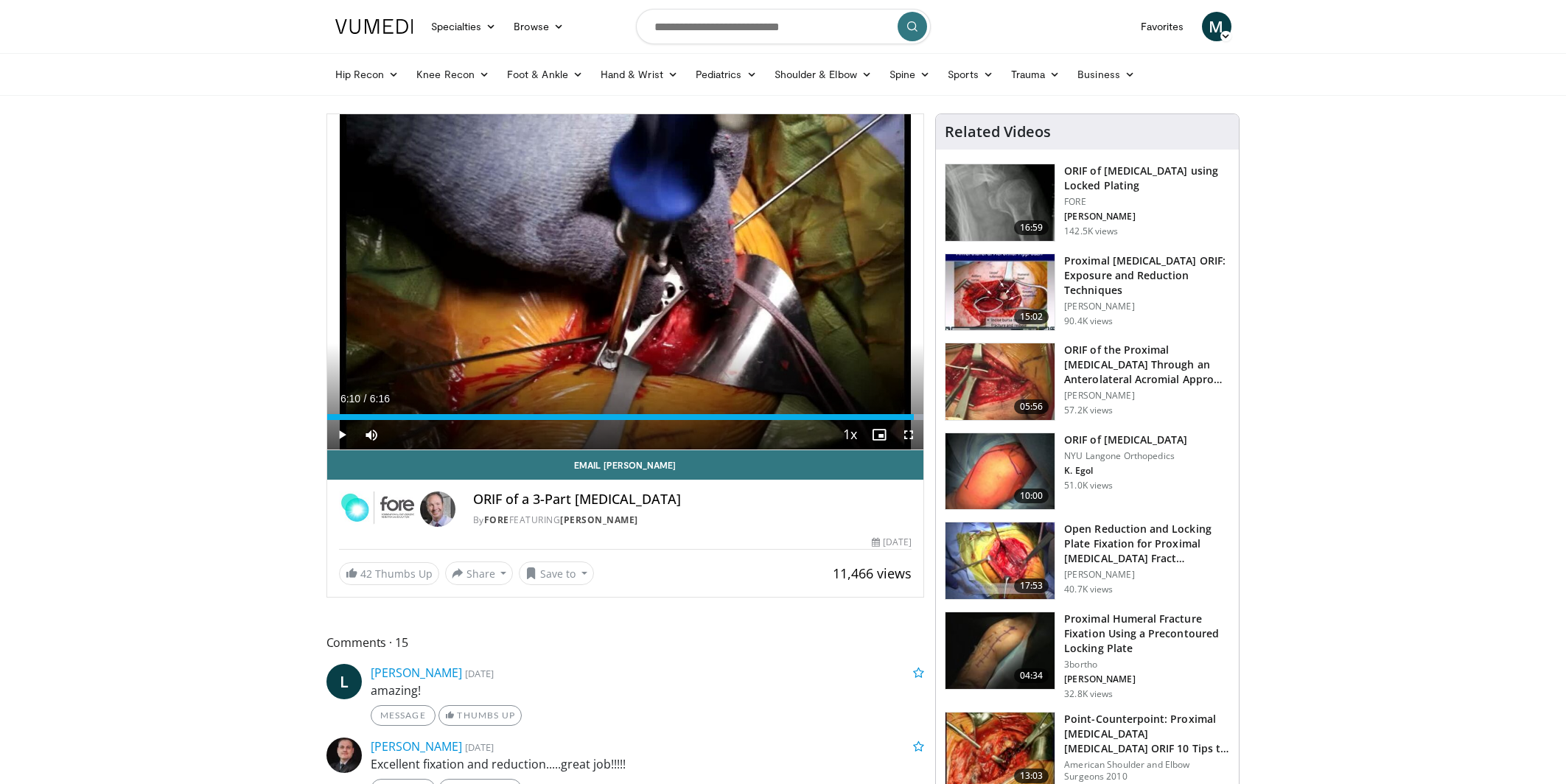
click at [1095, 616] on h3 "Proximal Humeral Fracture Fixation Using a Precontoured Locking Plate" at bounding box center [1147, 634] width 166 height 45
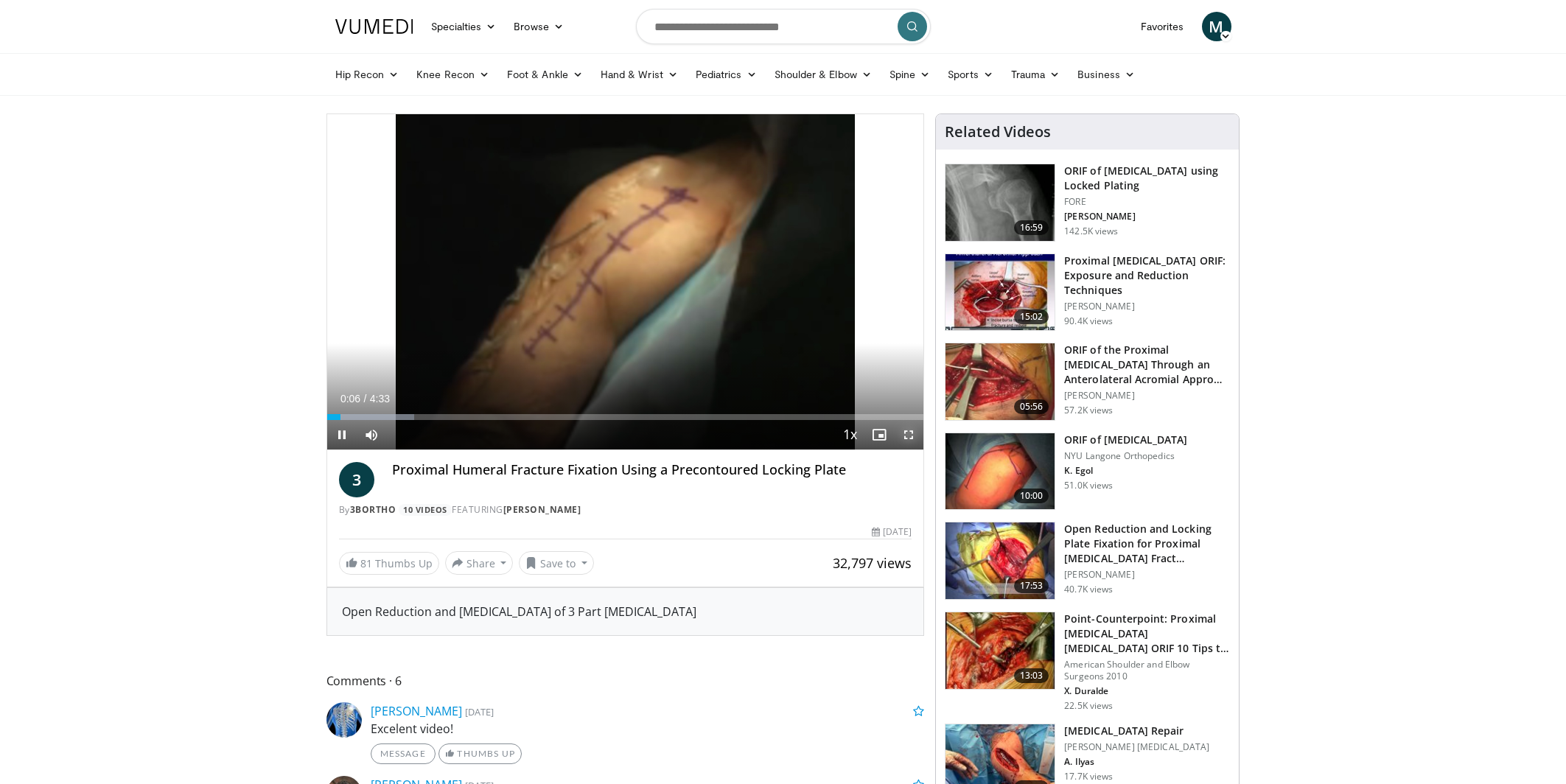
click at [908, 433] on span "Video Player" at bounding box center [908, 435] width 29 height 29
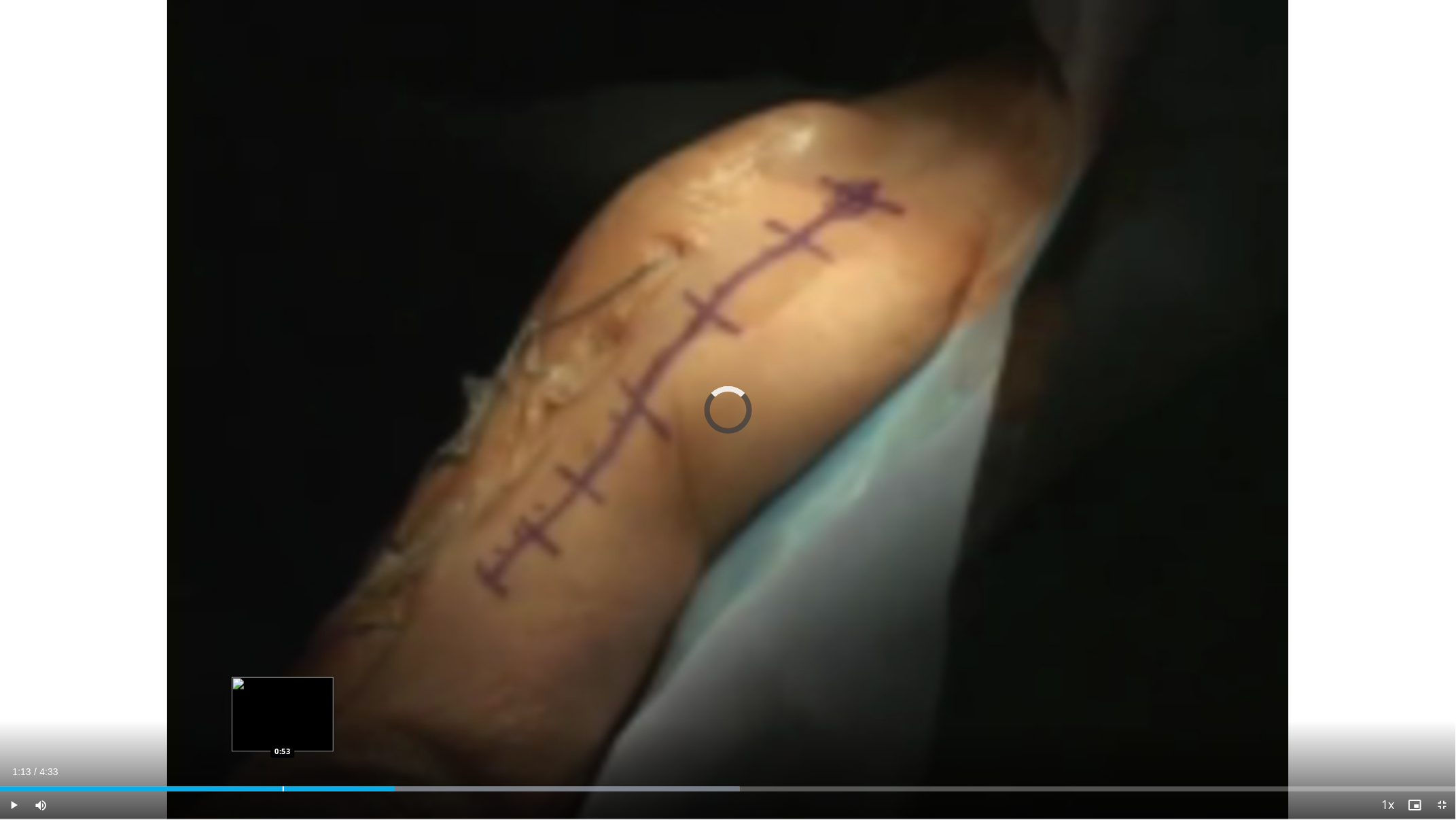
click at [283, 723] on div "Progress Bar" at bounding box center [284, 789] width 2 height 5
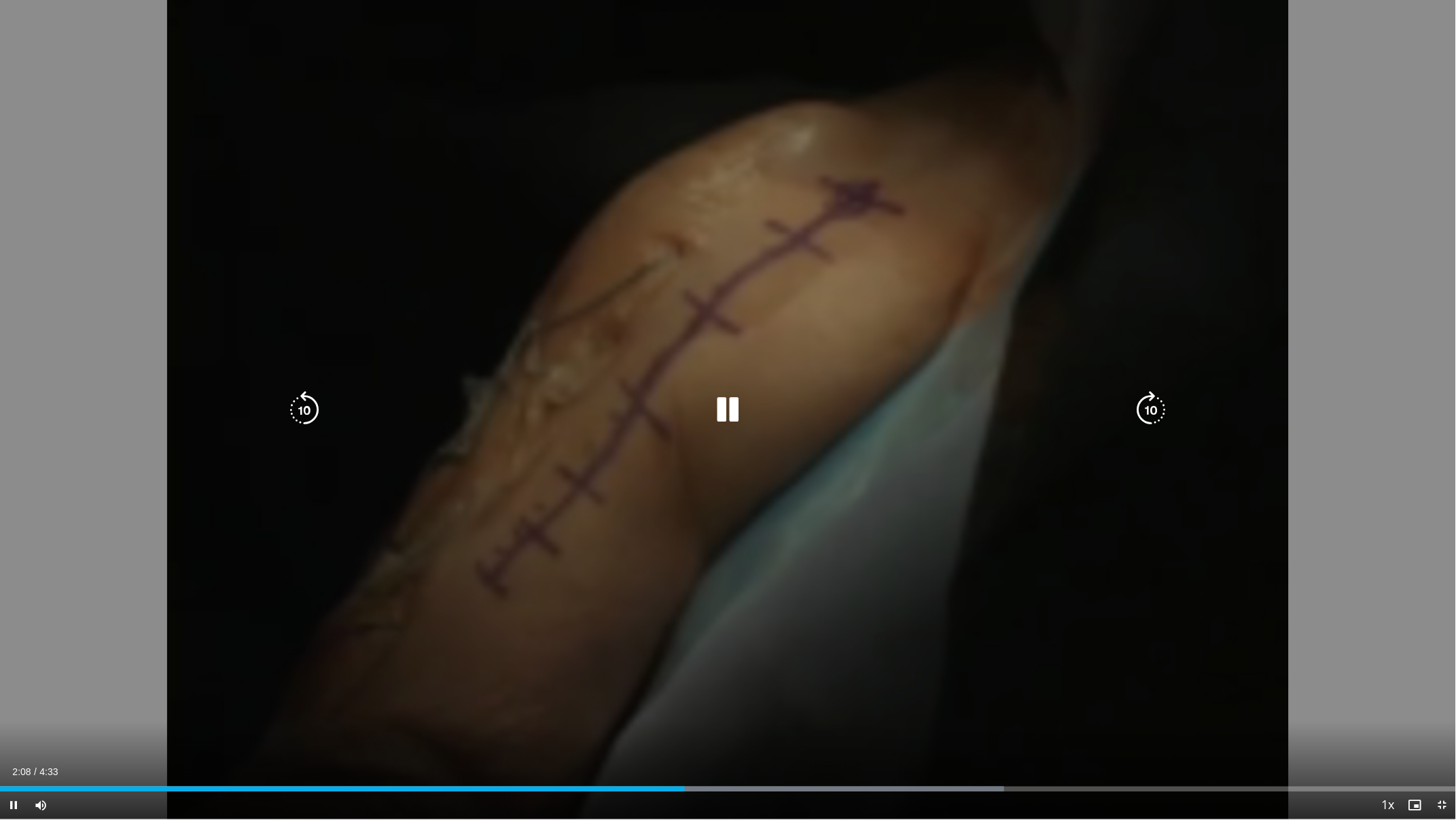
click at [717, 406] on icon "Video Player" at bounding box center [728, 409] width 38 height 38
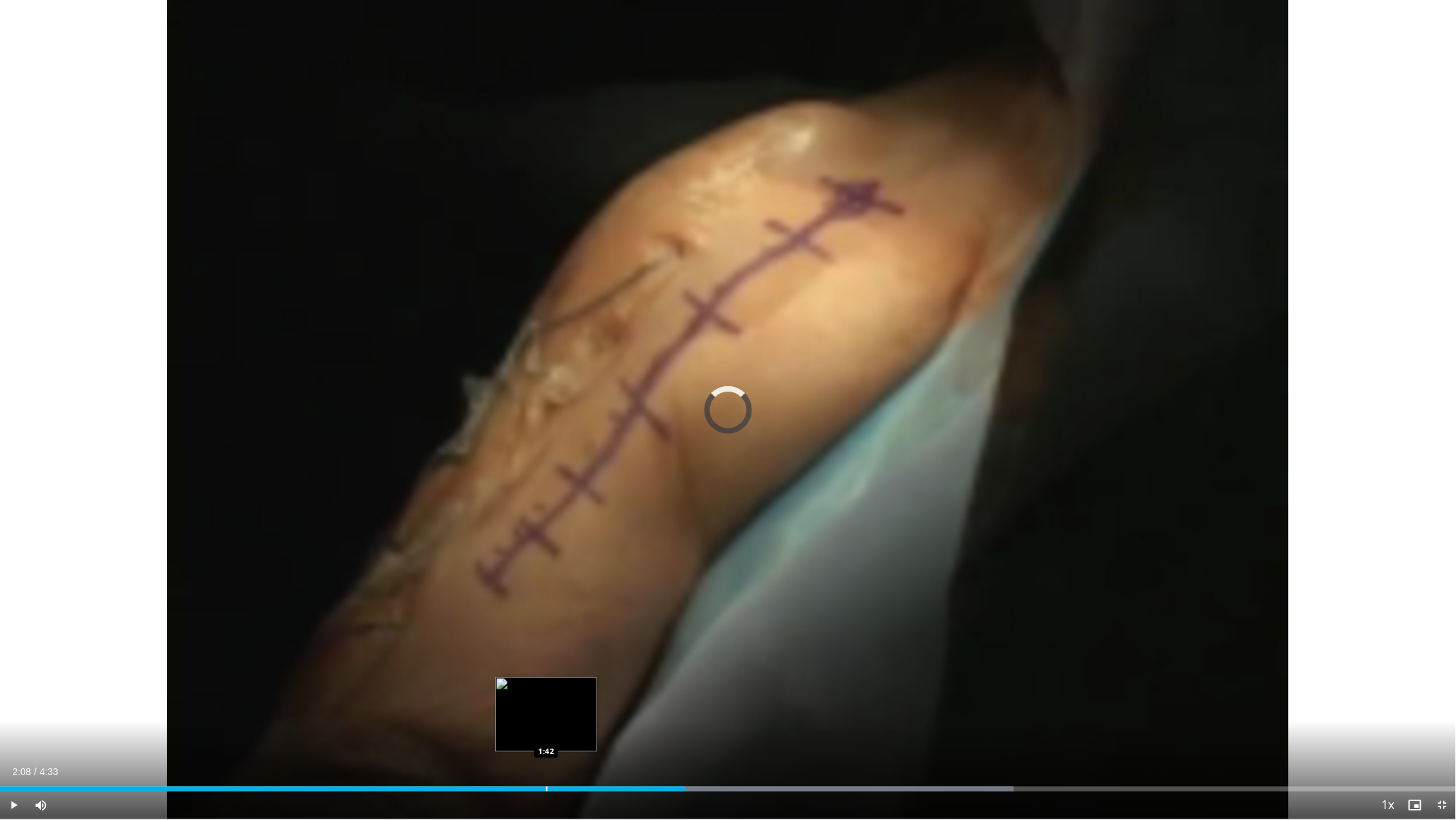
click at [546, 723] on div "Loaded : 69.62% 2:08 1:42" at bounding box center [728, 785] width 1456 height 13
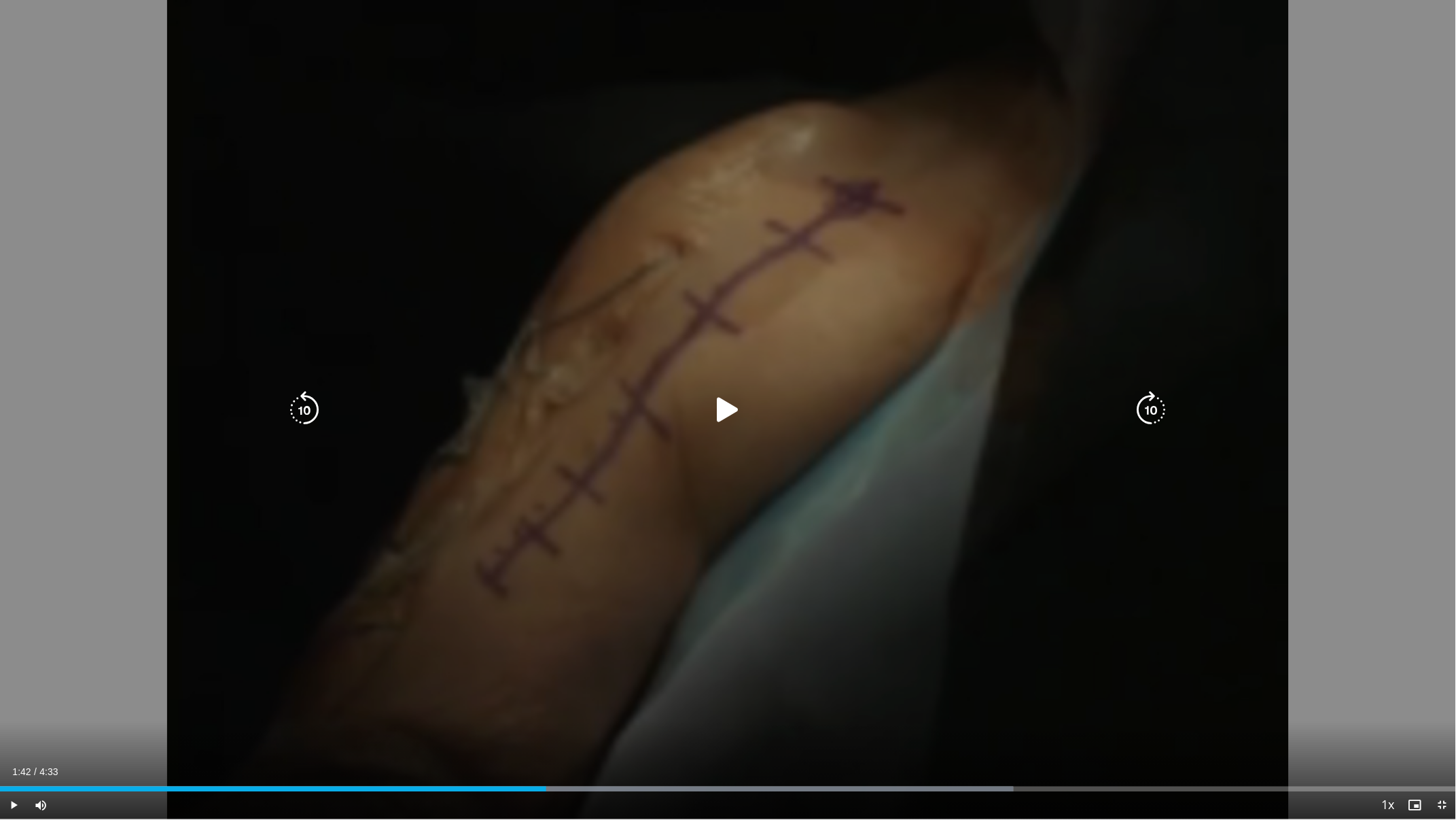
click at [734, 408] on icon "Video Player" at bounding box center [728, 409] width 38 height 38
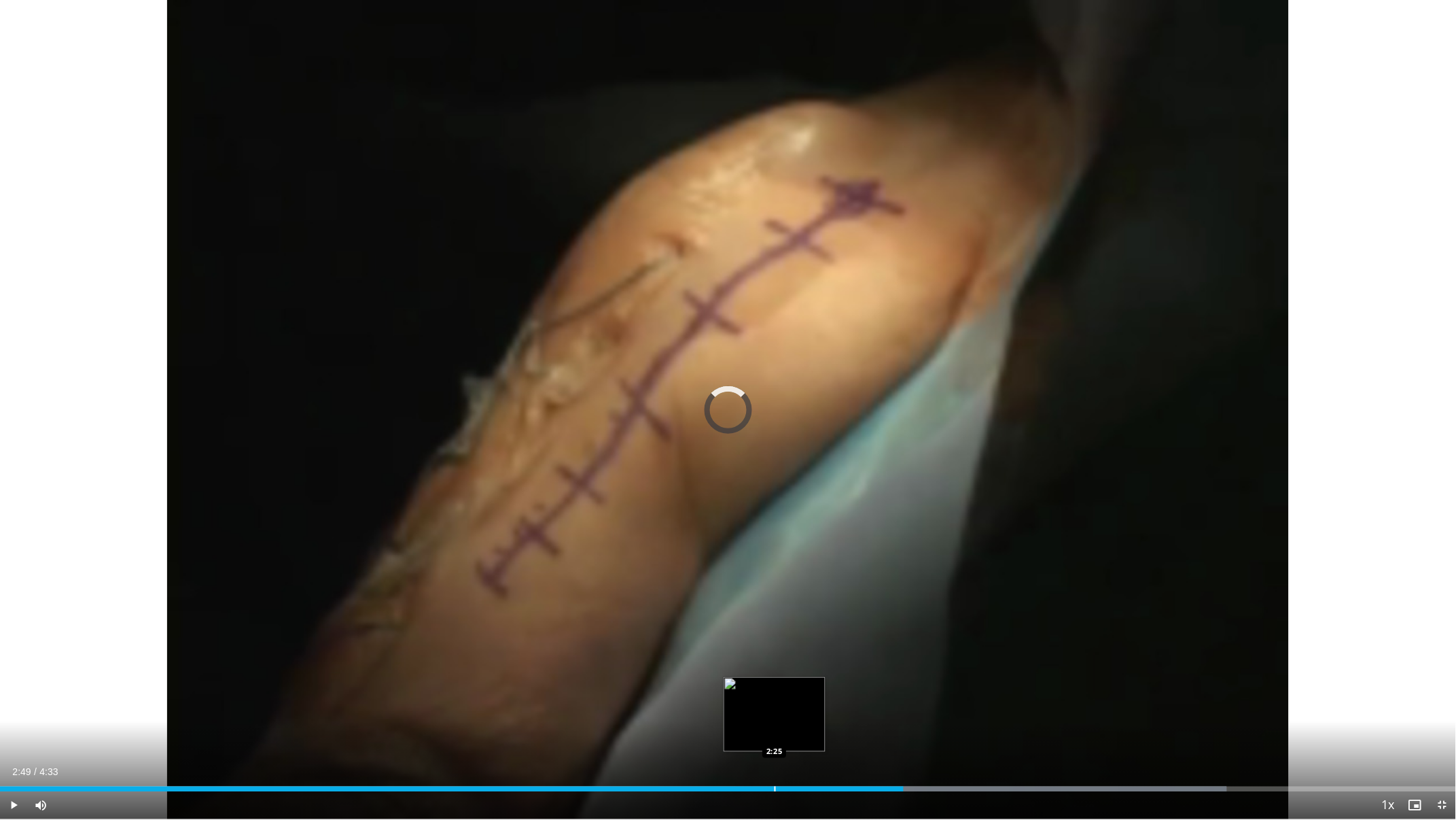
click at [774, 723] on div "Progress Bar" at bounding box center [775, 789] width 2 height 5
click at [780, 723] on div "Progress Bar" at bounding box center [781, 789] width 2 height 5
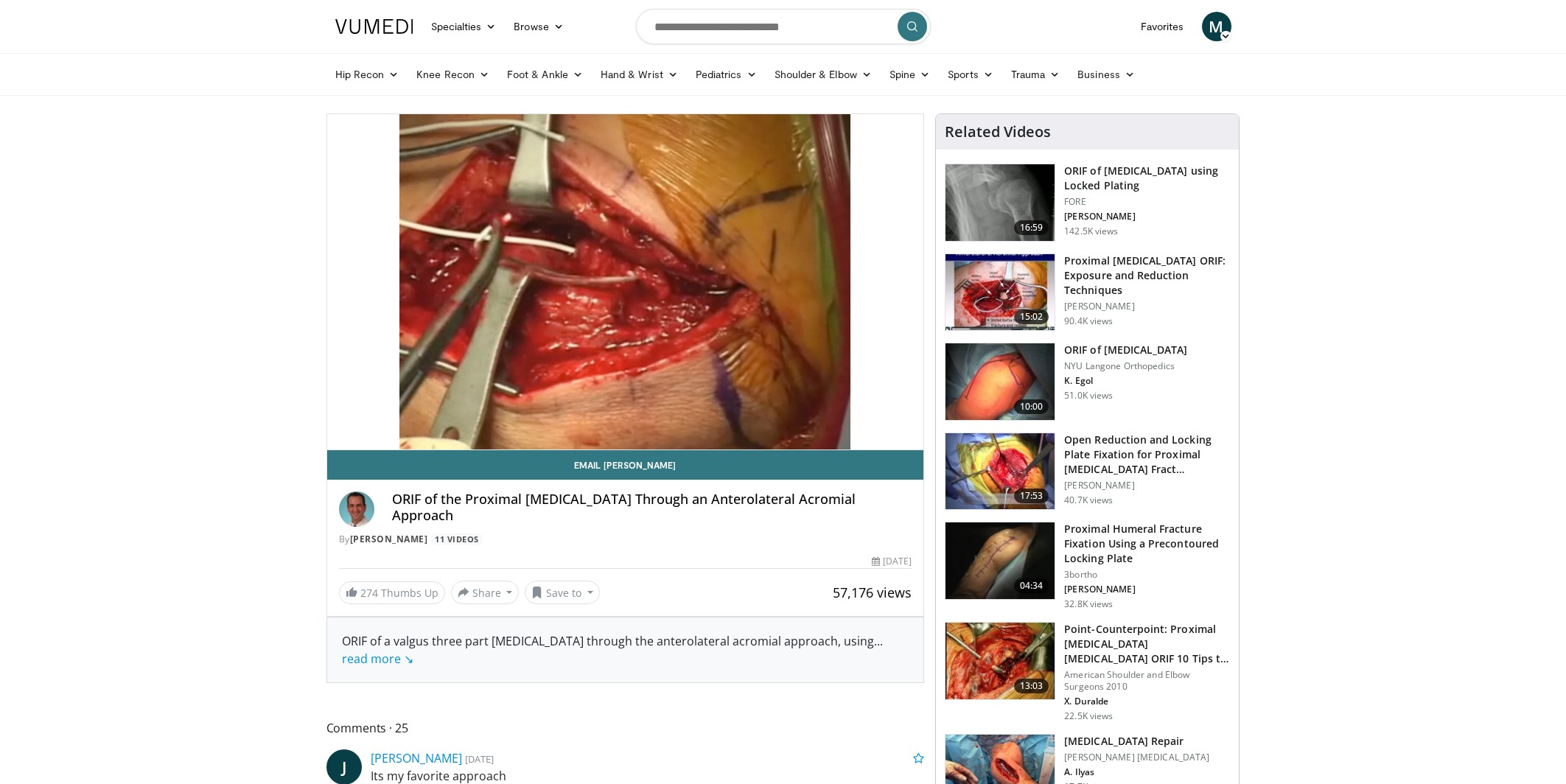
click at [369, 419] on div "10 seconds Tap to unmute" at bounding box center [626, 282] width 597 height 335
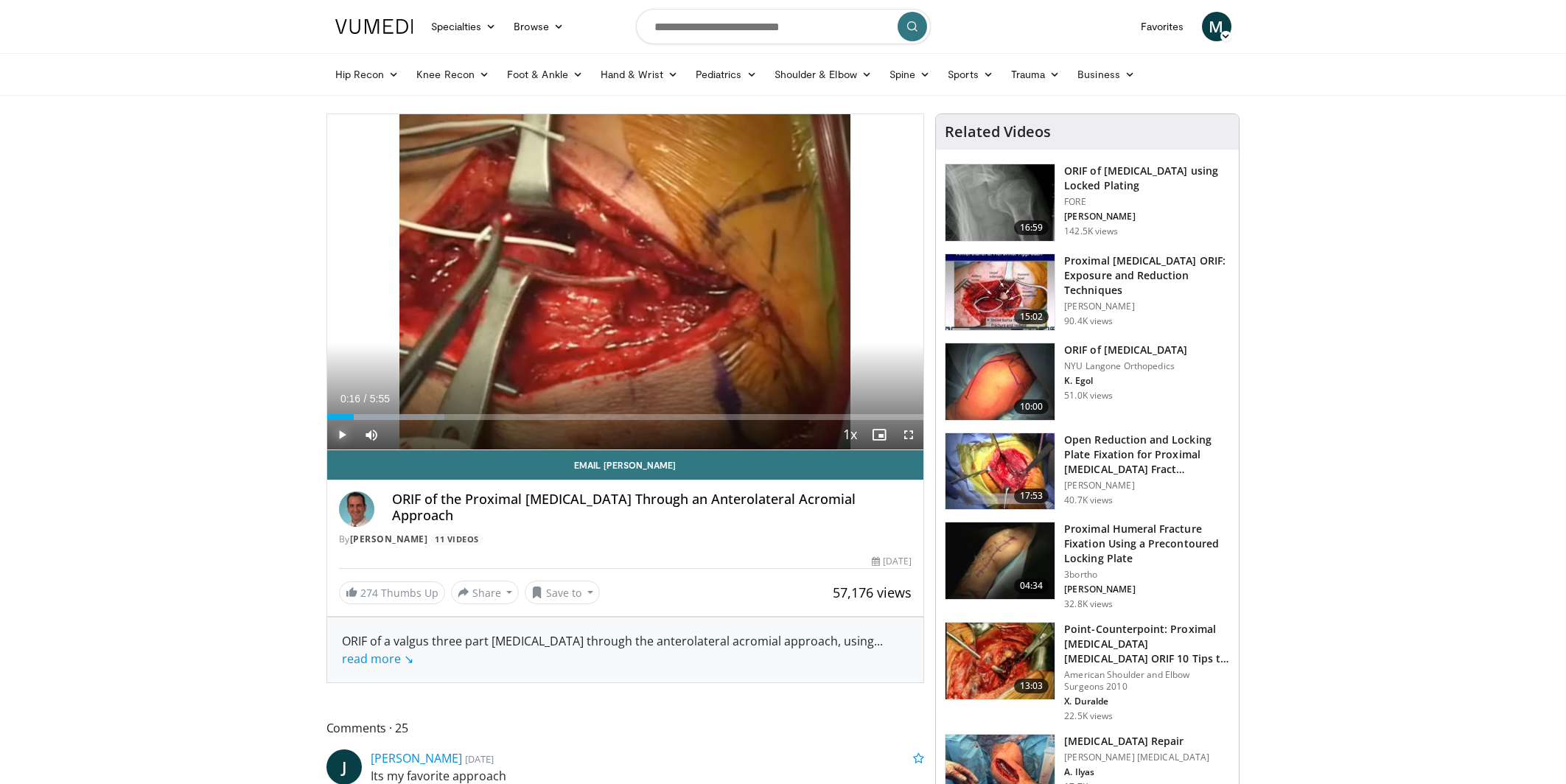
click at [339, 433] on span "Video Player" at bounding box center [342, 435] width 29 height 29
click at [373, 415] on div "Progress Bar" at bounding box center [374, 417] width 2 height 6
click at [350, 414] on div "Progress Bar" at bounding box center [351, 417] width 2 height 6
click at [416, 415] on div "Progress Bar" at bounding box center [417, 417] width 2 height 6
click at [400, 417] on div "Progress Bar" at bounding box center [401, 417] width 2 height 6
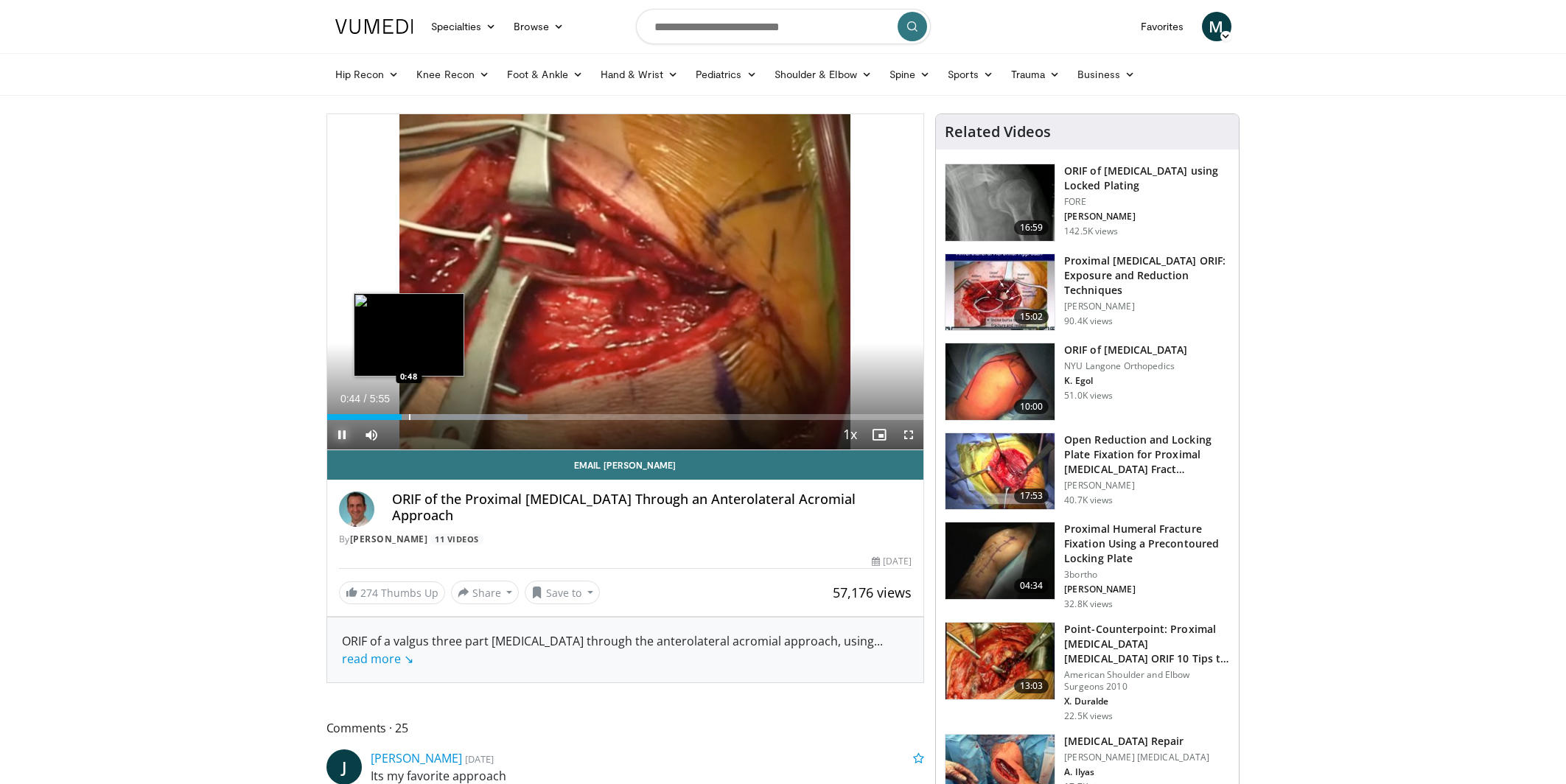
click at [409, 416] on div "Progress Bar" at bounding box center [410, 417] width 2 height 6
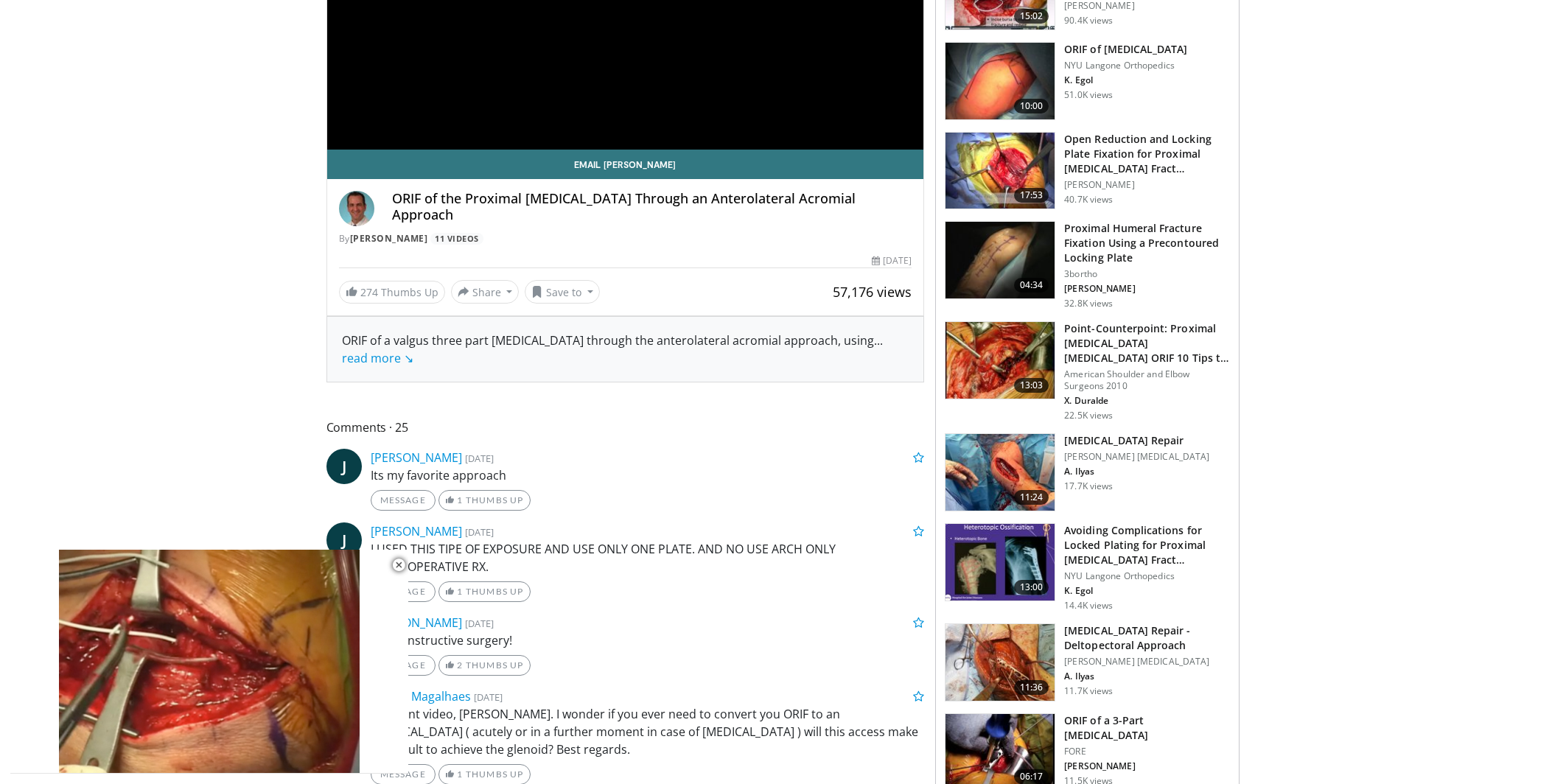
scroll to position [321, 0]
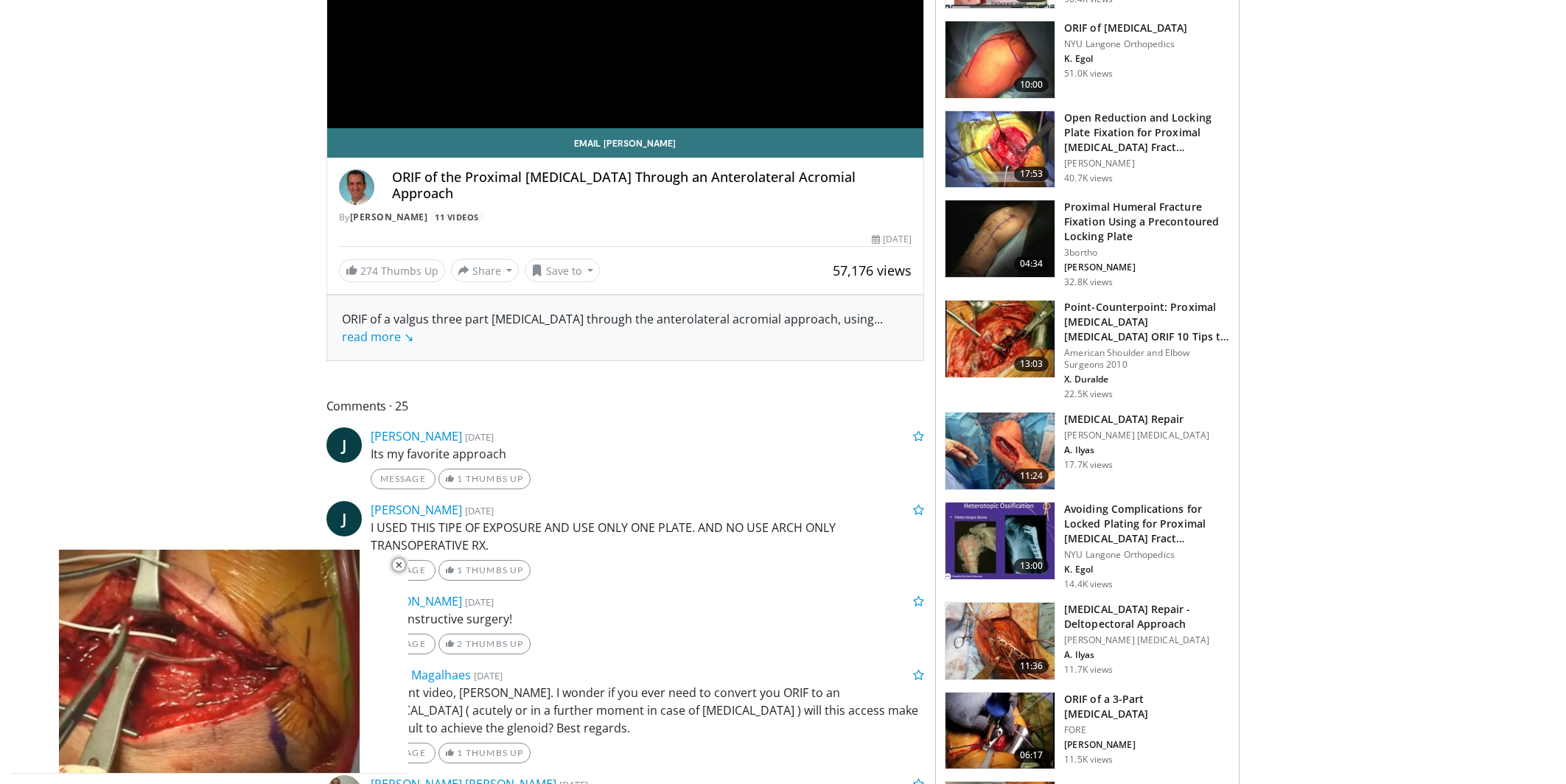
click at [1130, 420] on h3 "[MEDICAL_DATA] Repair" at bounding box center [1137, 418] width 145 height 15
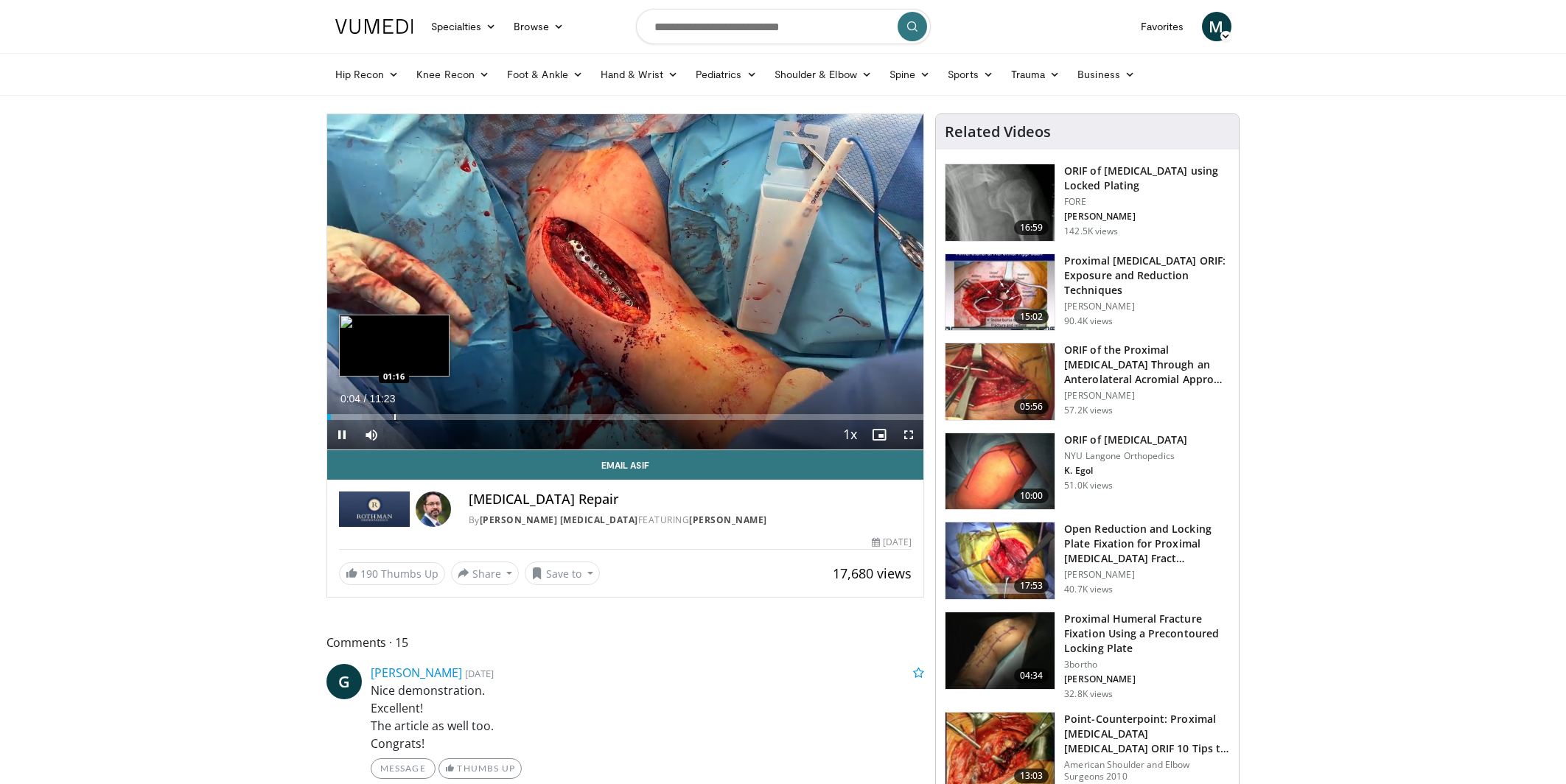
click at [393, 414] on video-js "**********" at bounding box center [626, 282] width 597 height 336
click at [384, 417] on div "Loaded : 7.30% 00:08 01:05" at bounding box center [626, 417] width 597 height 6
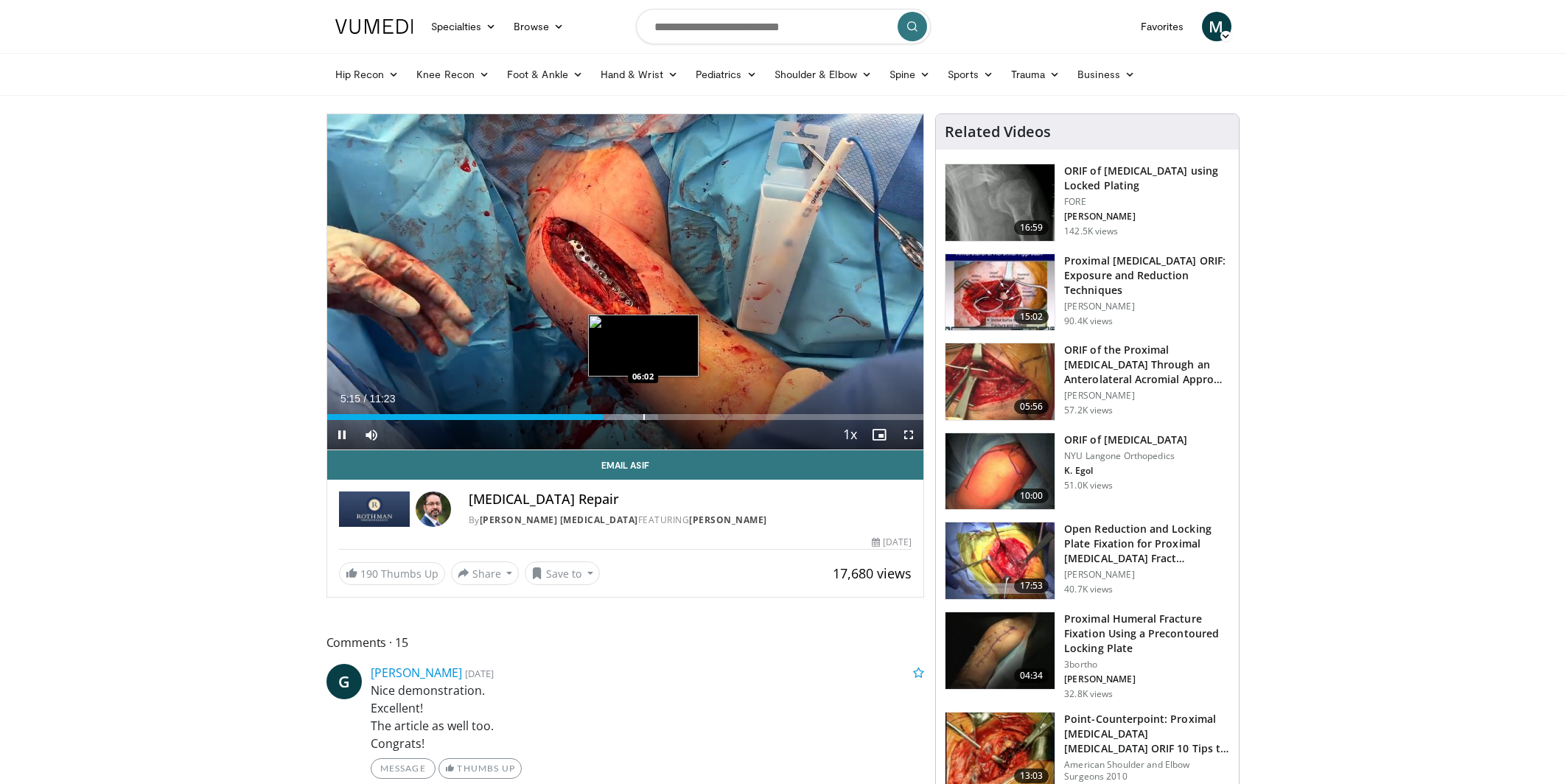
click at [643, 414] on div "Progress Bar" at bounding box center [644, 417] width 2 height 6
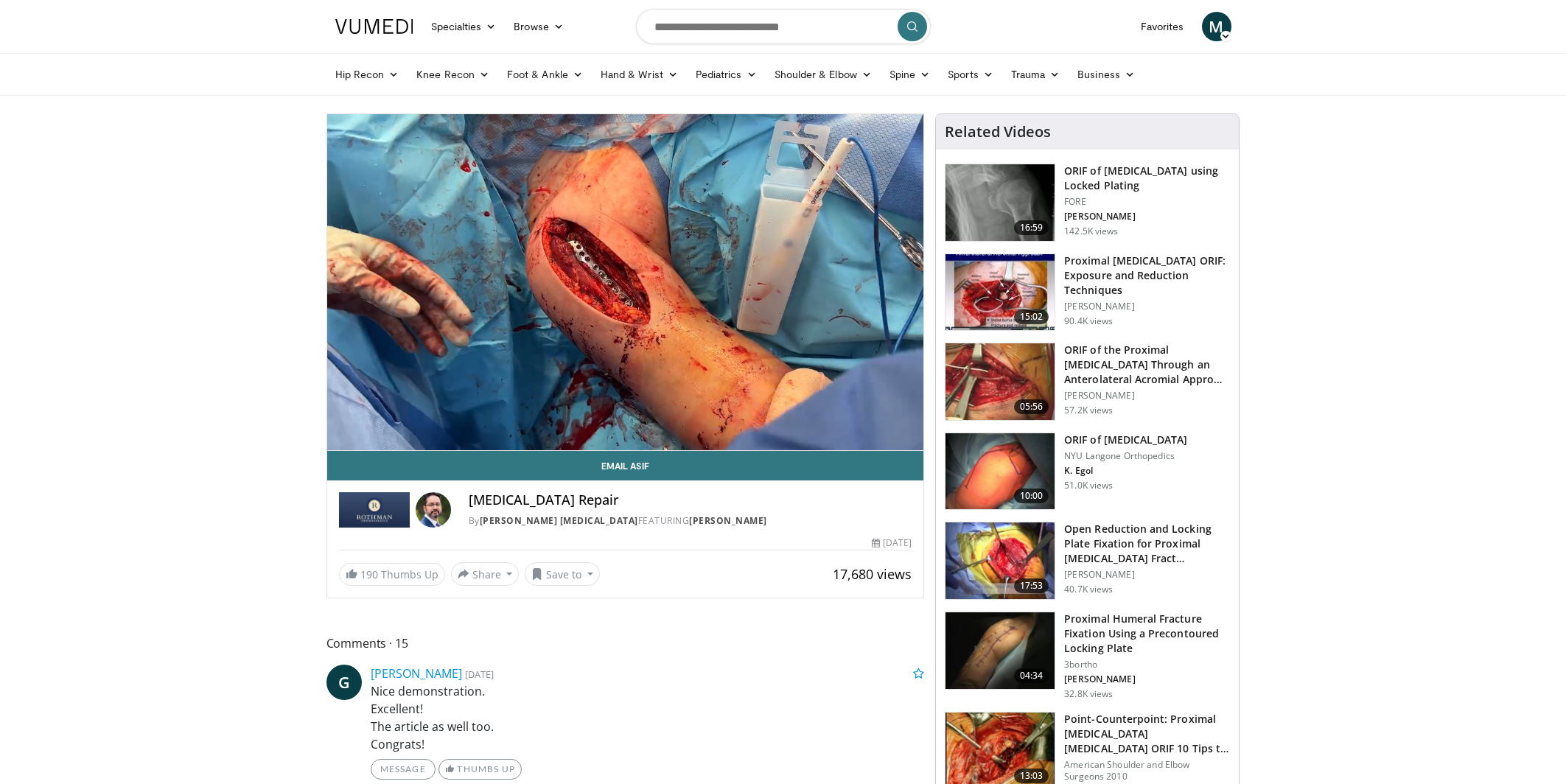
click at [1091, 445] on h3 "ORIF of [MEDICAL_DATA]" at bounding box center [1125, 439] width 123 height 15
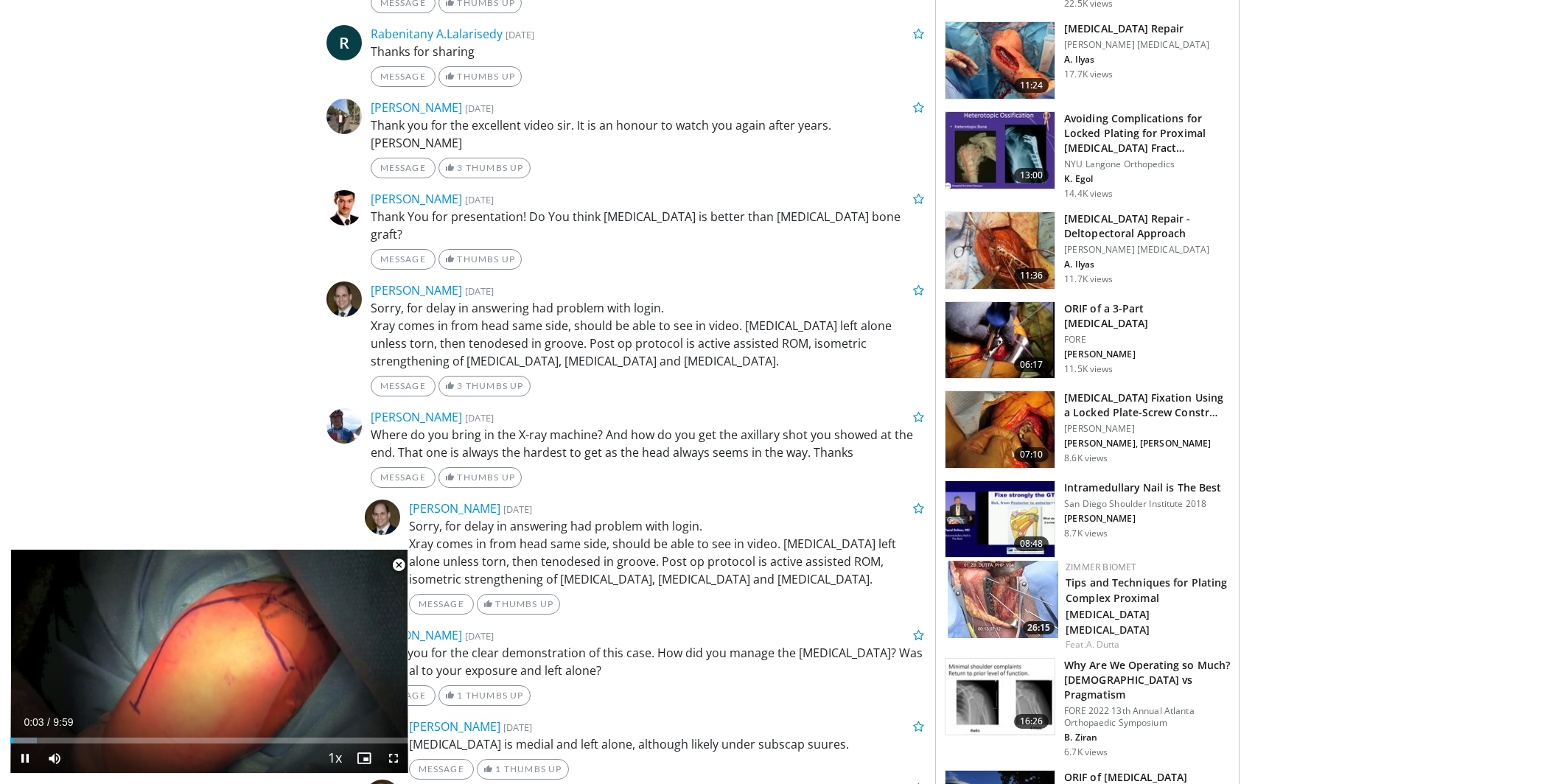
scroll to position [713, 0]
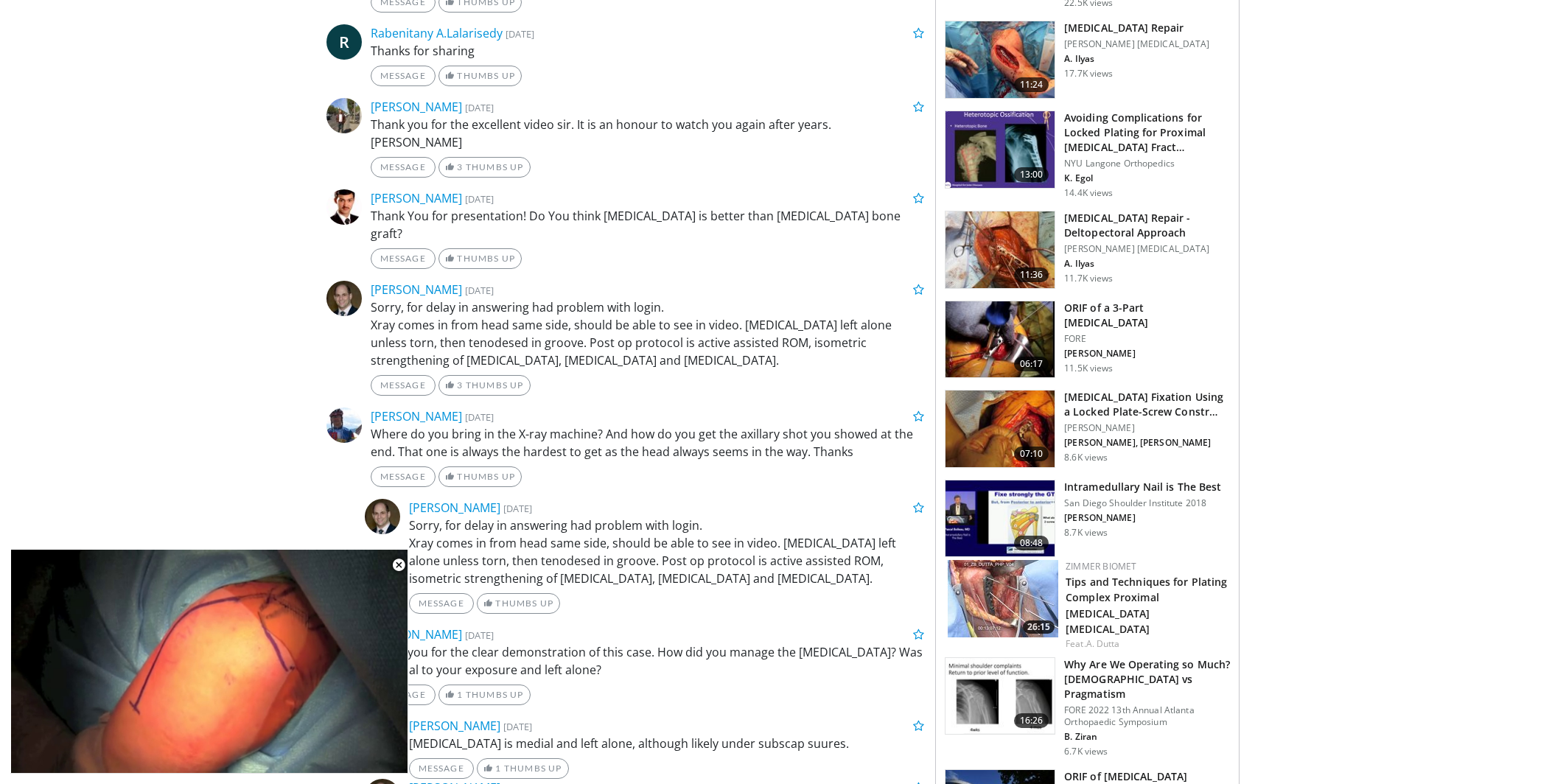
click at [1139, 665] on h3 "Why Are We Operating so Much? [DEMOGRAPHIC_DATA] vs Pragmatism" at bounding box center [1147, 679] width 166 height 45
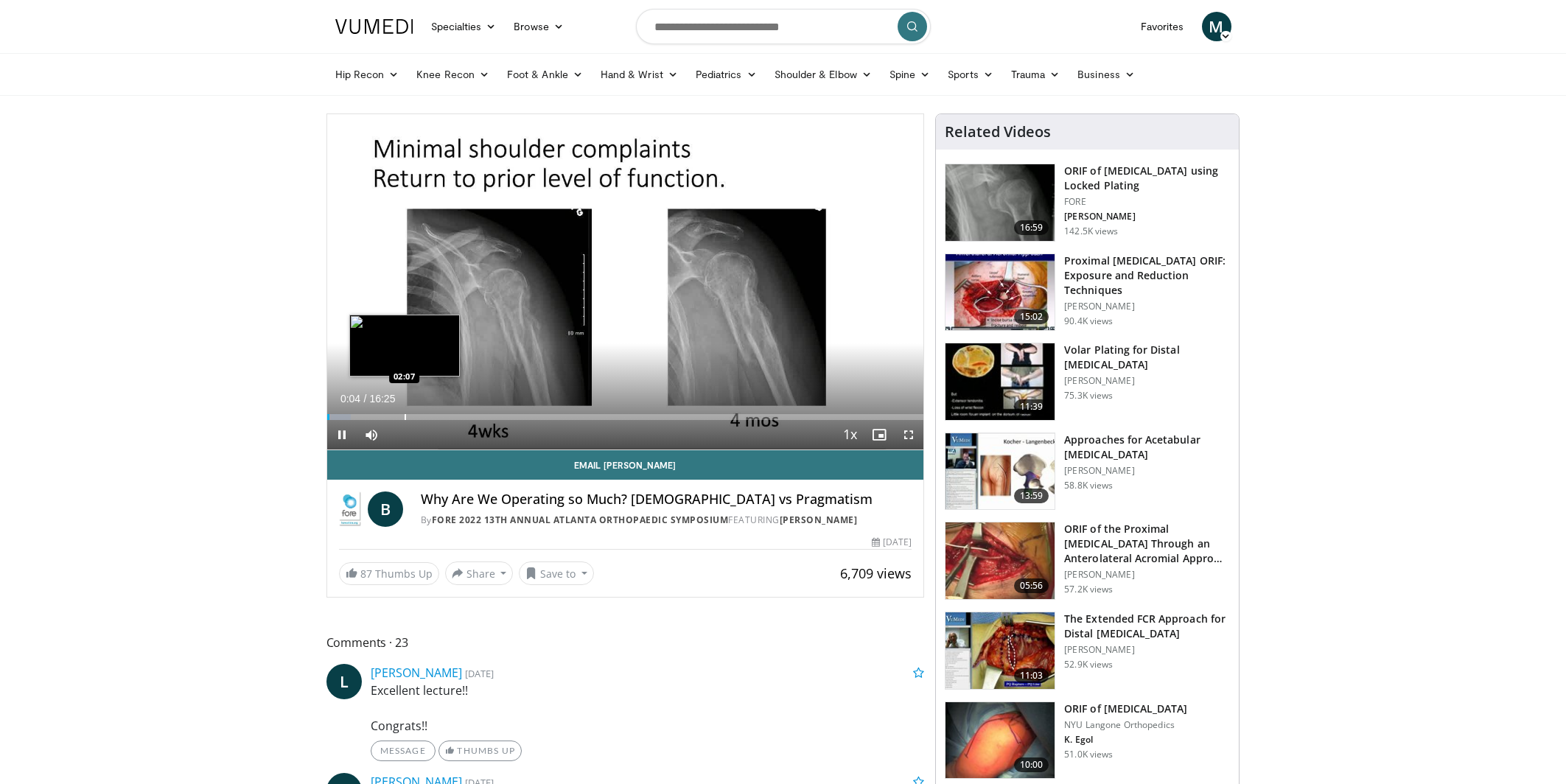
click at [405, 411] on div "Loaded : 4.02% 00:04 02:07" at bounding box center [626, 412] width 597 height 14
click at [454, 415] on div "Progress Bar" at bounding box center [455, 417] width 2 height 6
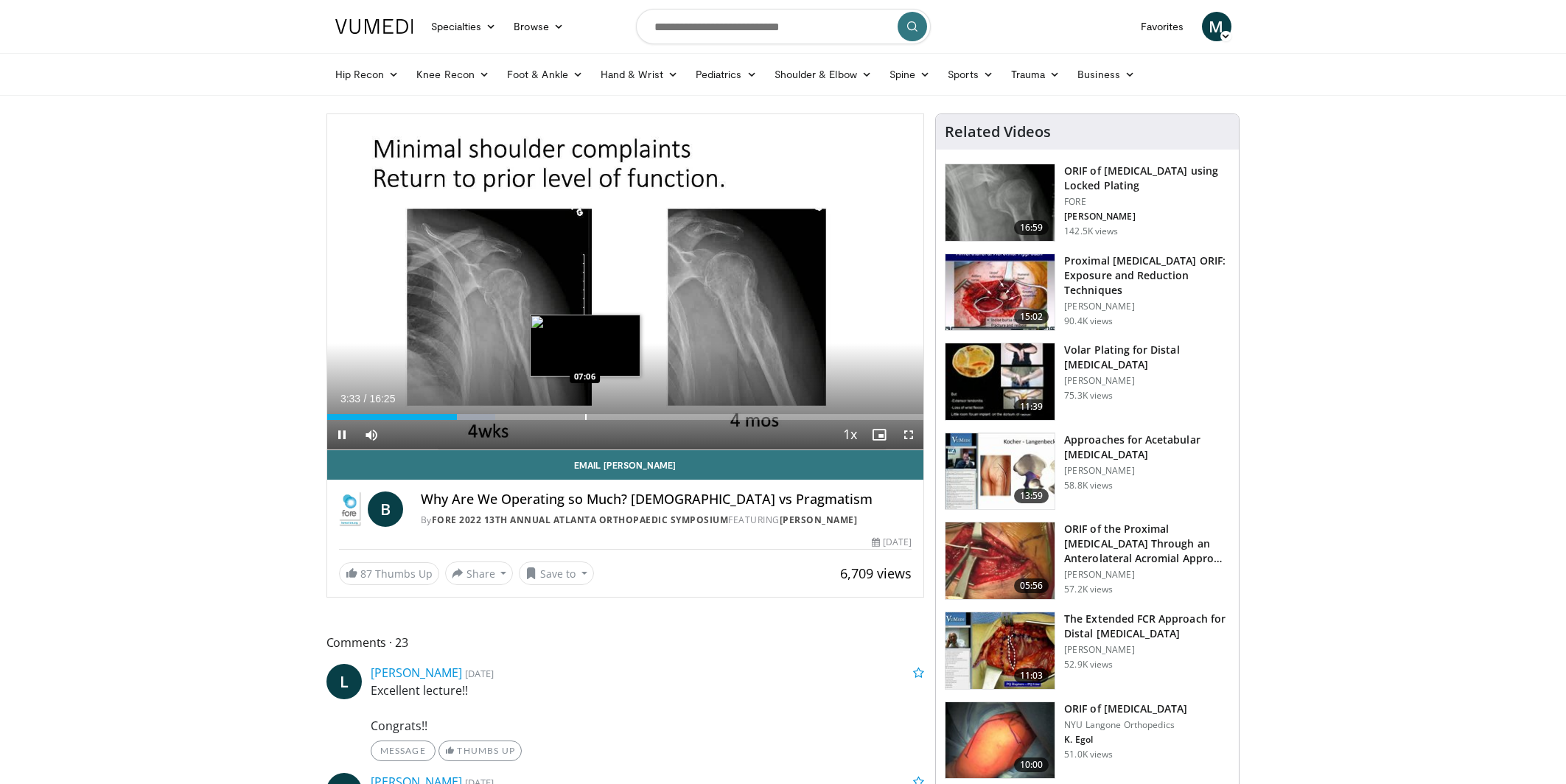
click at [585, 416] on div "Progress Bar" at bounding box center [586, 417] width 2 height 6
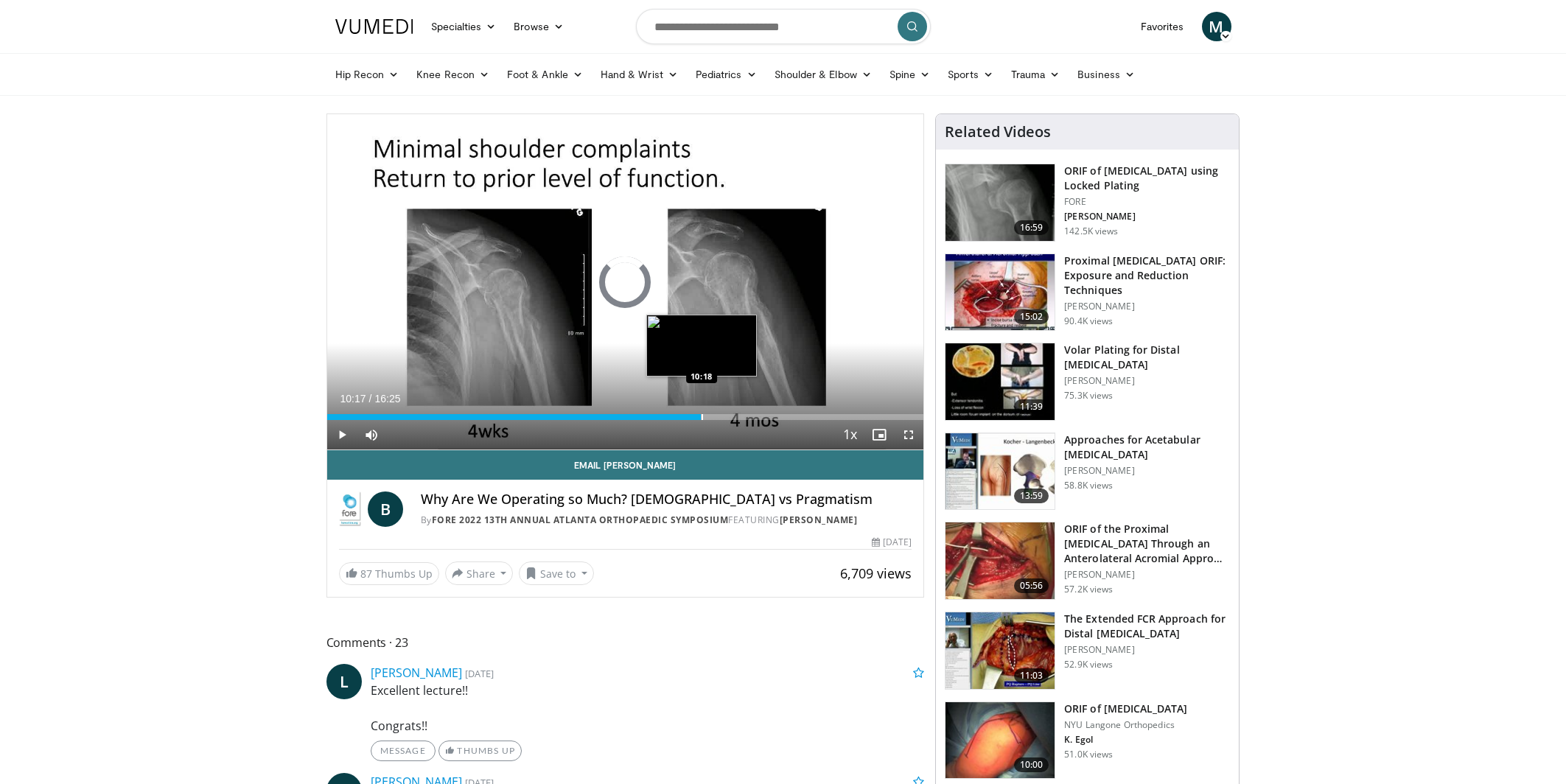
click at [701, 415] on div "Progress Bar" at bounding box center [702, 417] width 2 height 6
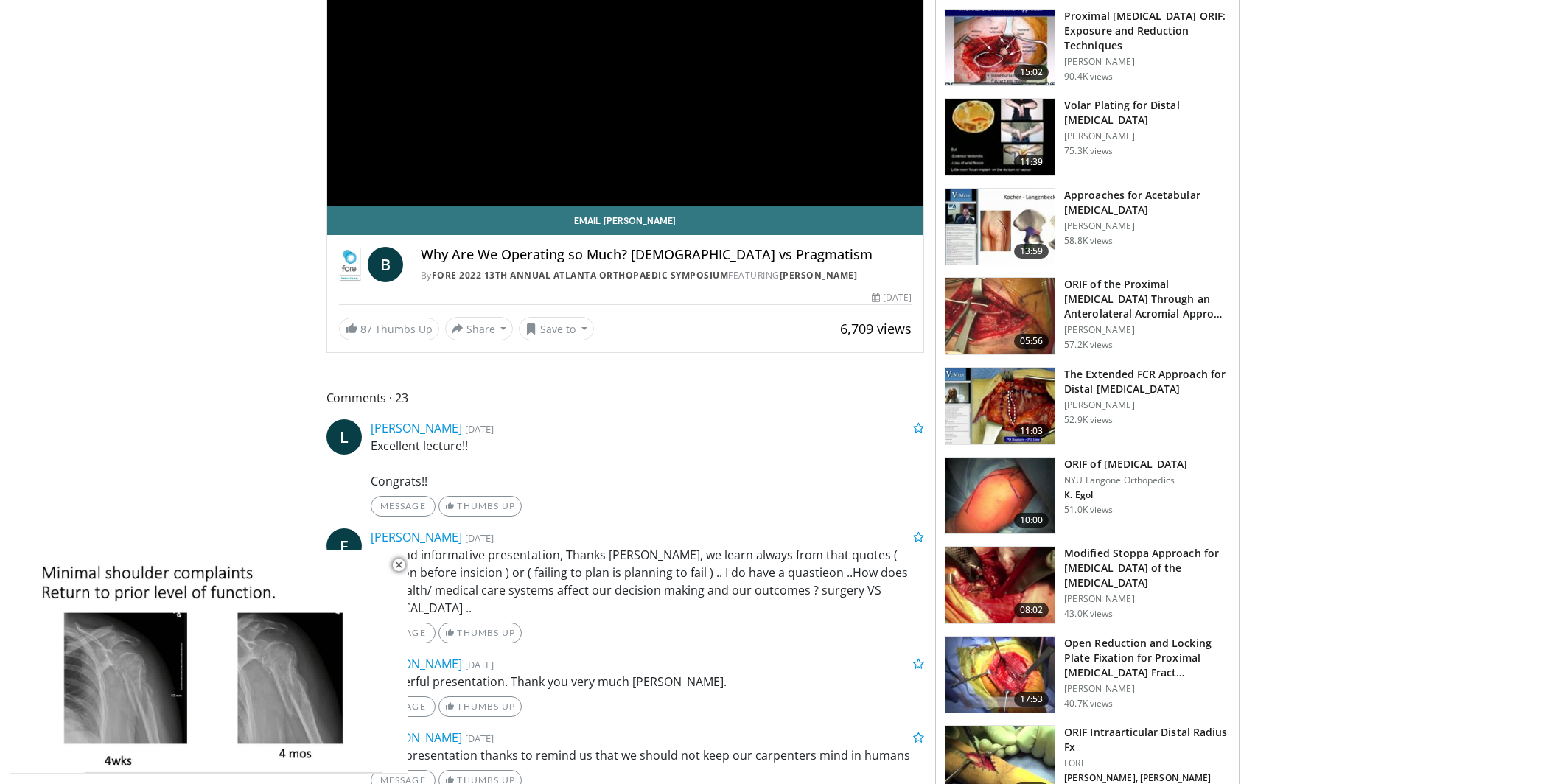
scroll to position [253, 0]
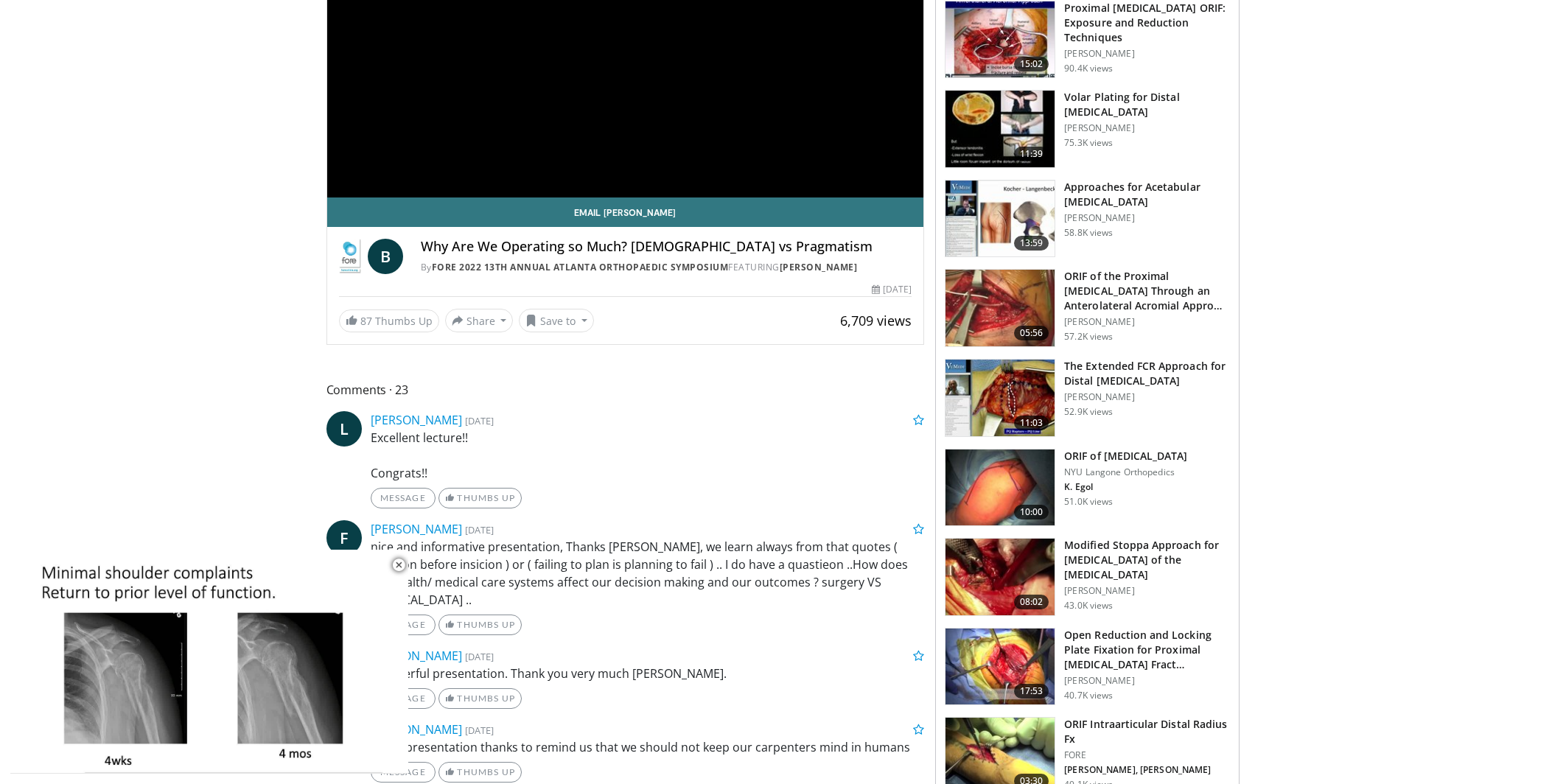
click at [1114, 451] on h3 "ORIF of [MEDICAL_DATA]" at bounding box center [1125, 455] width 123 height 15
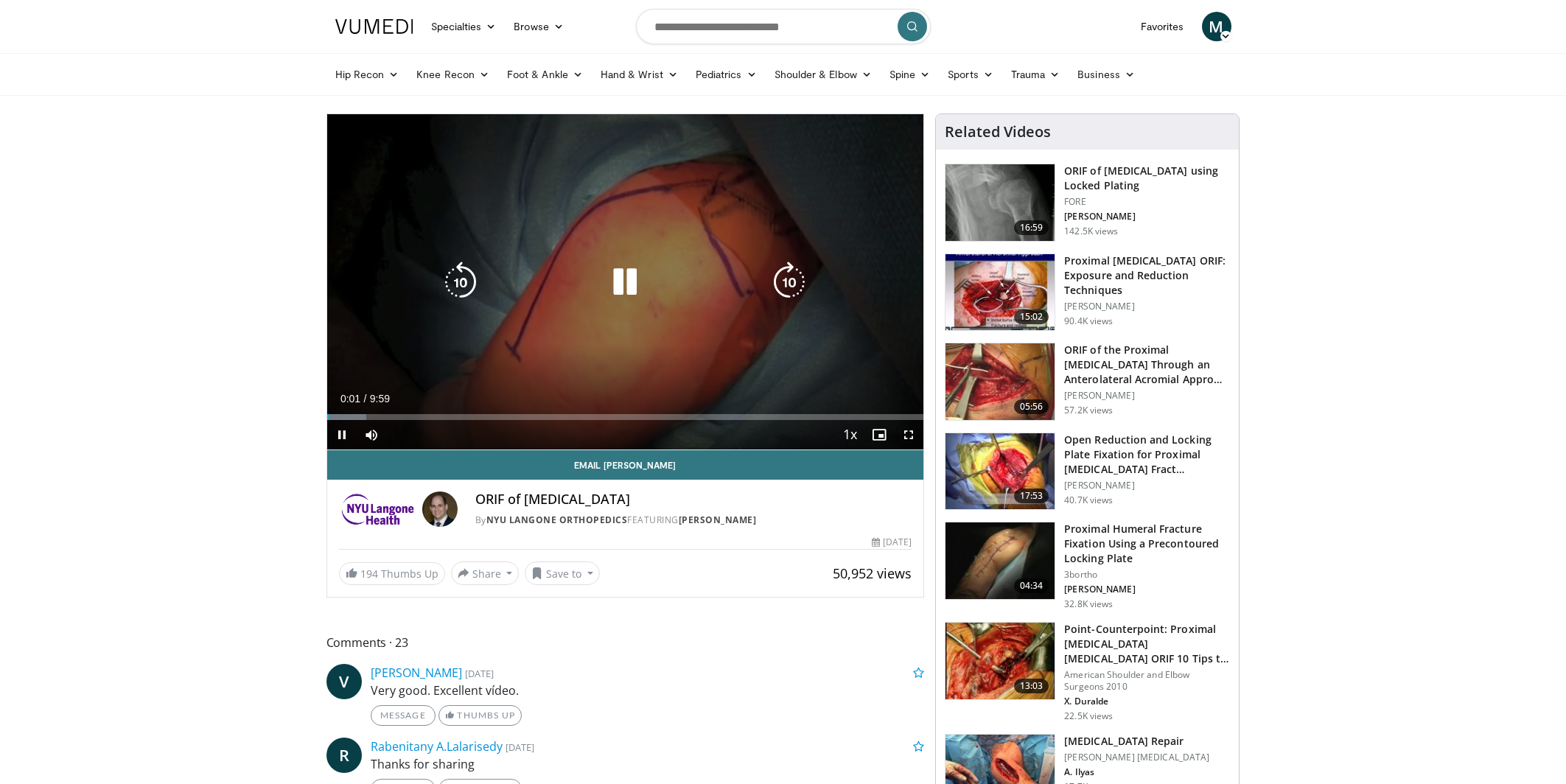
click at [627, 281] on icon "Video Player" at bounding box center [625, 282] width 42 height 42
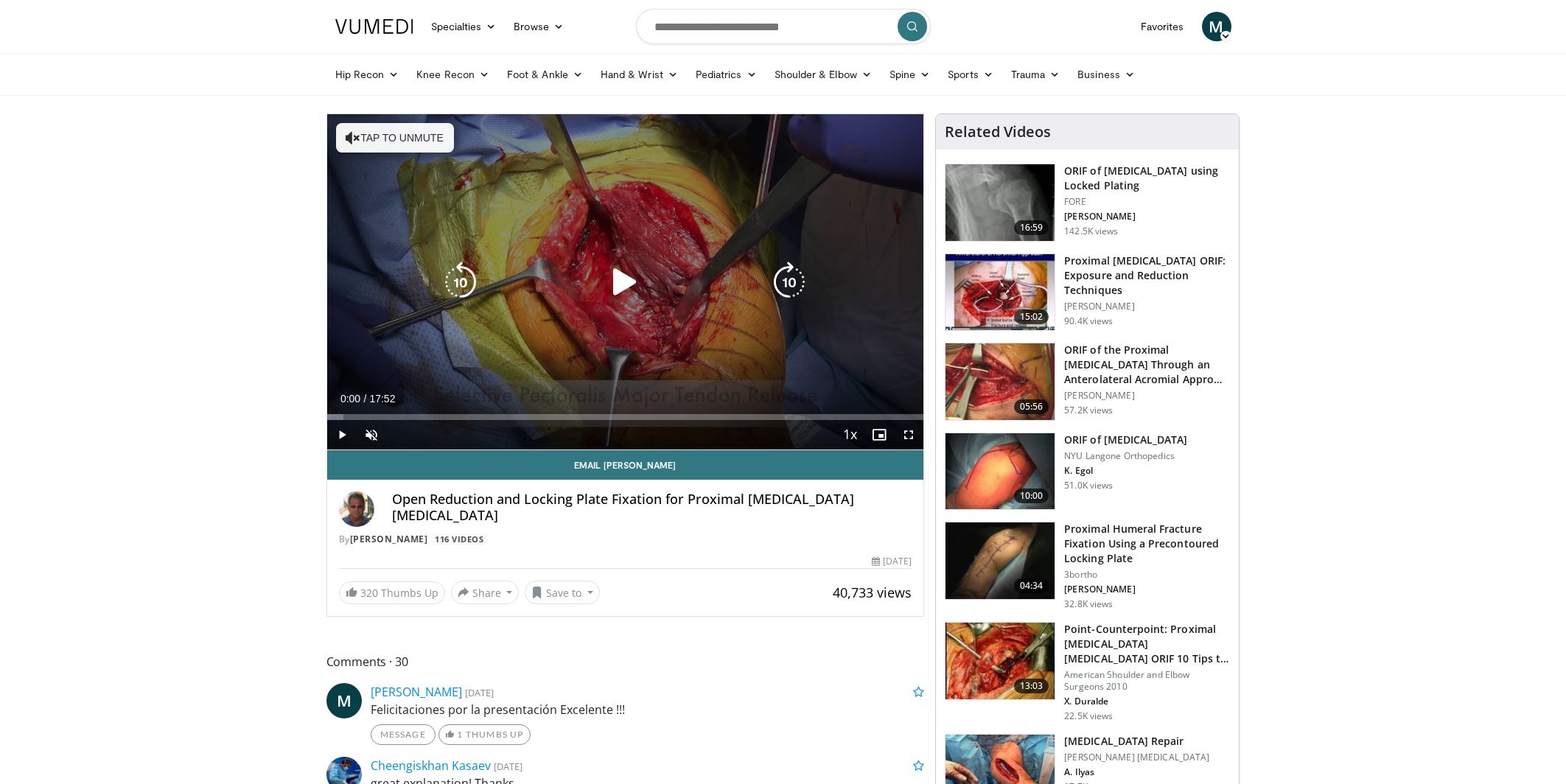
click at [619, 282] on icon "Video Player" at bounding box center [625, 282] width 42 height 42
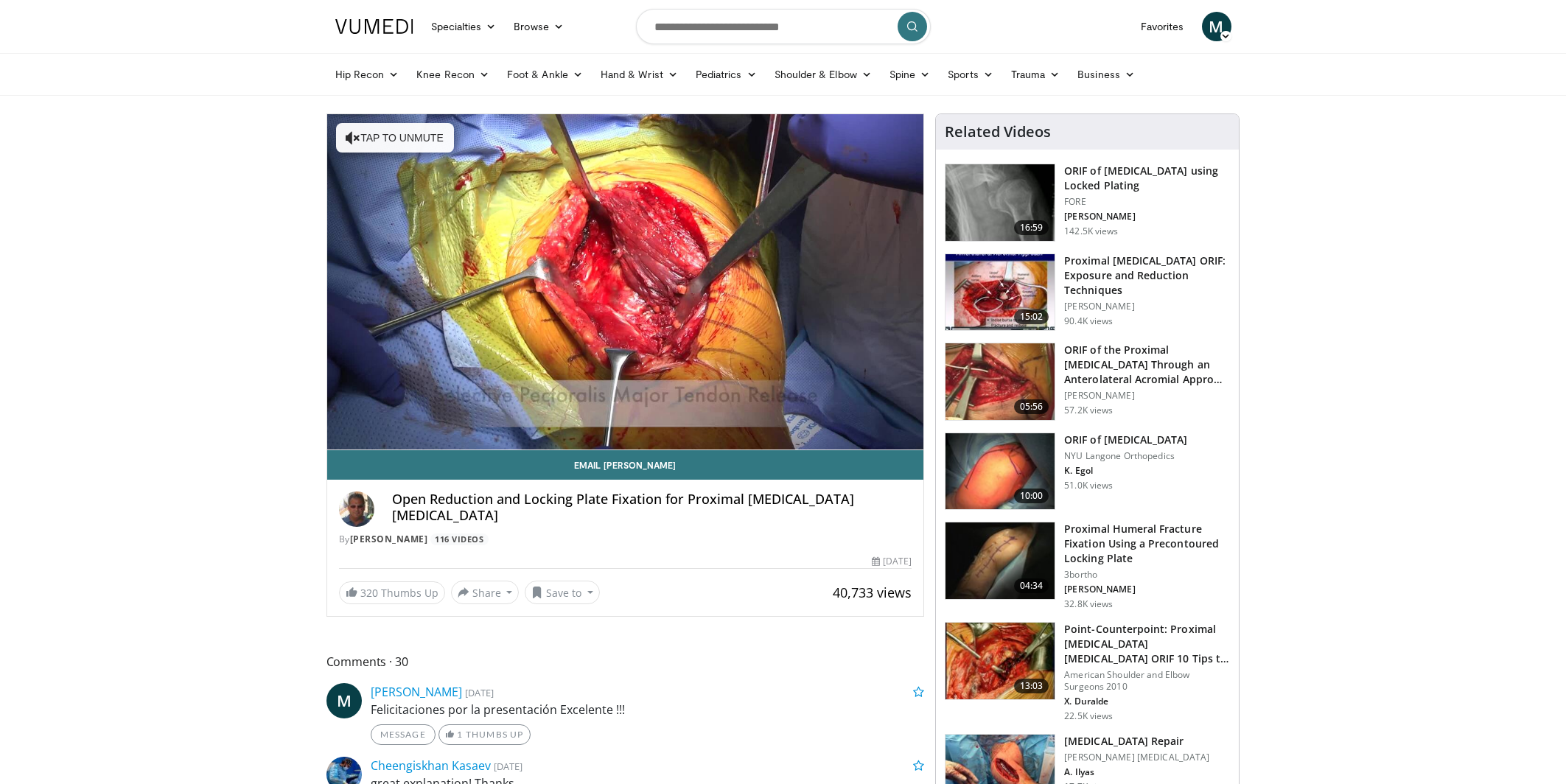
click at [459, 414] on div "10 seconds Tap to unmute" at bounding box center [626, 282] width 597 height 335
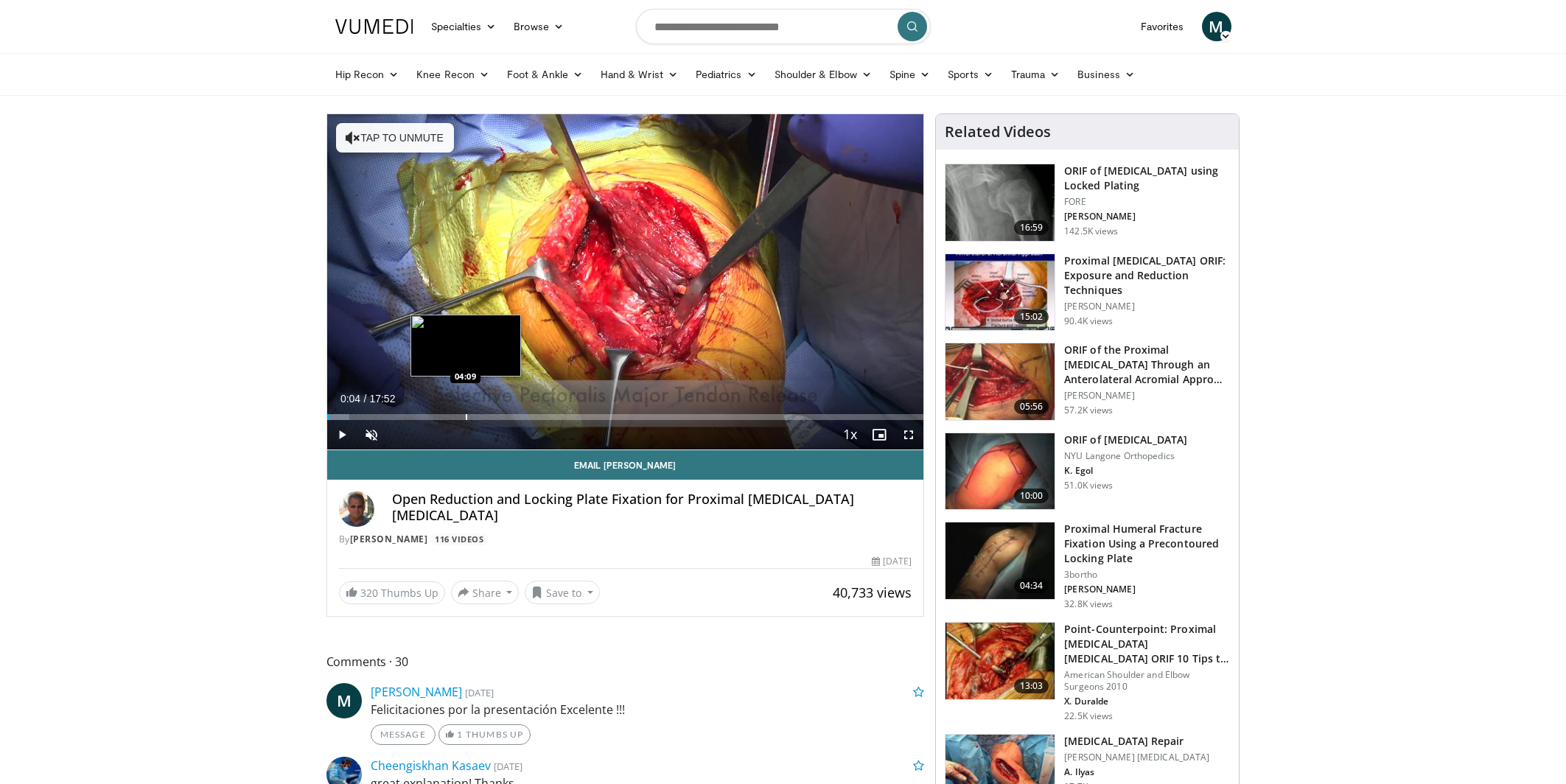
click at [466, 414] on div "Progress Bar" at bounding box center [467, 417] width 2 height 6
click at [509, 410] on div "Loaded : 28.00% 04:09 05:27" at bounding box center [626, 412] width 597 height 14
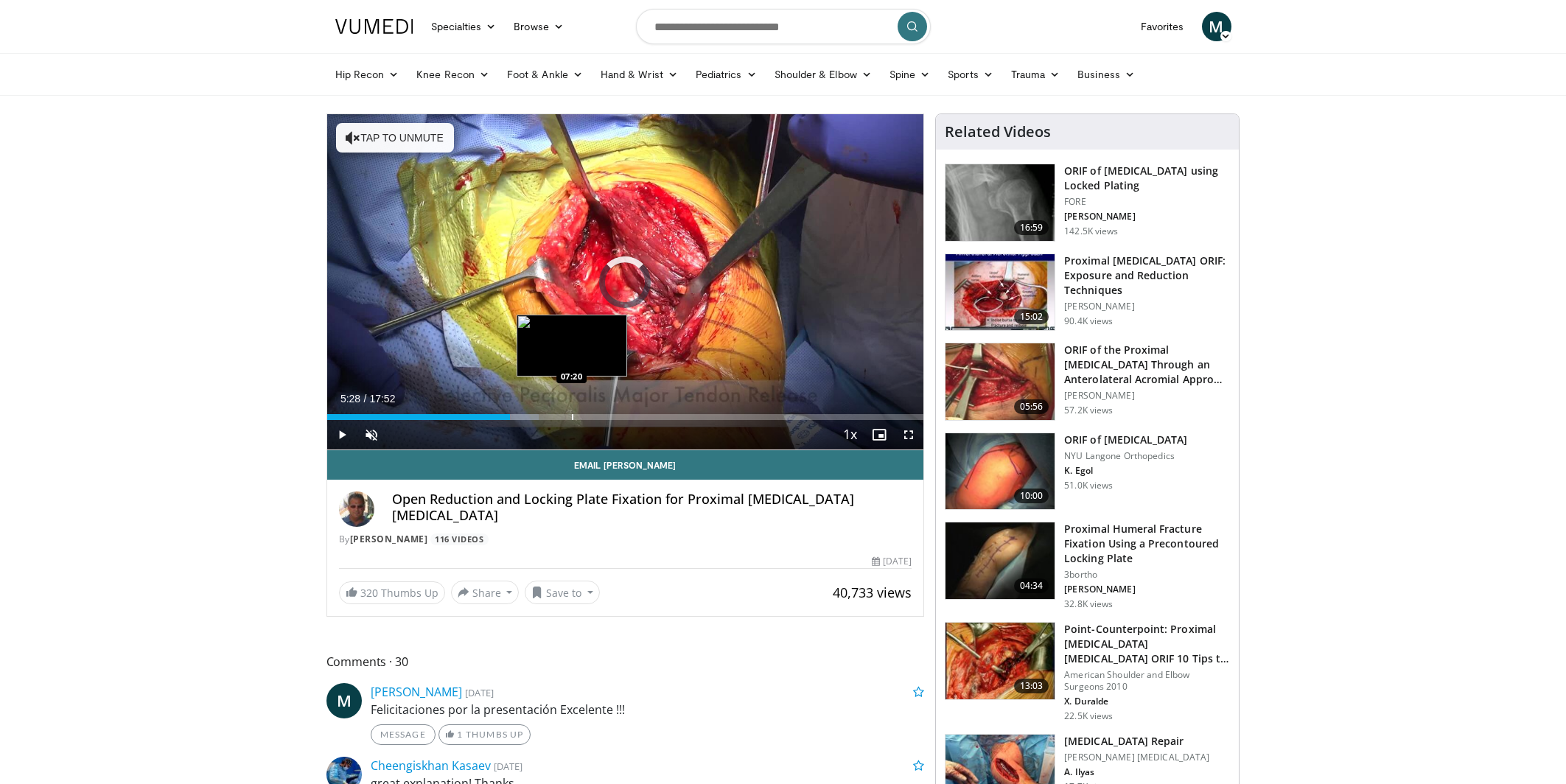
click at [571, 412] on div "Loaded : 35.46% 05:28 07:20" at bounding box center [626, 412] width 597 height 14
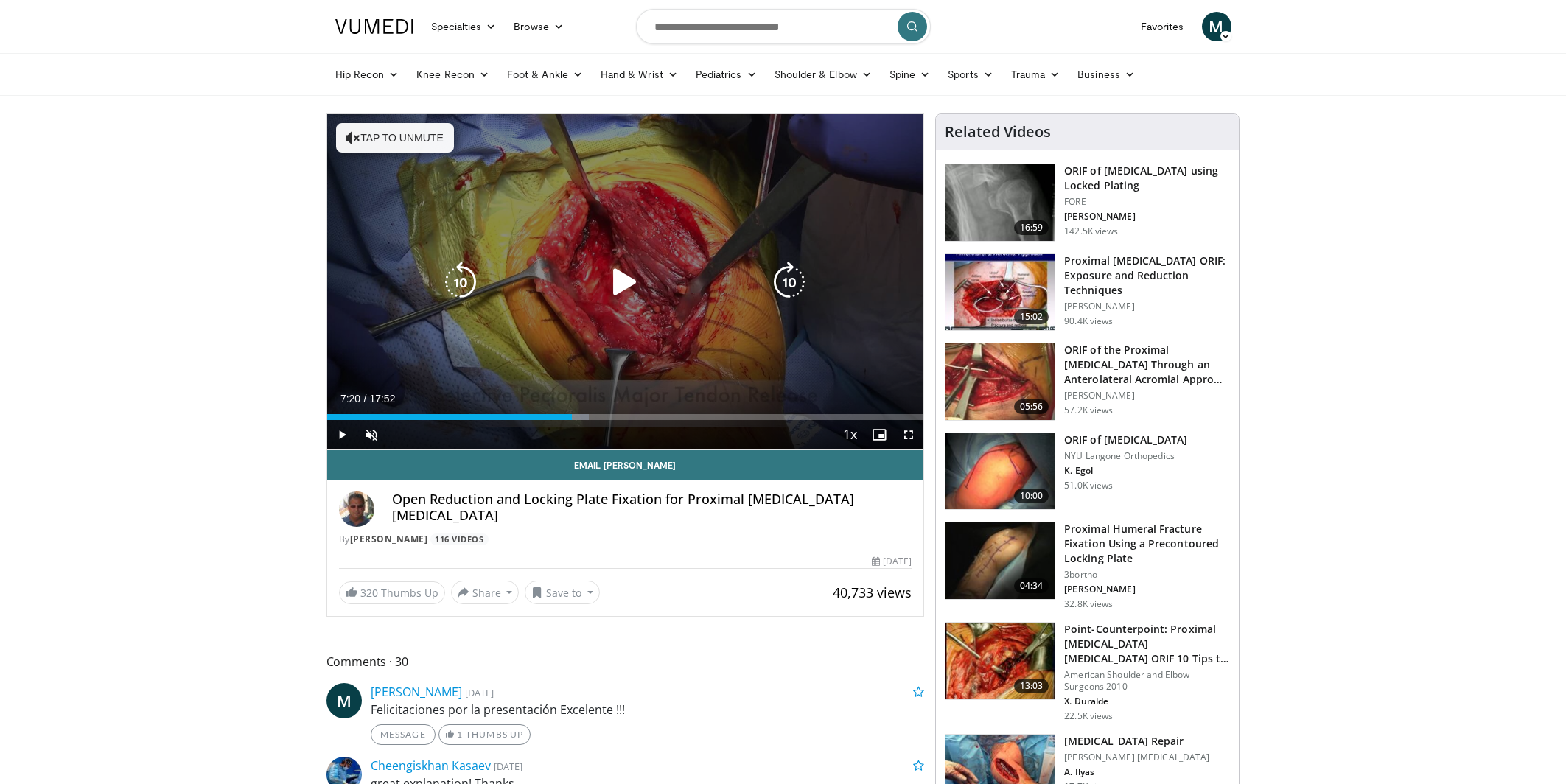
click at [618, 284] on icon "Video Player" at bounding box center [625, 282] width 42 height 42
click at [358, 140] on icon "Video Player" at bounding box center [353, 137] width 15 height 15
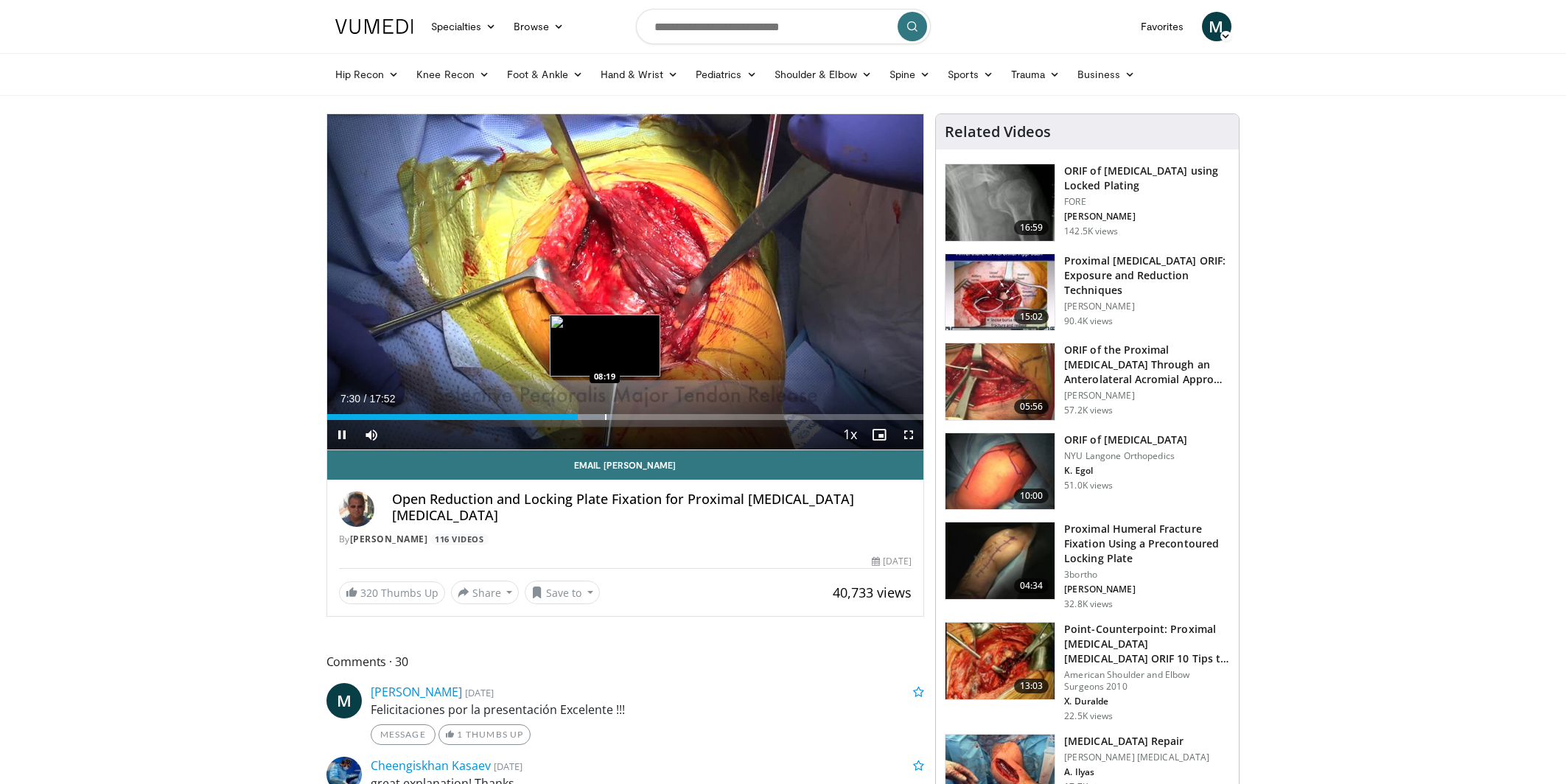
click at [605, 414] on video-js "**********" at bounding box center [626, 282] width 597 height 336
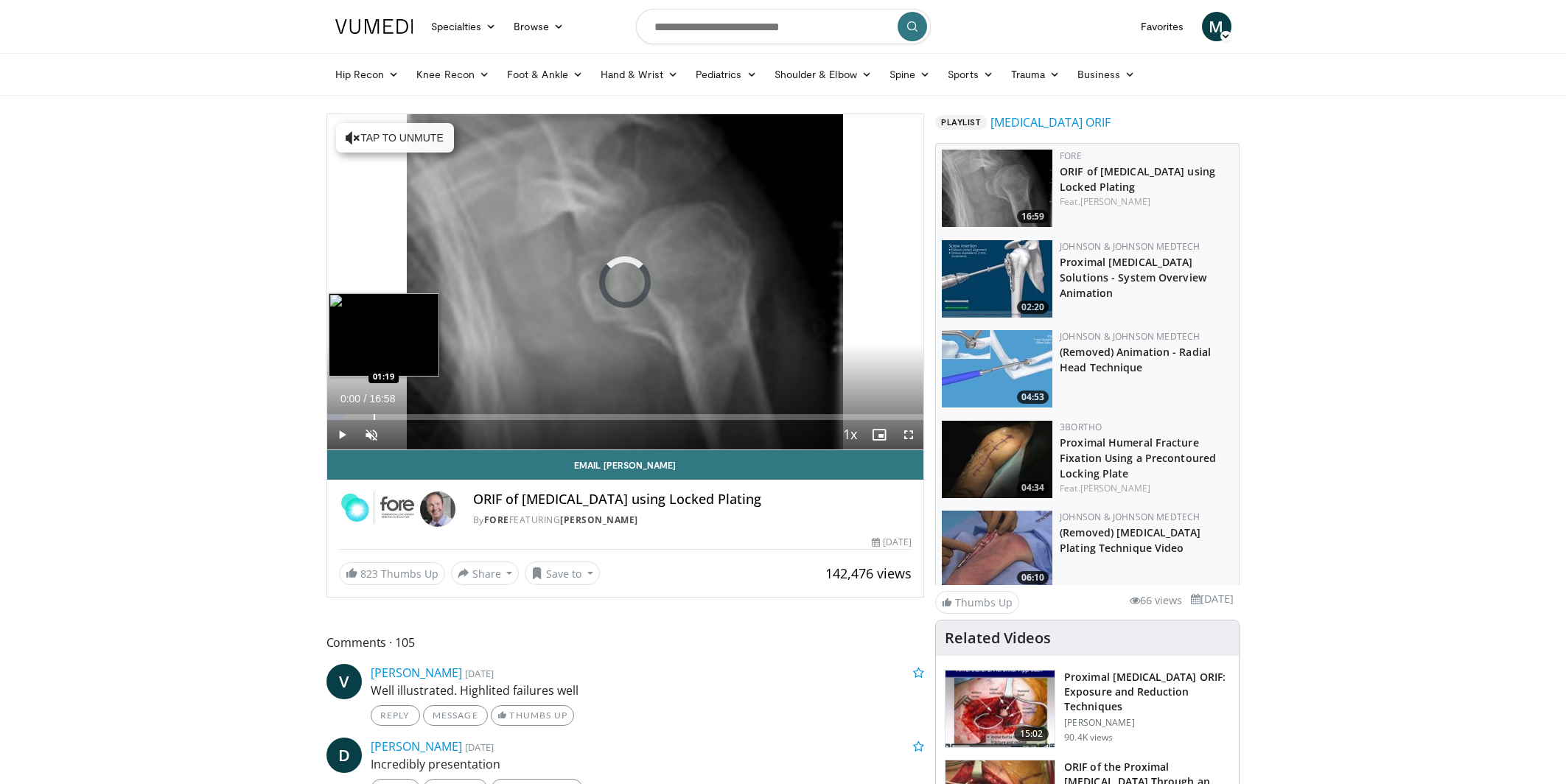
click at [374, 414] on div "Progress Bar" at bounding box center [375, 417] width 2 height 6
click at [905, 436] on span "Video Player" at bounding box center [908, 435] width 29 height 29
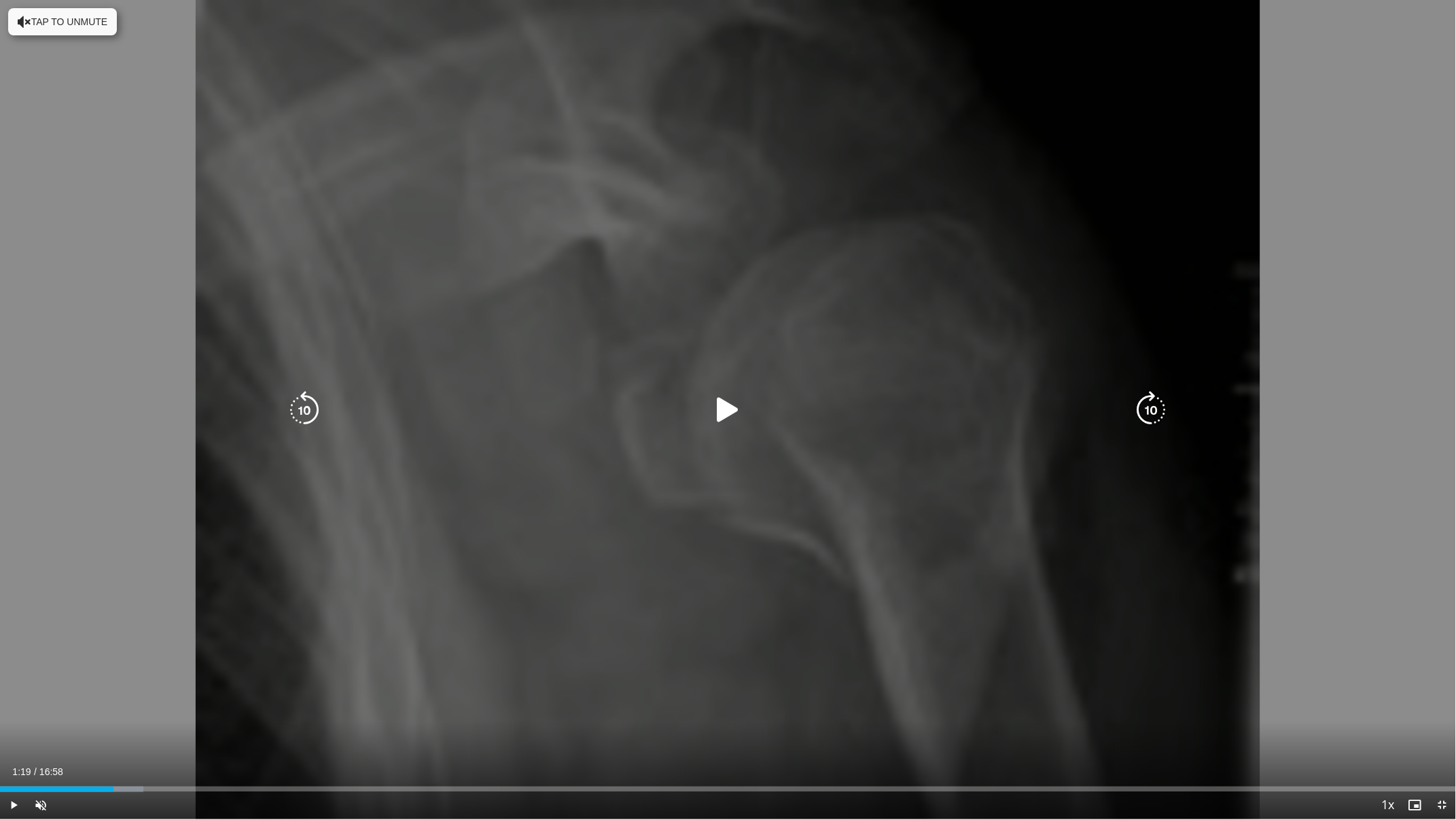
click at [733, 410] on icon "Video Player" at bounding box center [728, 409] width 38 height 38
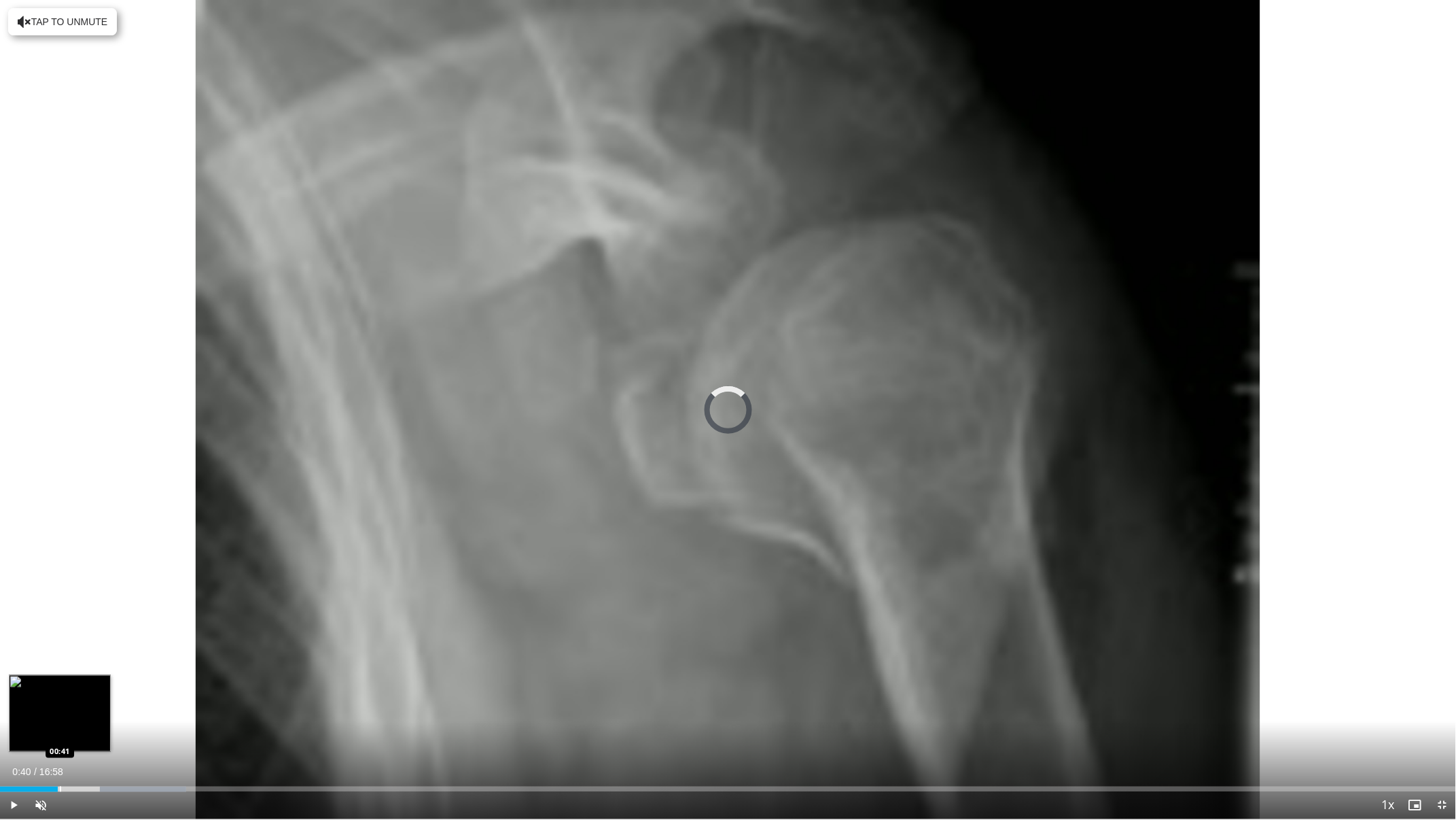
click at [57, 723] on div "01:25" at bounding box center [29, 789] width 58 height 5
click at [9, 723] on div "Loaded : 11.68% 00:58 00:07" at bounding box center [728, 789] width 1456 height 5
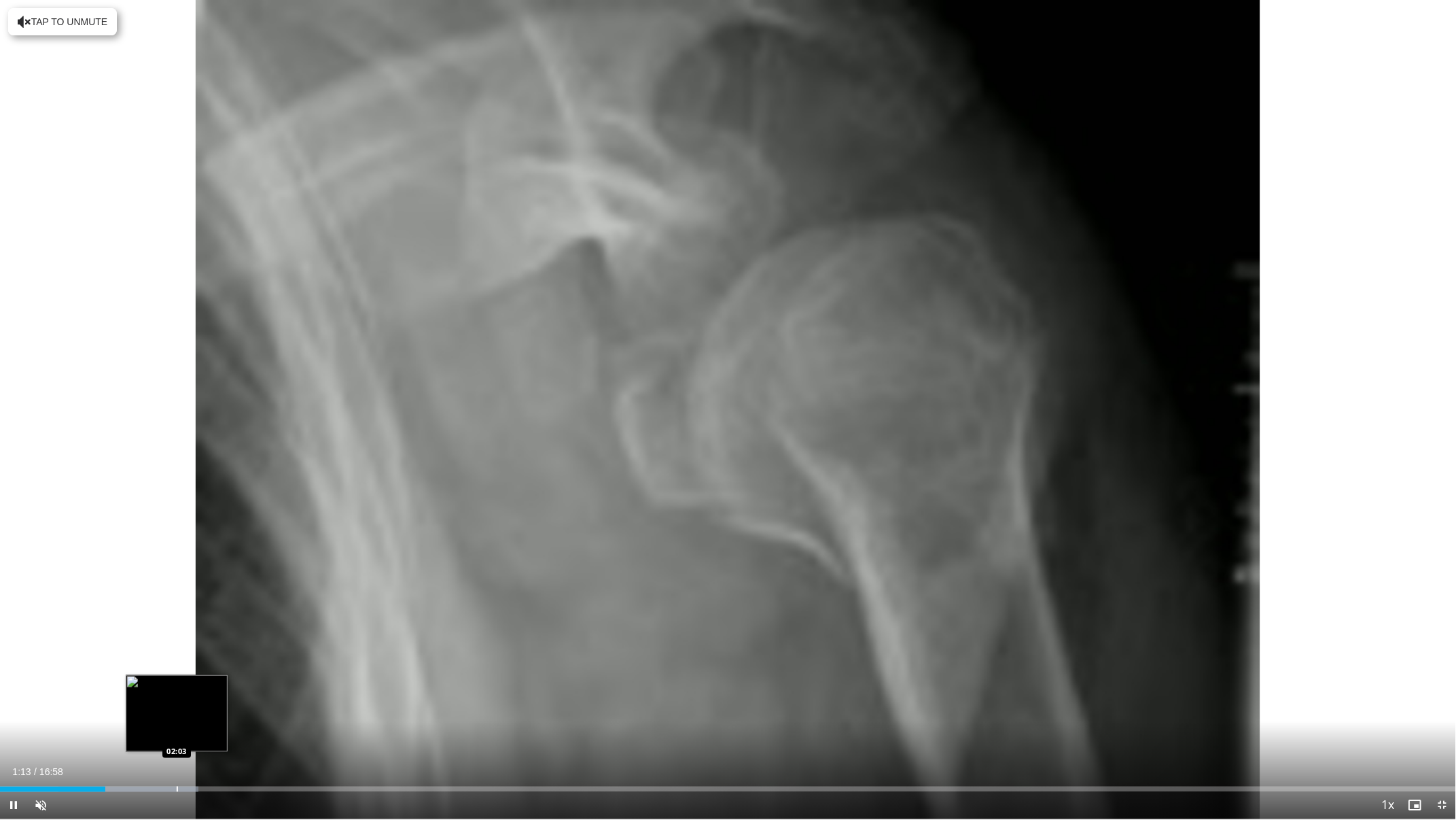
click at [178, 723] on div "Progress Bar" at bounding box center [178, 789] width 2 height 5
click at [149, 723] on div "Loaded : 18.67% 02:14 01:45" at bounding box center [728, 785] width 1456 height 13
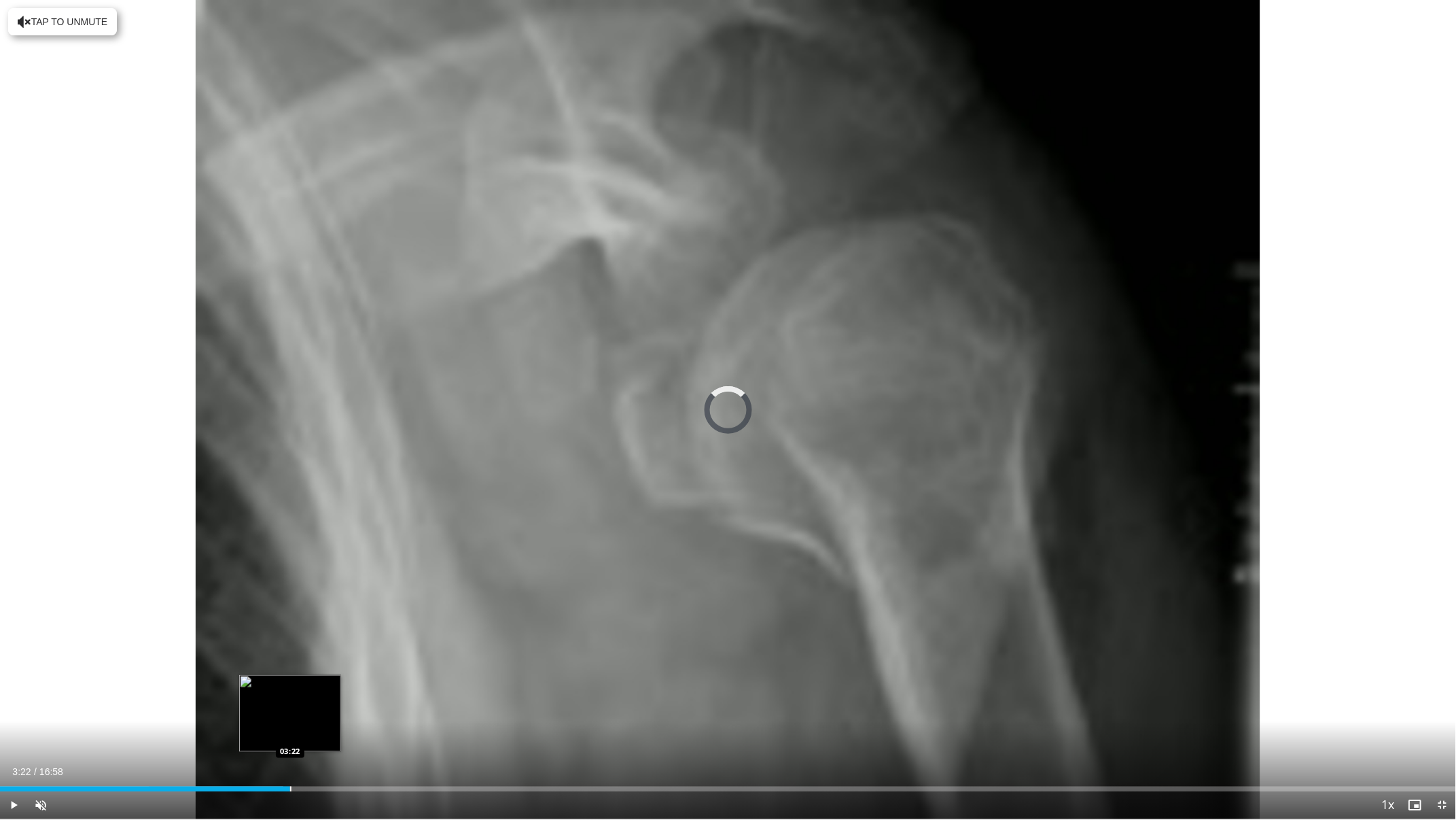
click at [290, 723] on div "Loaded : 19.47% 03:22 03:22" at bounding box center [728, 785] width 1456 height 13
click at [320, 723] on div "Progress Bar" at bounding box center [321, 789] width 2 height 5
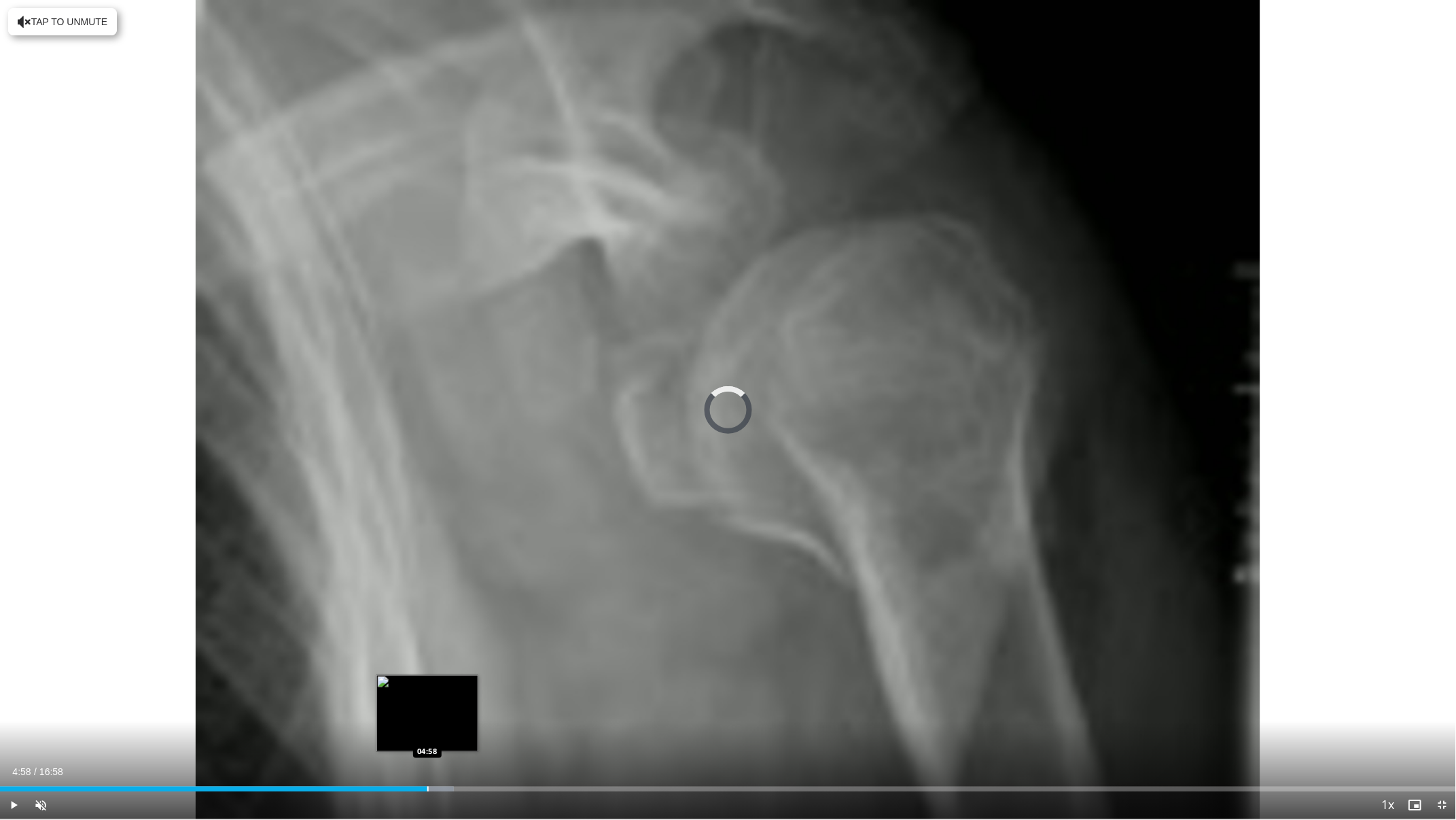
click at [428, 723] on div "Progress Bar" at bounding box center [429, 789] width 2 height 5
click at [391, 723] on div "Progress Bar" at bounding box center [392, 789] width 2 height 5
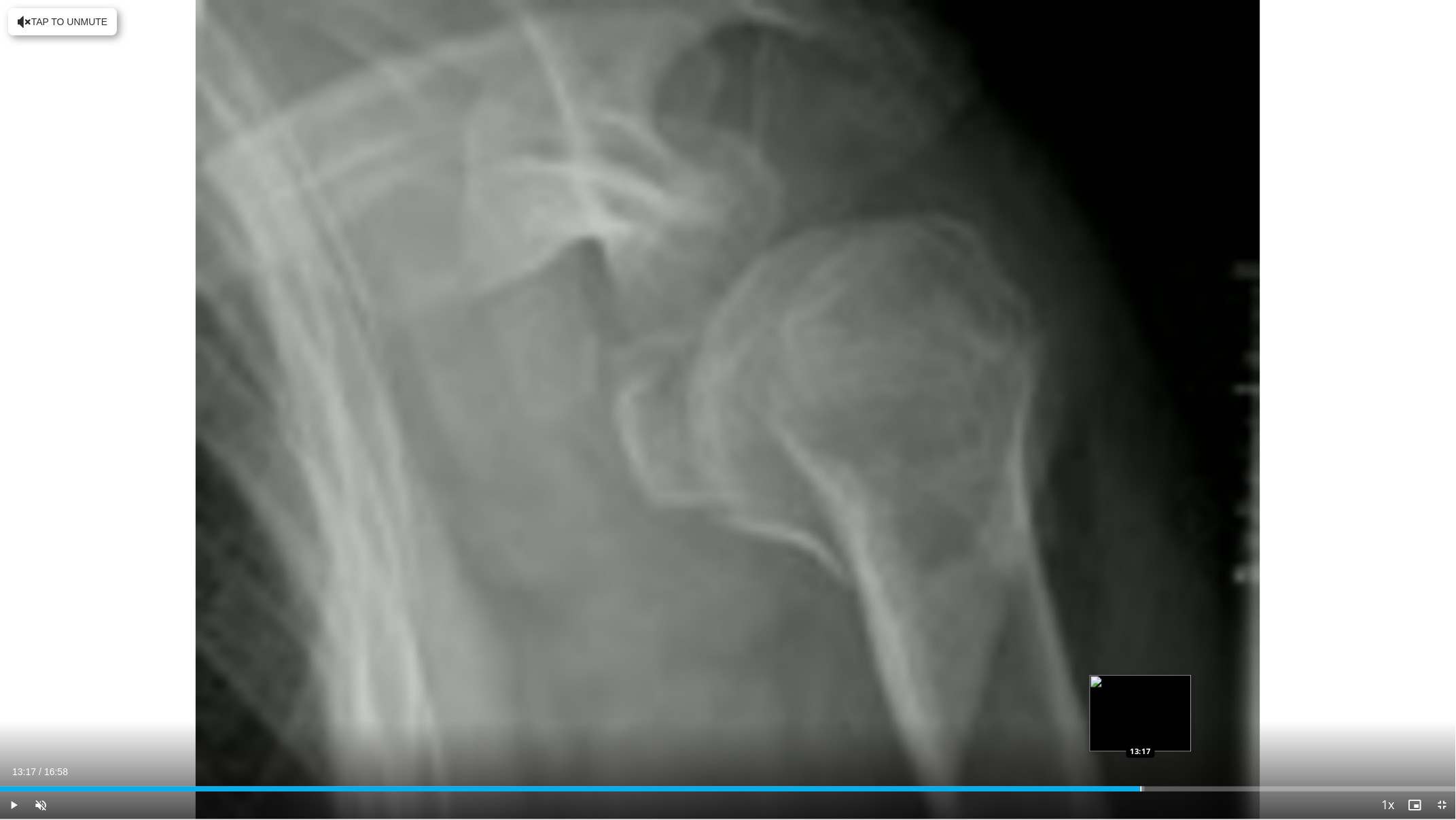
click at [1141, 723] on div "Progress Bar" at bounding box center [1142, 789] width 2 height 5
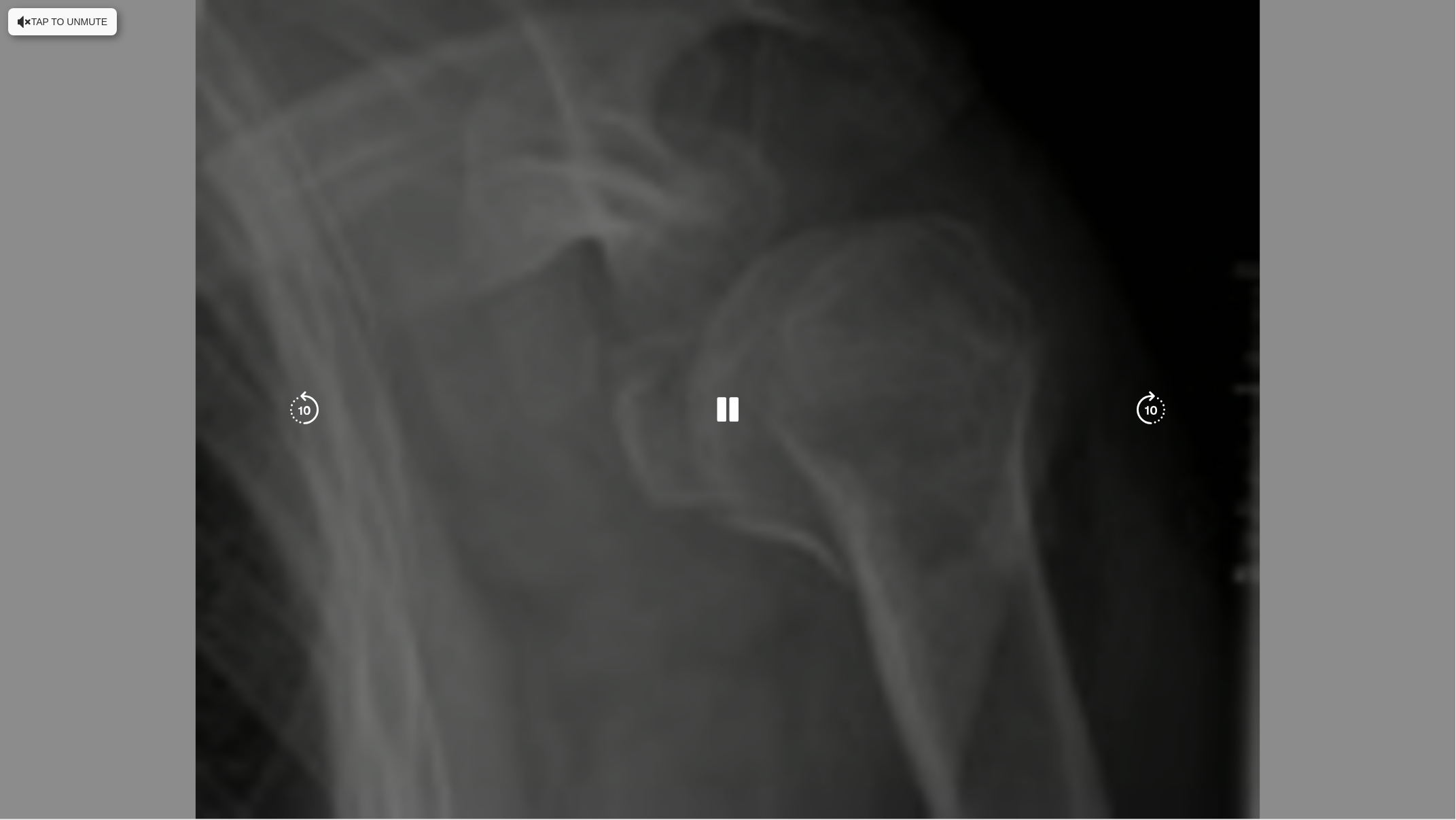
click at [1270, 723] on div "10 seconds Tap to unmute" at bounding box center [728, 409] width 1456 height 819
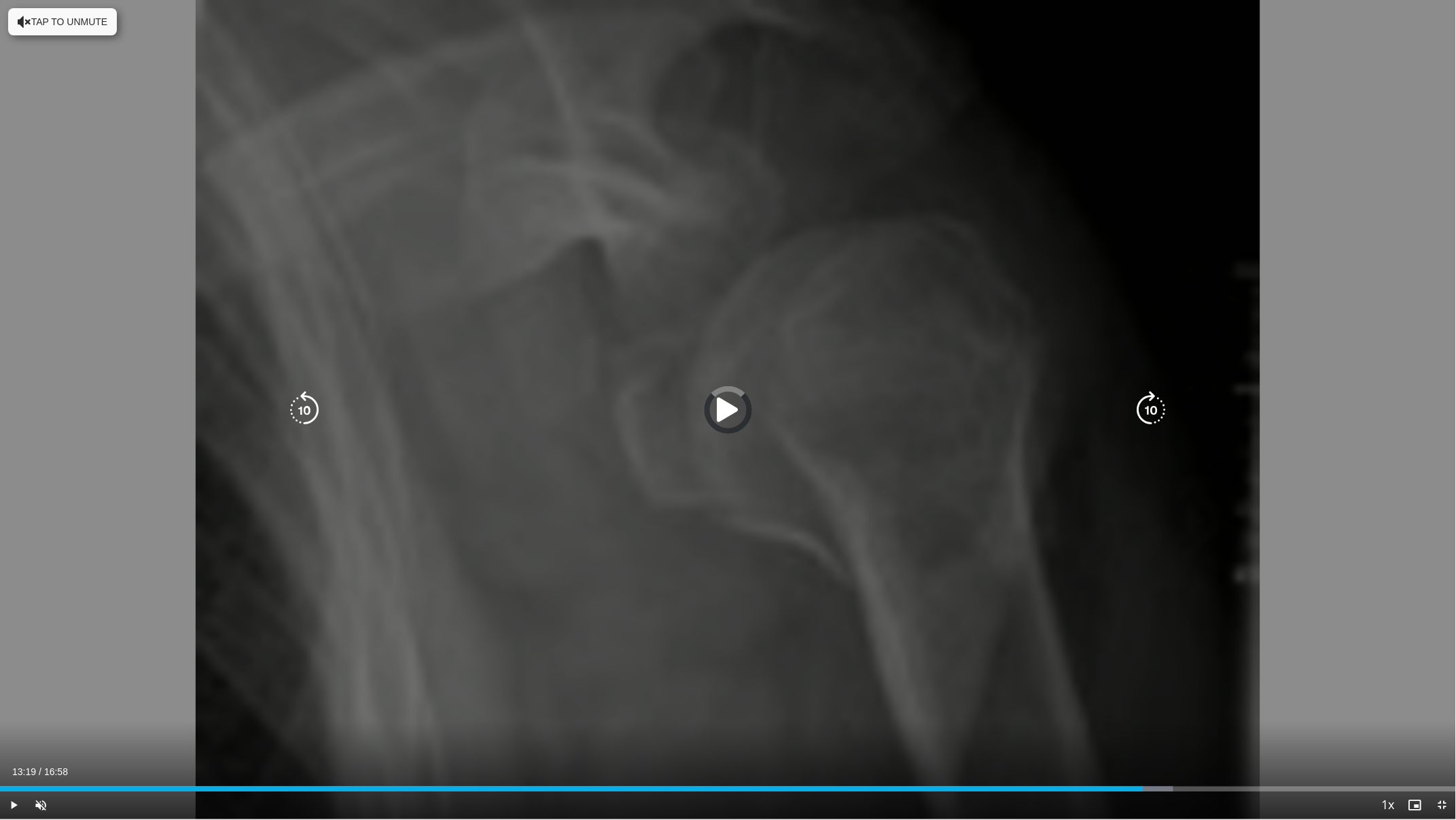
click at [0, 0] on div "Progress Bar" at bounding box center [0, 0] width 0 height 0
click at [726, 410] on icon "Video Player" at bounding box center [728, 409] width 38 height 38
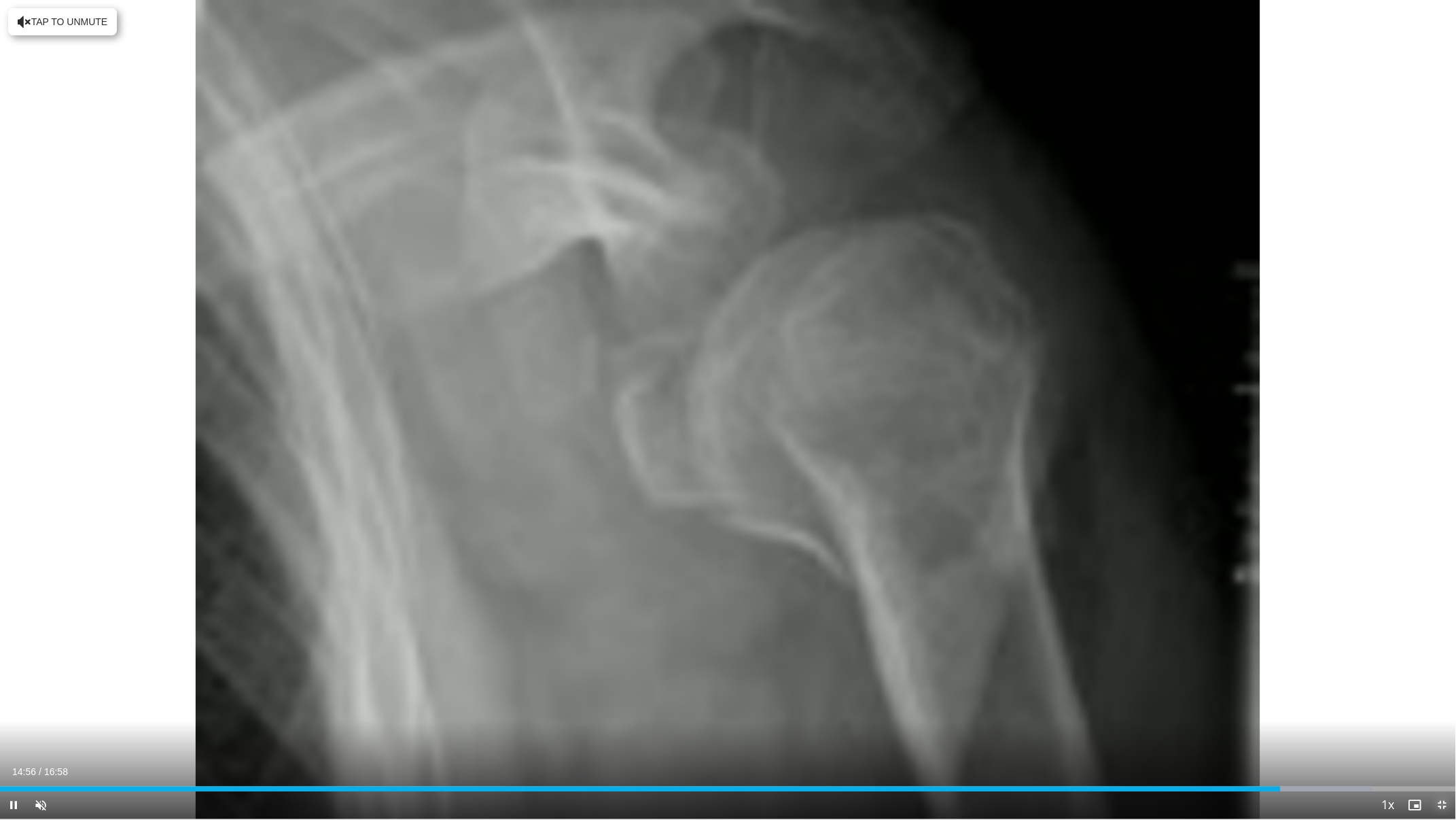
click at [1443, 723] on span "Video Player" at bounding box center [1443, 805] width 27 height 27
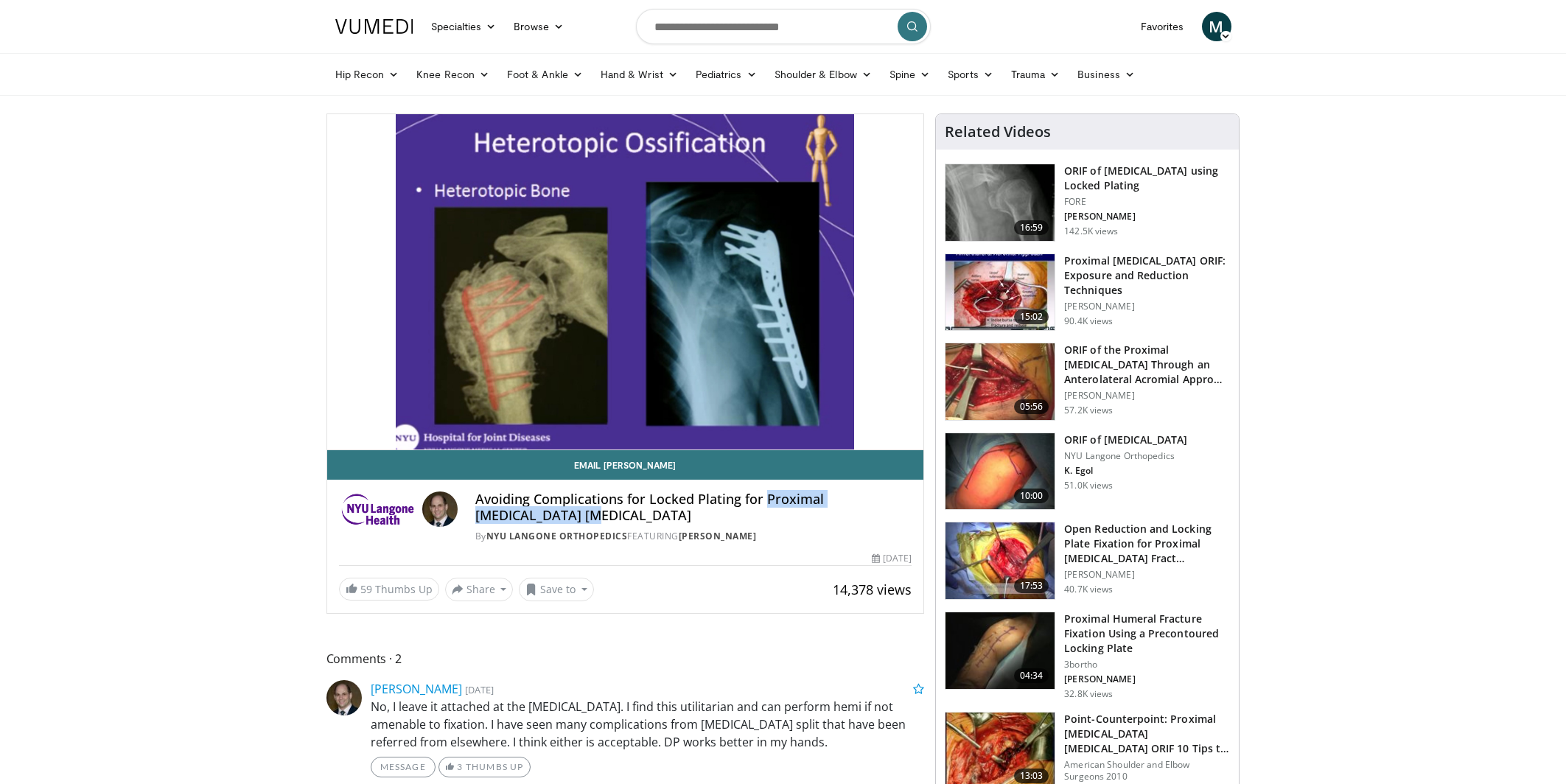
drag, startPoint x: 764, startPoint y: 498, endPoint x: 880, endPoint y: 509, distance: 116.5
click at [880, 509] on h4 "Avoiding Complications for Locked Plating for Proximal [MEDICAL_DATA] [MEDICAL_…" at bounding box center [693, 506] width 436 height 32
copy h4 "Proximal [MEDICAL_DATA] [MEDICAL_DATA]"
